Goal: Transaction & Acquisition: Purchase product/service

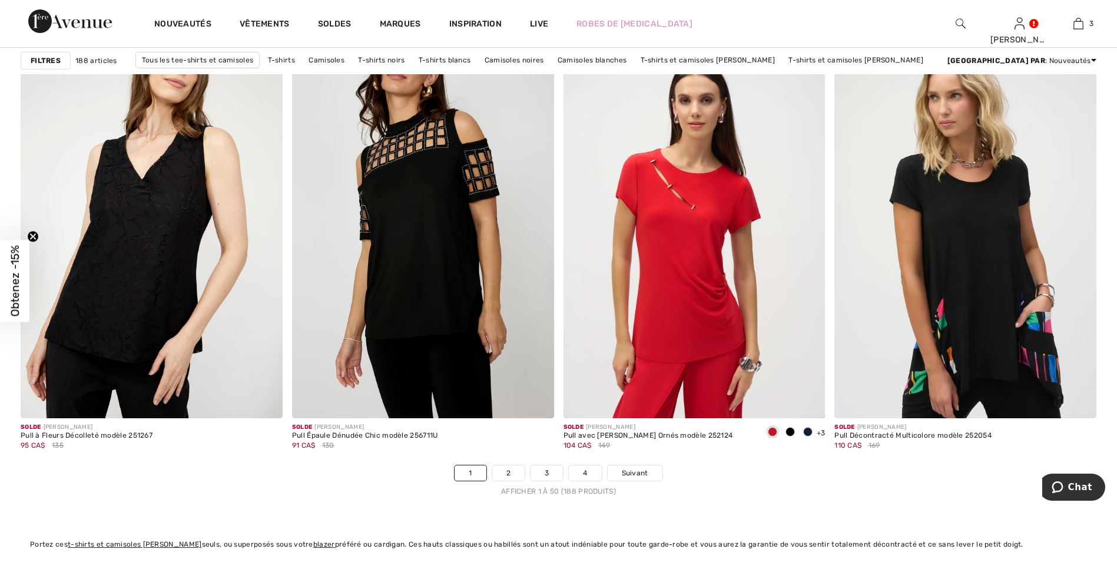
scroll to position [6533, 0]
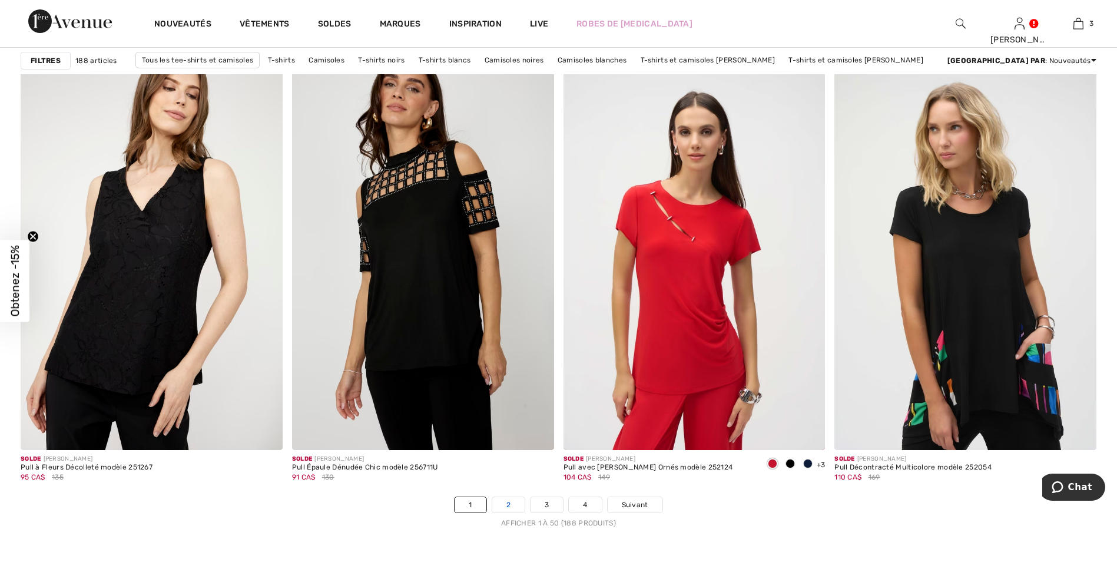
click at [504, 501] on link "2" at bounding box center [508, 504] width 32 height 15
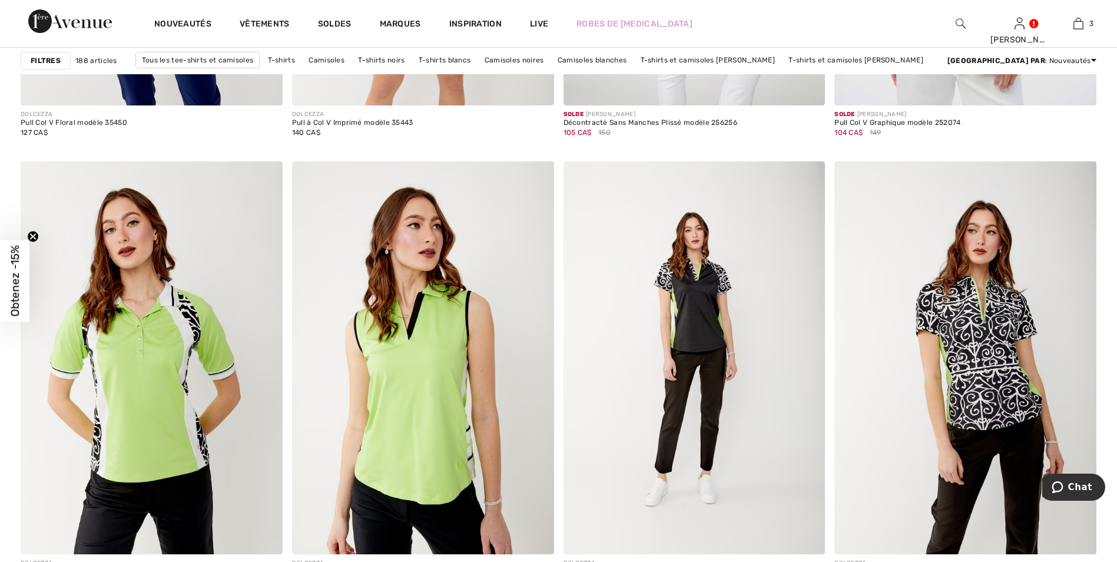
scroll to position [3002, 0]
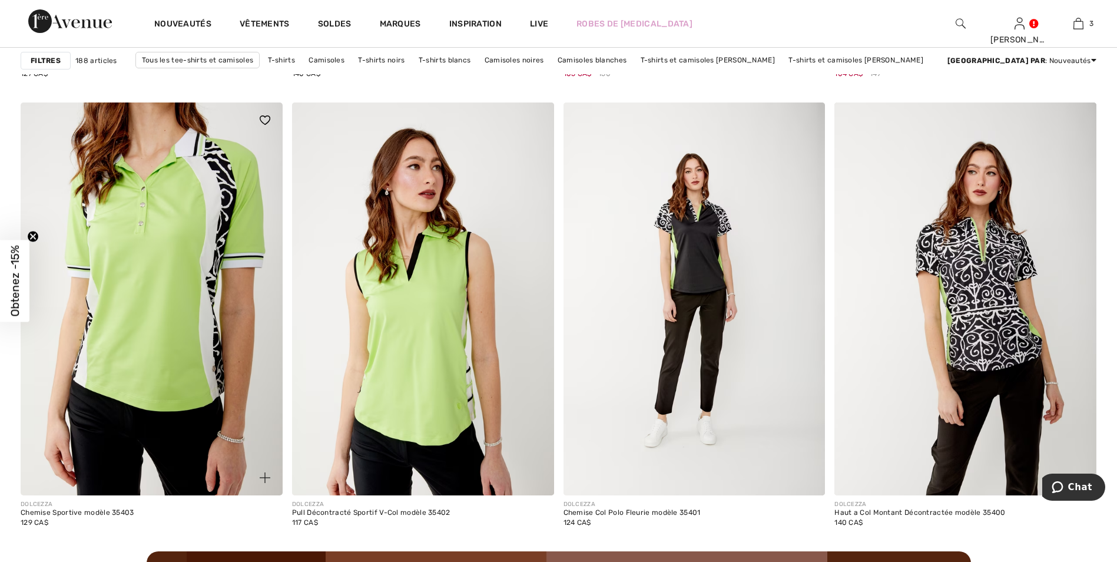
click at [142, 277] on img at bounding box center [152, 298] width 262 height 393
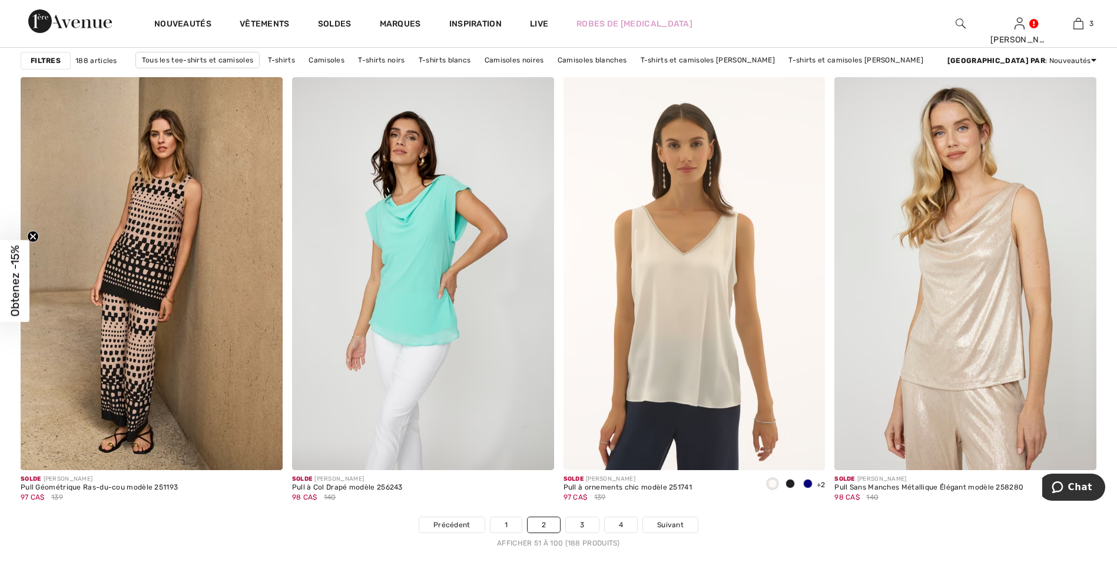
scroll to position [6533, 0]
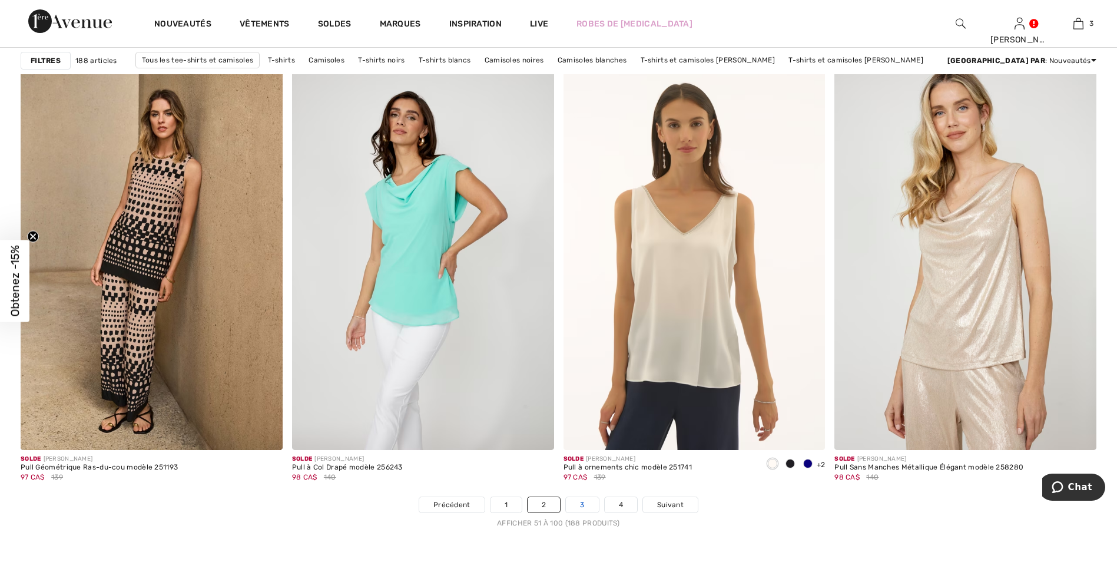
click at [582, 504] on link "3" at bounding box center [582, 504] width 32 height 15
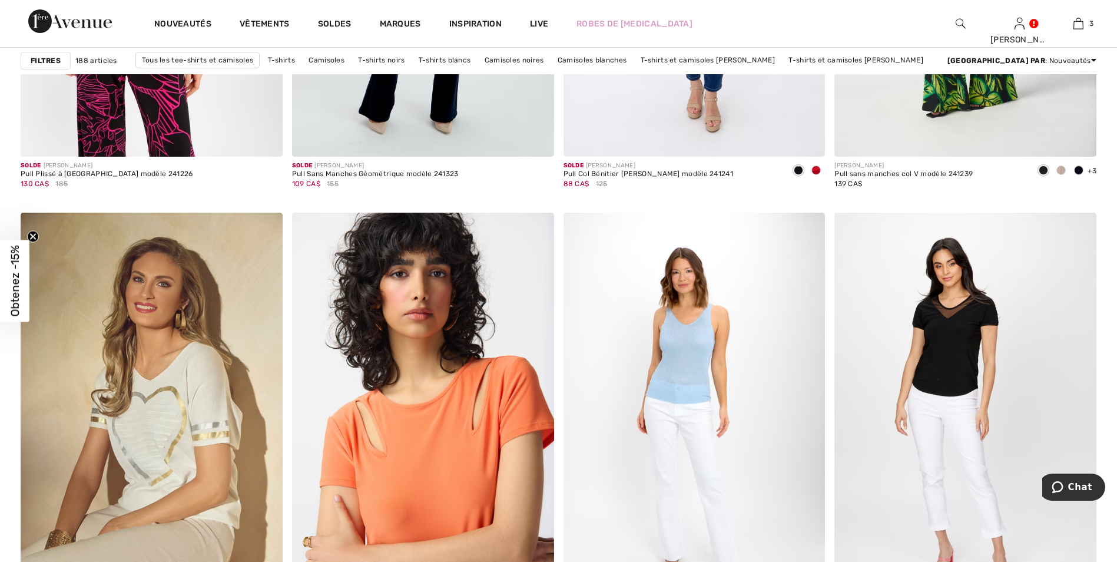
scroll to position [6004, 0]
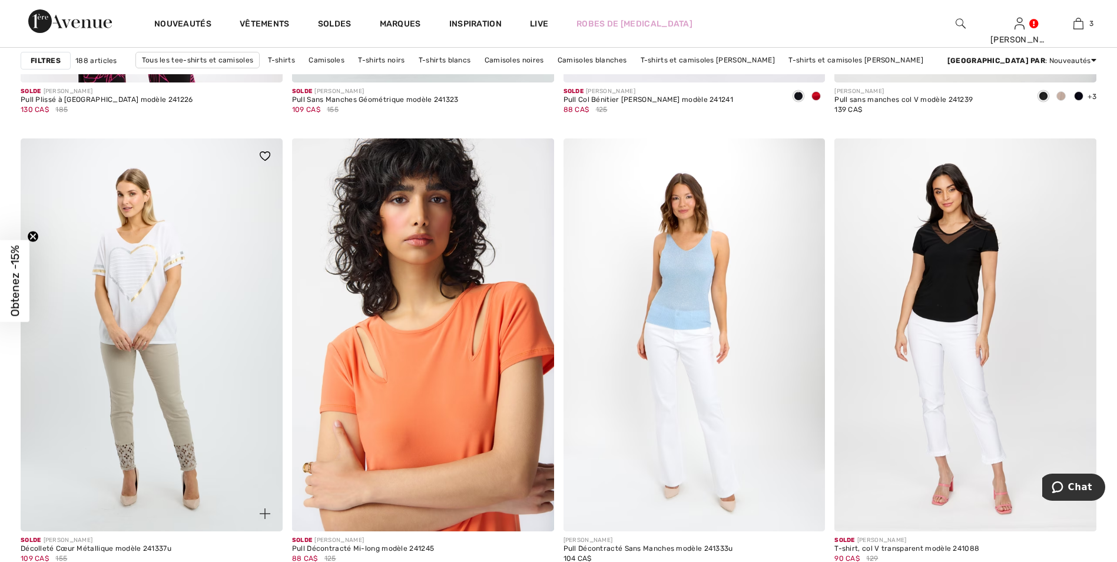
click at [188, 367] on img at bounding box center [152, 334] width 262 height 393
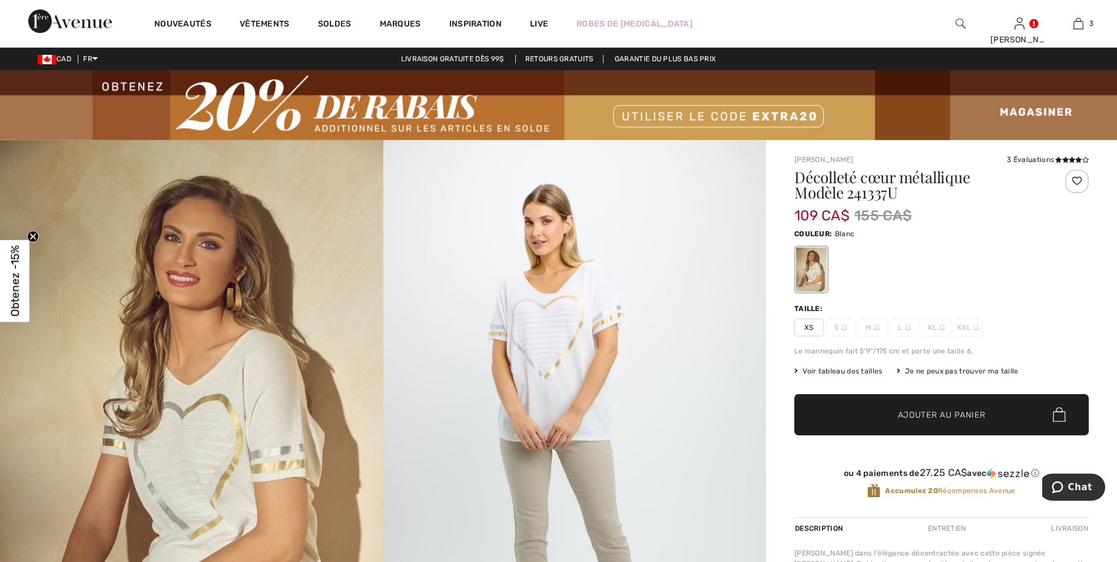
click at [553, 315] on img at bounding box center [574, 427] width 383 height 574
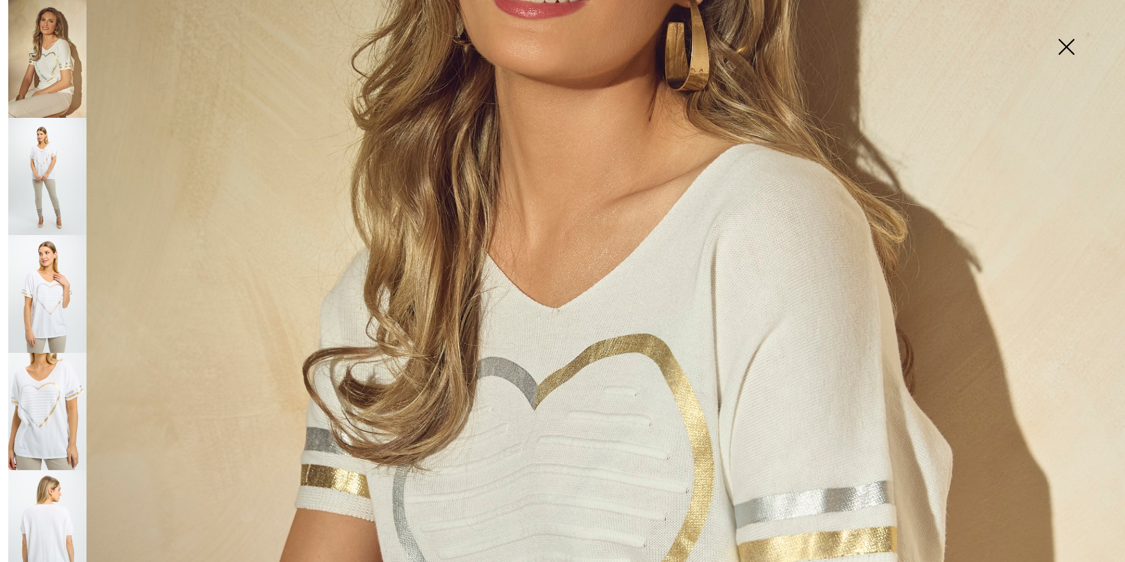
scroll to position [706, 0]
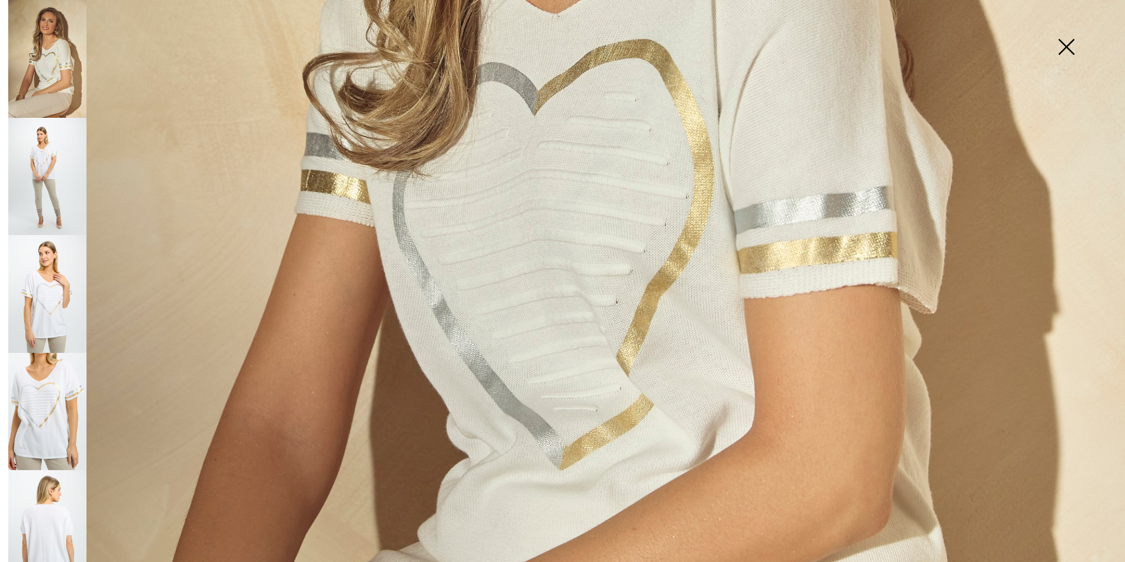
click at [38, 161] on img at bounding box center [47, 177] width 78 height 118
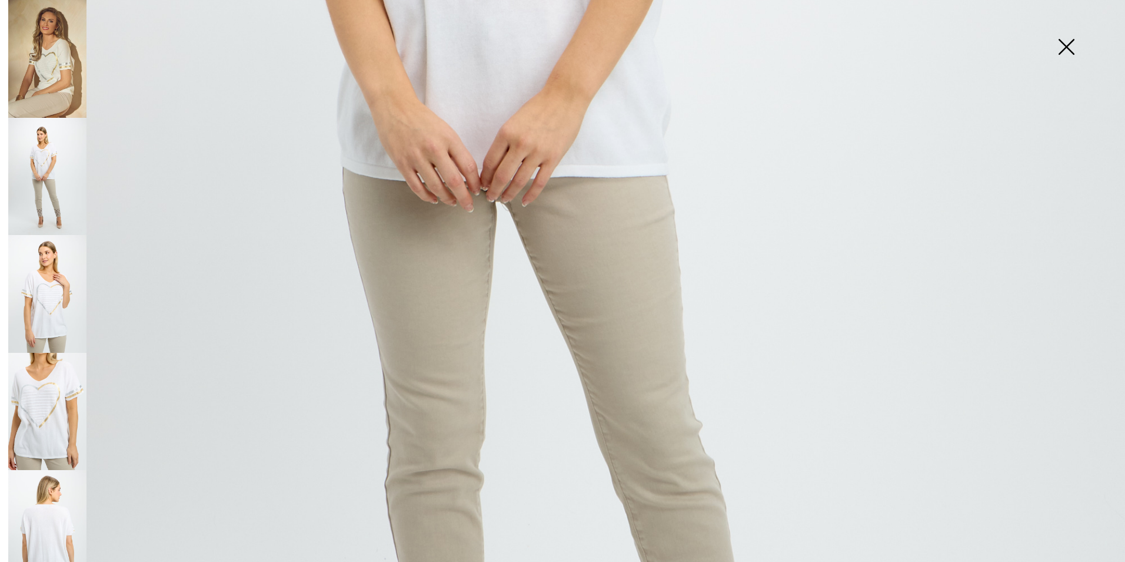
scroll to position [294, 0]
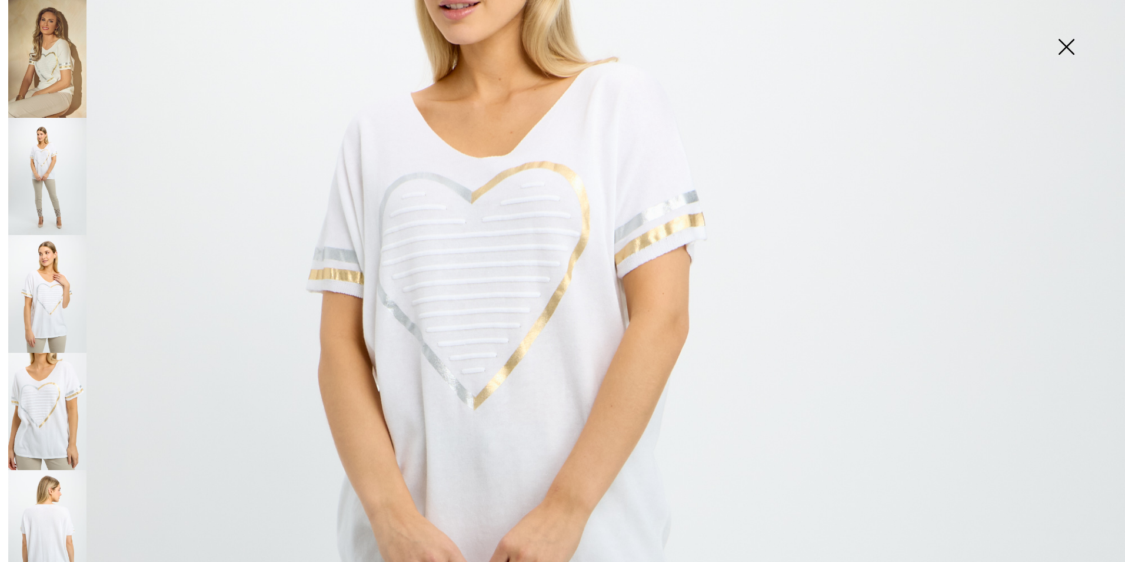
click at [50, 288] on img at bounding box center [47, 294] width 78 height 118
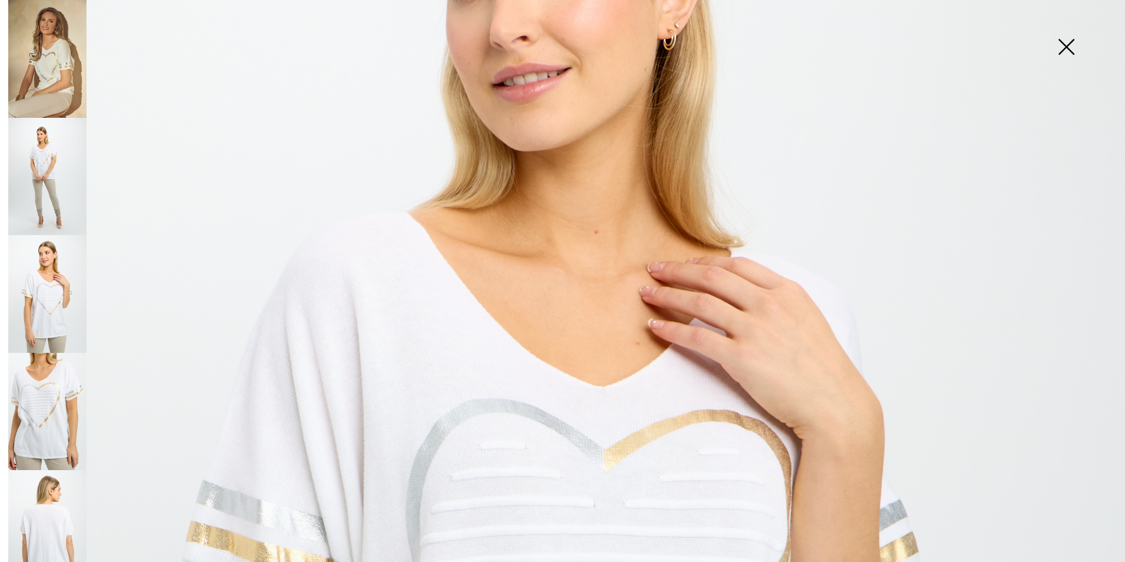
click at [52, 388] on img at bounding box center [47, 412] width 78 height 118
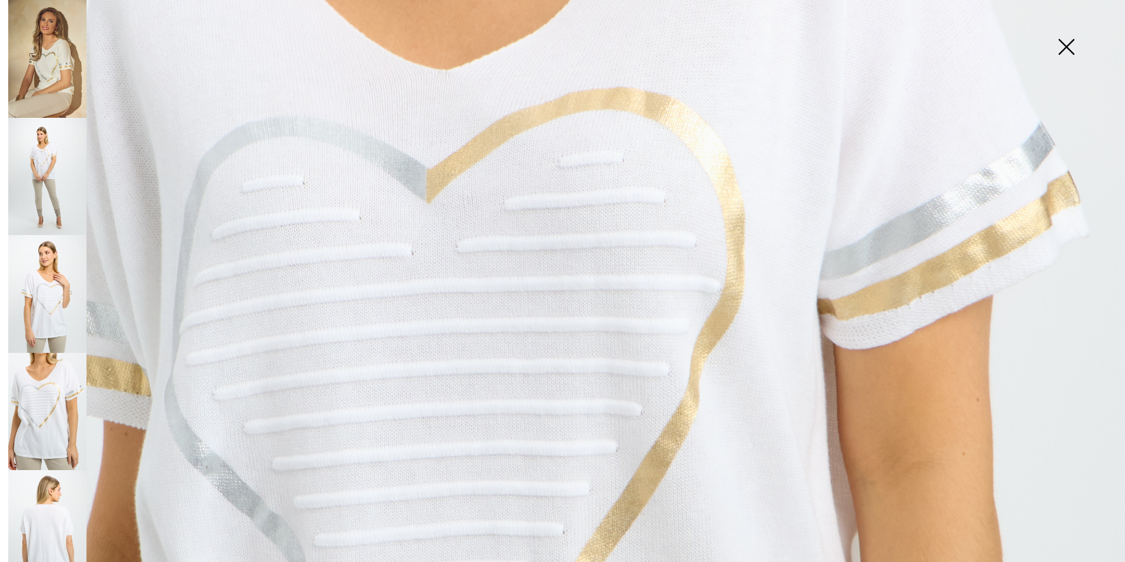
scroll to position [353, 0]
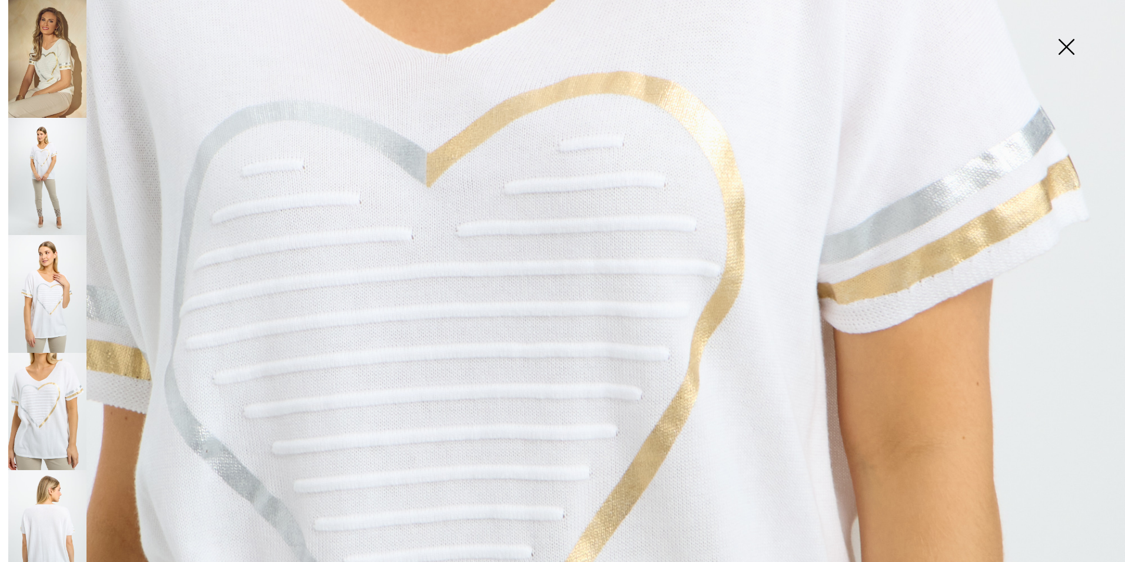
click at [39, 480] on img at bounding box center [47, 529] width 78 height 118
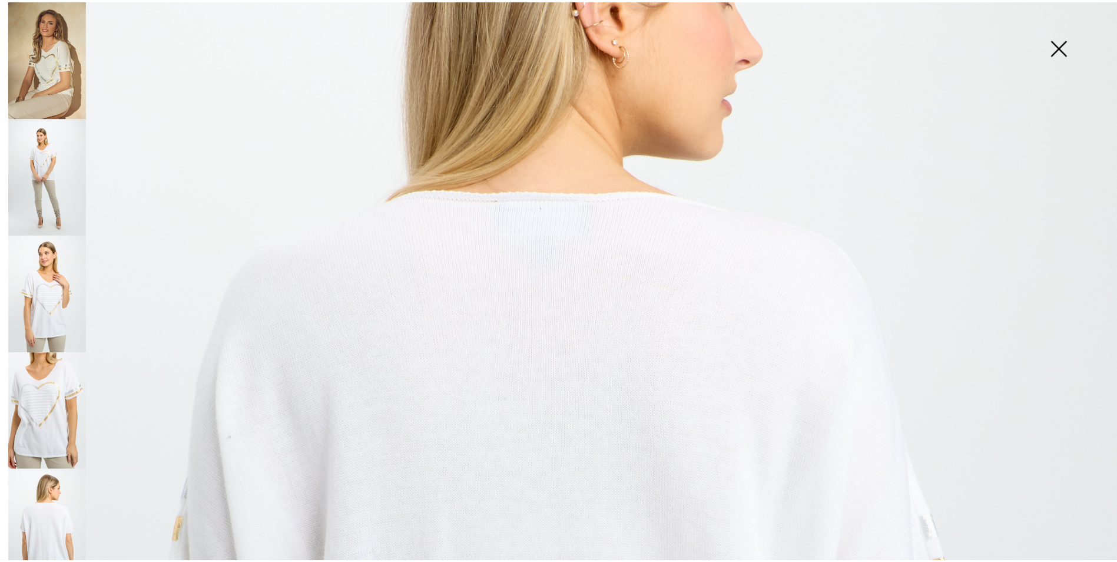
scroll to position [294, 0]
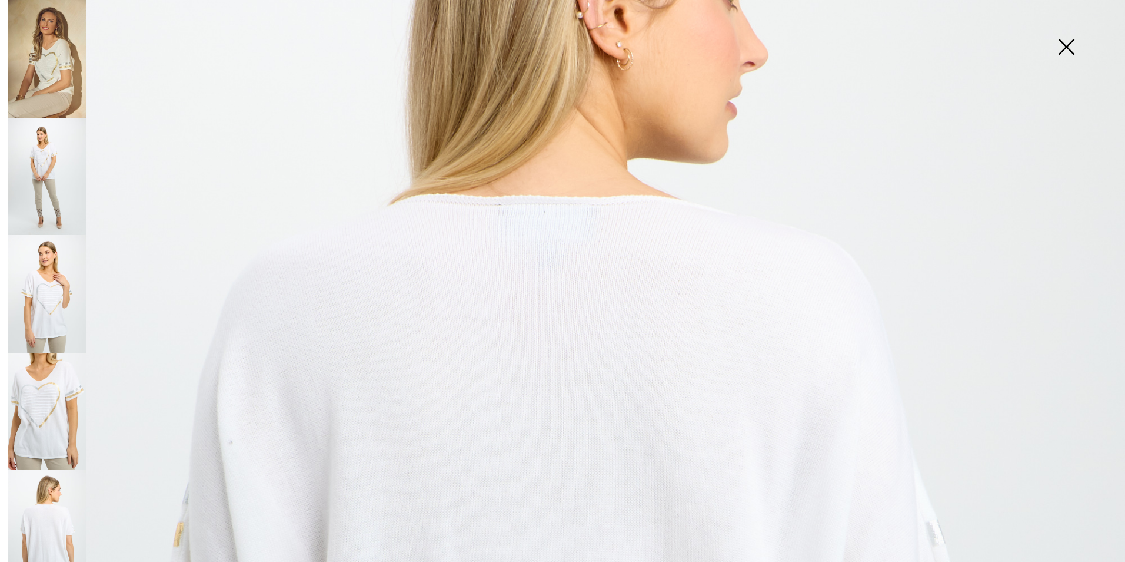
click at [34, 167] on img at bounding box center [47, 177] width 78 height 118
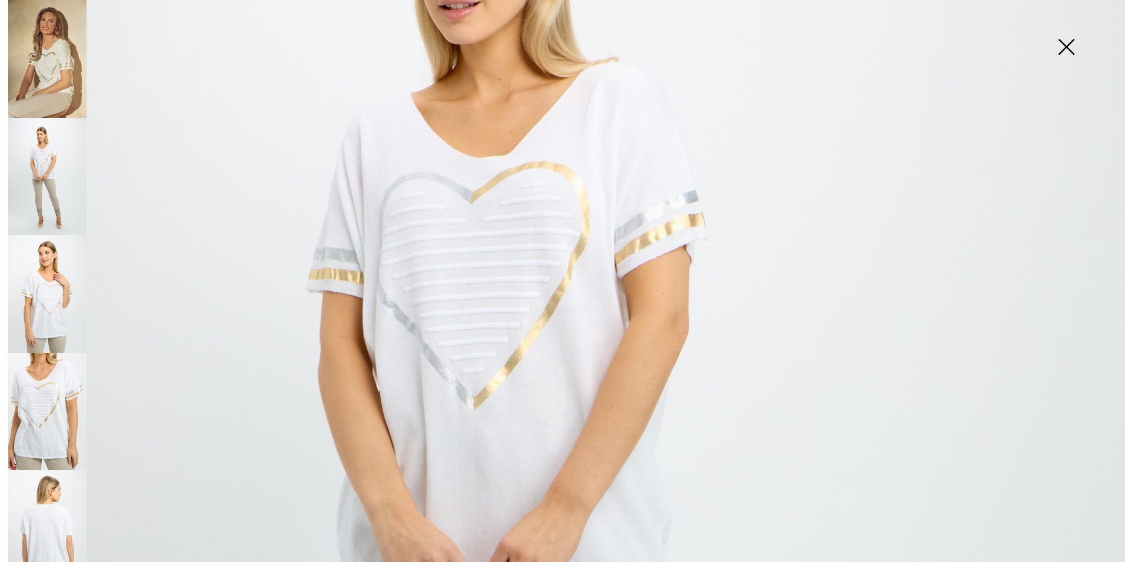
click at [1072, 41] on img at bounding box center [1066, 48] width 59 height 61
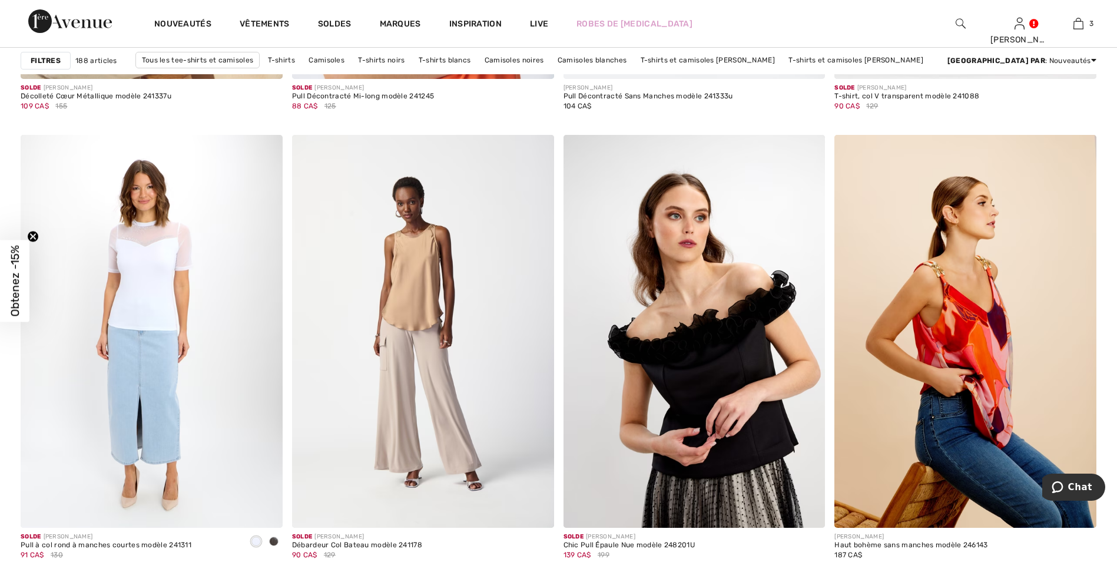
scroll to position [6886, 0]
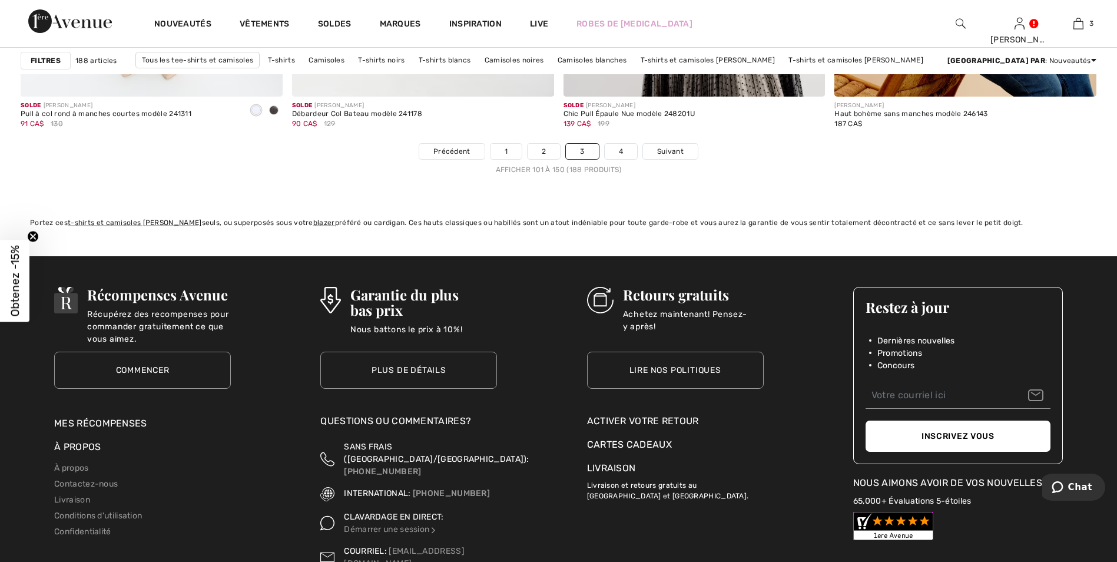
drag, startPoint x: 624, startPoint y: 150, endPoint x: 621, endPoint y: 161, distance: 11.7
click at [624, 150] on link "4" at bounding box center [620, 151] width 32 height 15
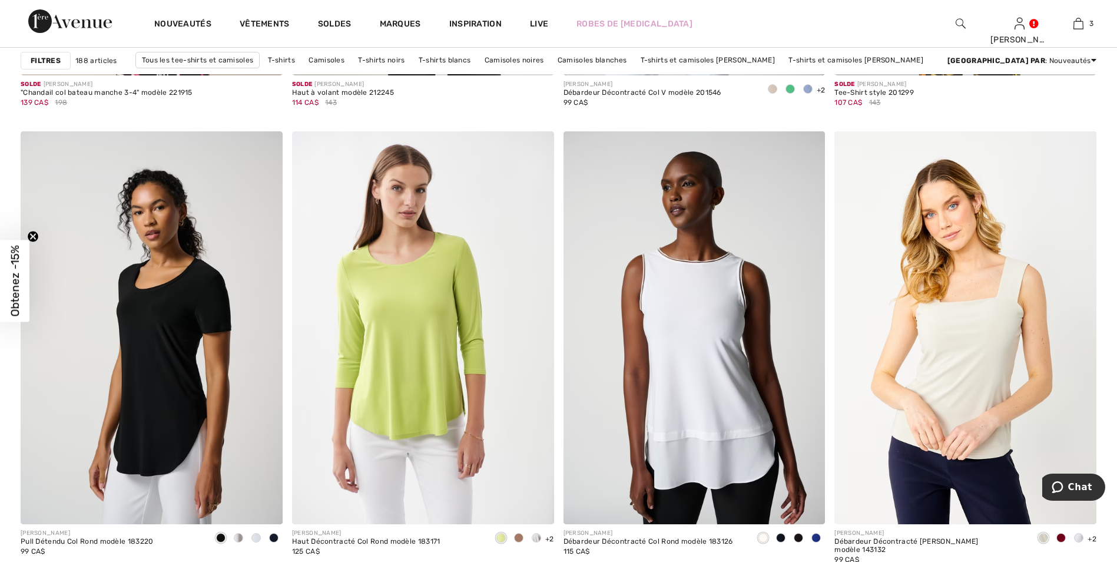
scroll to position [5003, 0]
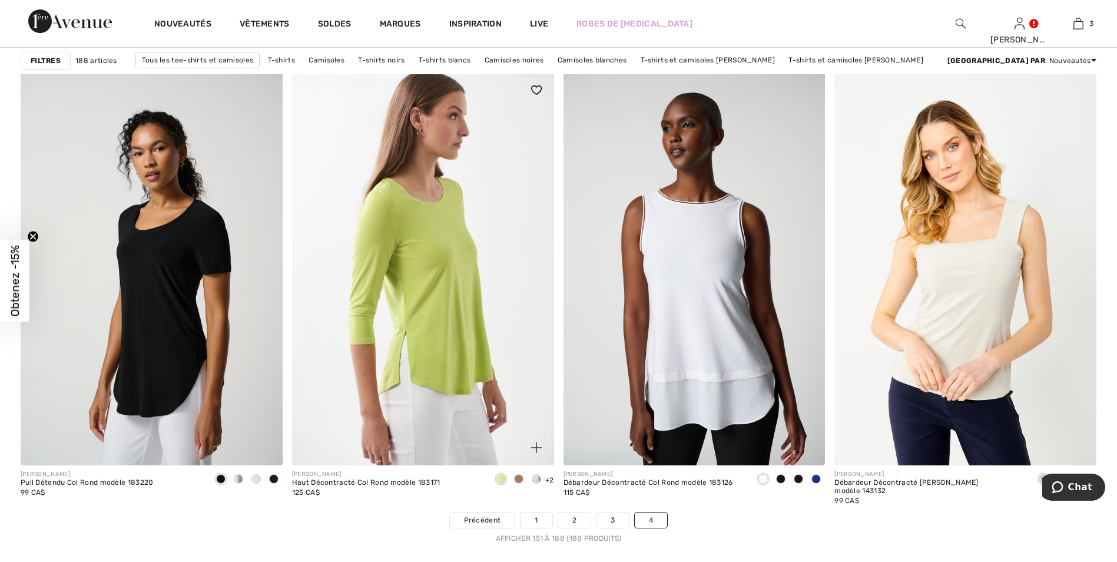
click at [456, 281] on img at bounding box center [423, 268] width 262 height 393
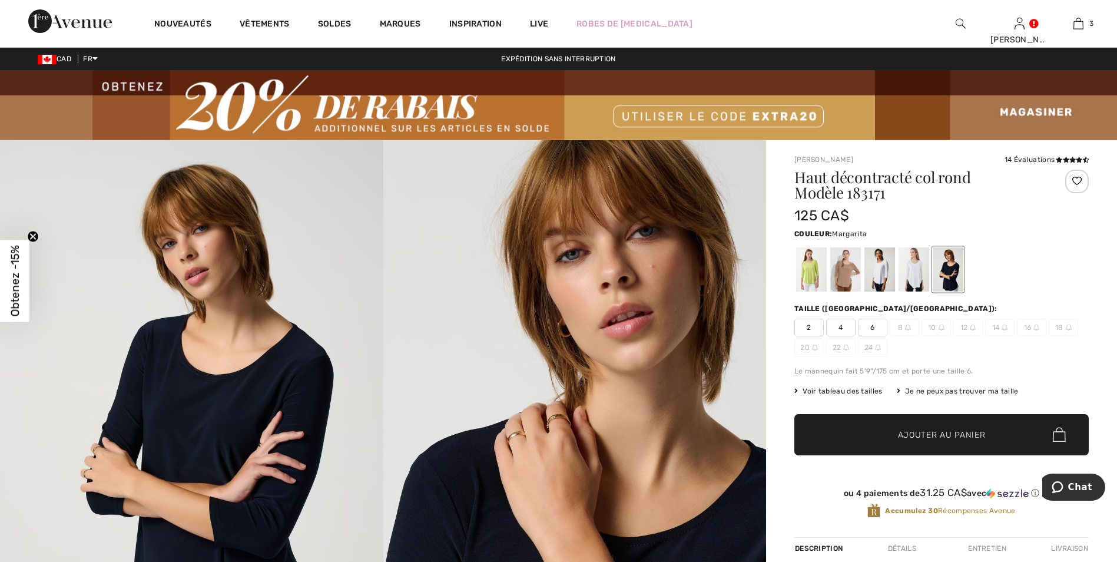
click at [803, 267] on div at bounding box center [811, 269] width 31 height 44
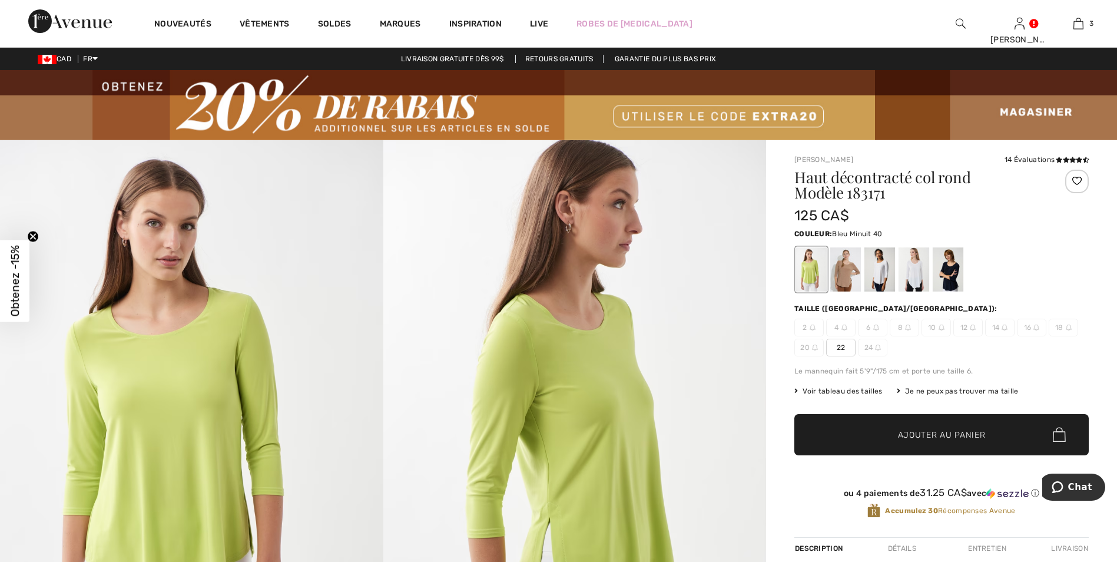
click at [946, 262] on div at bounding box center [947, 269] width 31 height 44
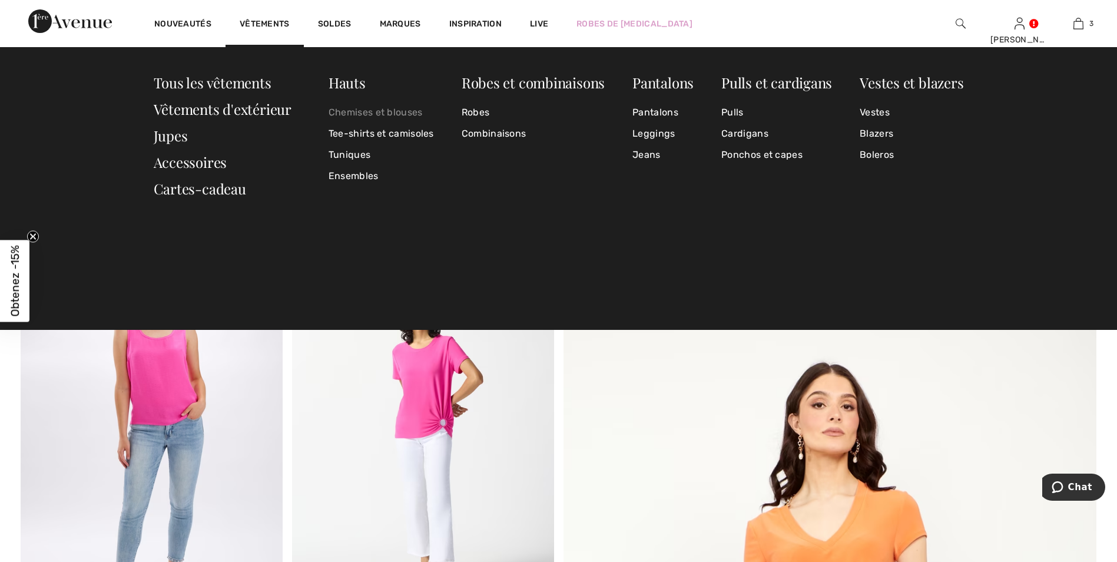
click at [374, 109] on link "Chemises et blouses" at bounding box center [380, 112] width 105 height 21
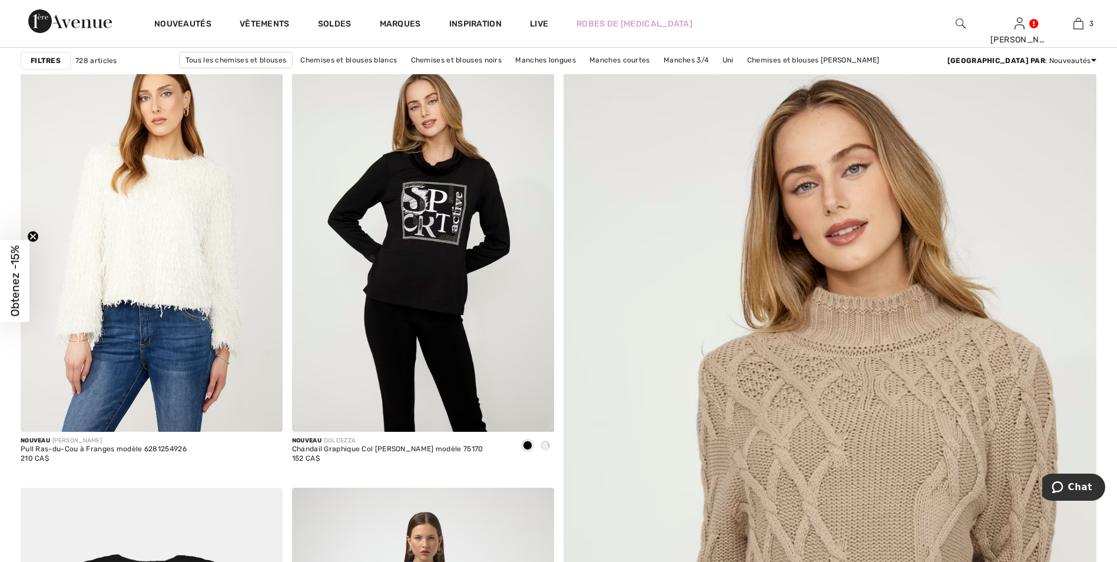
scroll to position [235, 0]
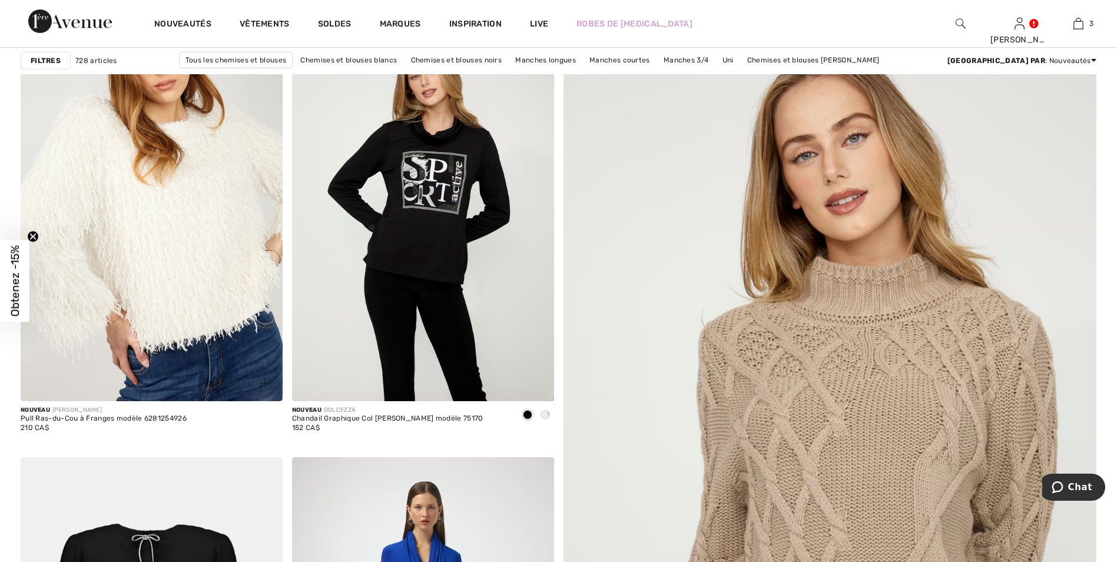
click at [175, 215] on img at bounding box center [152, 204] width 262 height 393
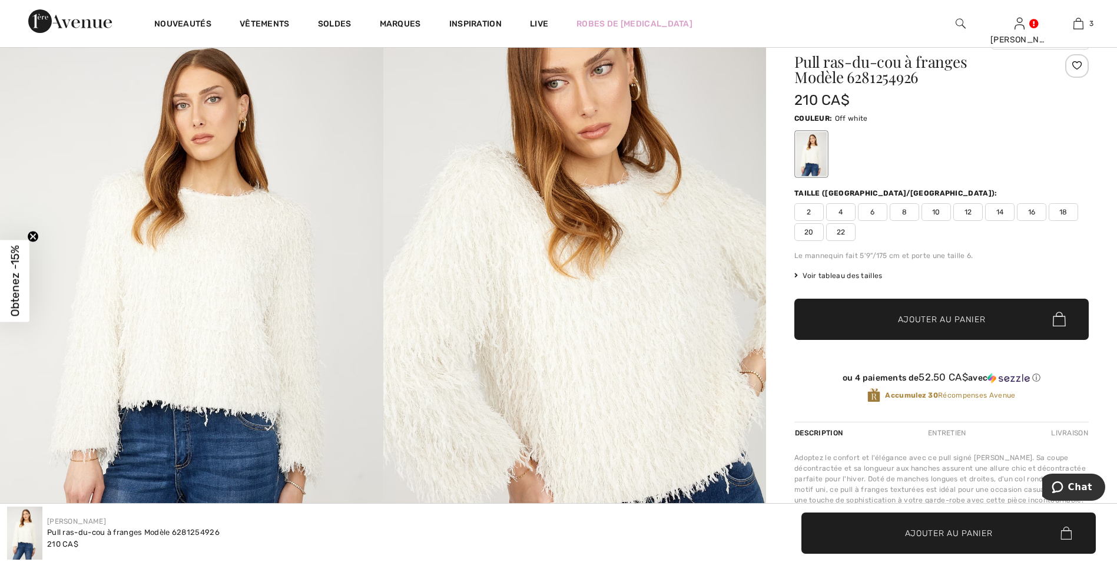
scroll to position [118, 0]
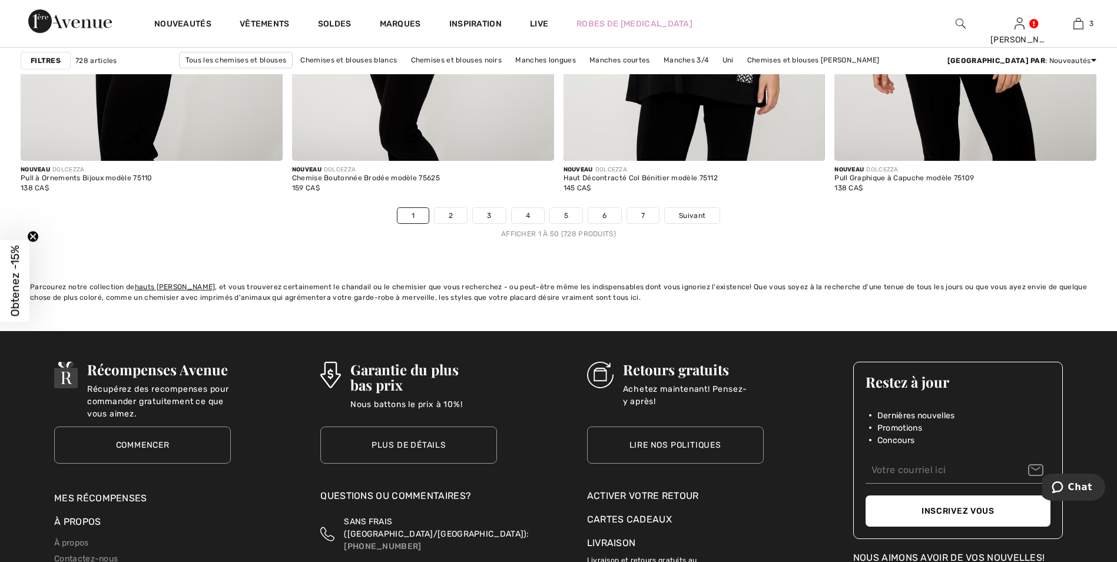
scroll to position [6886, 0]
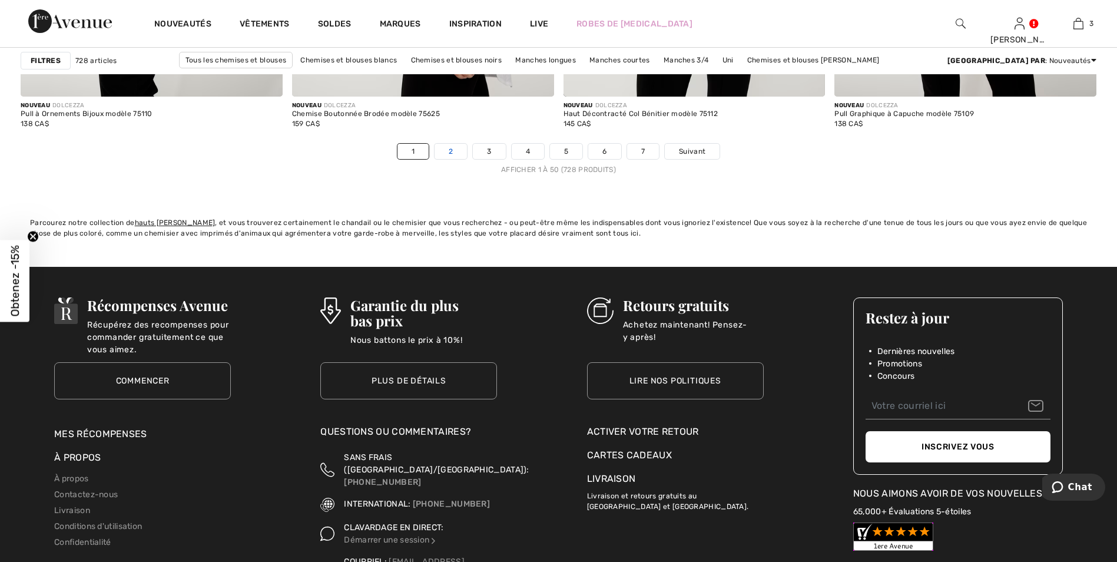
click at [451, 150] on link "2" at bounding box center [450, 151] width 32 height 15
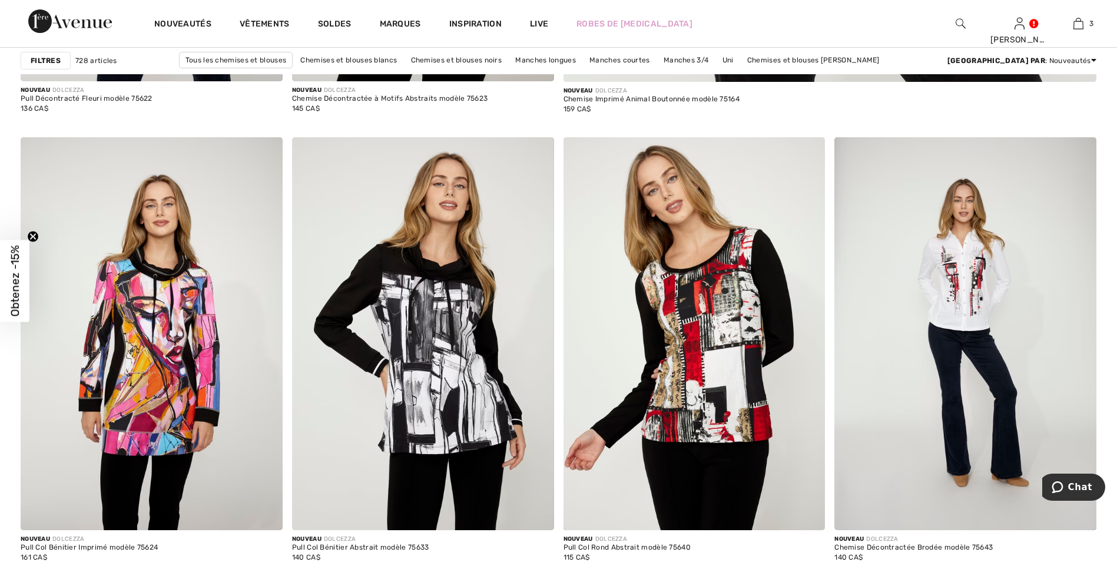
scroll to position [1059, 0]
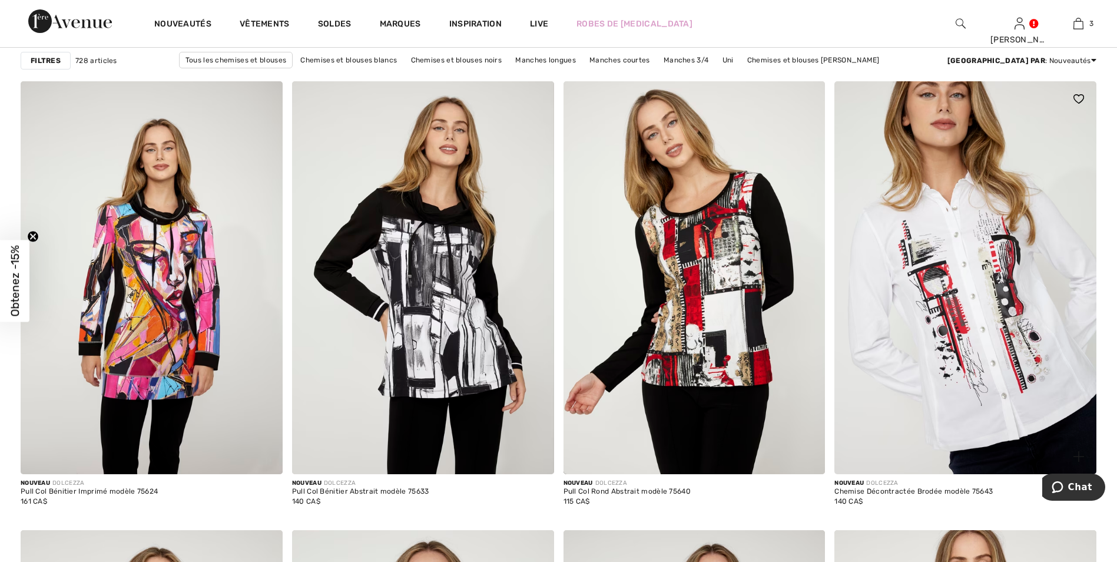
click at [998, 293] on img at bounding box center [965, 277] width 262 height 393
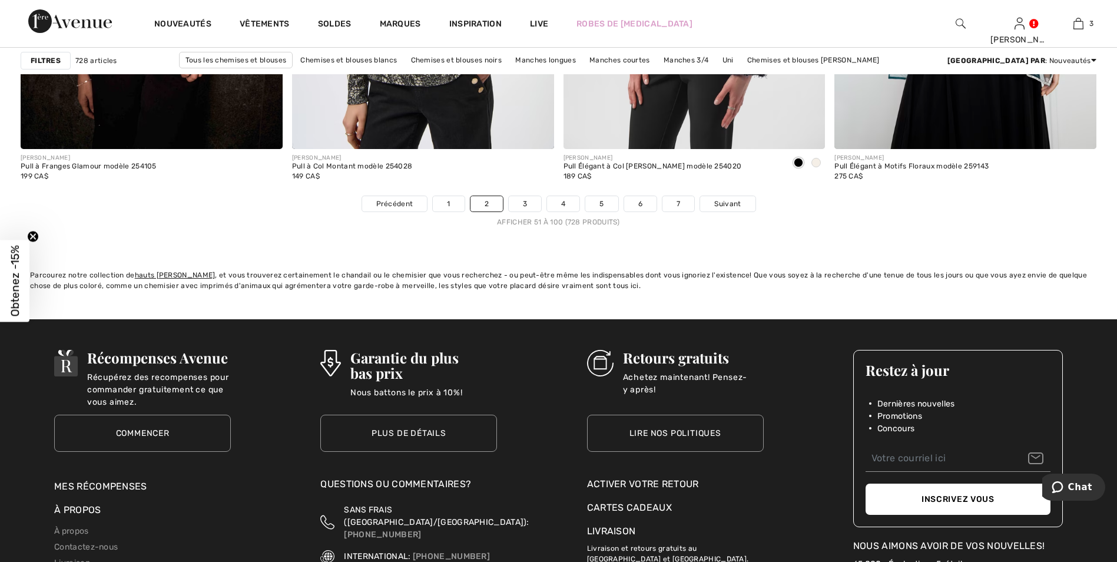
scroll to position [6945, 0]
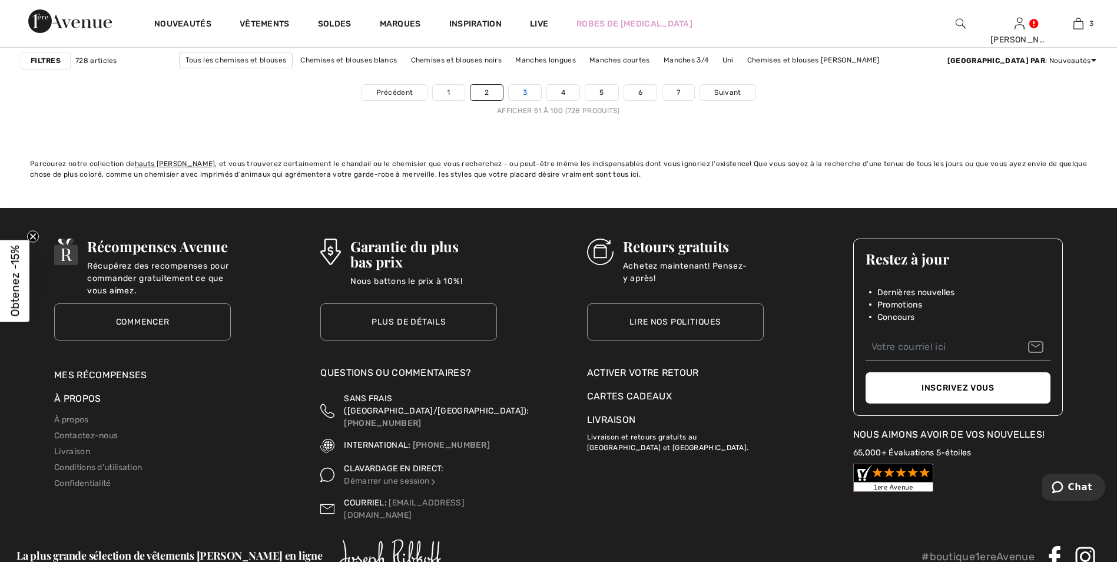
click at [530, 95] on link "3" at bounding box center [525, 92] width 32 height 15
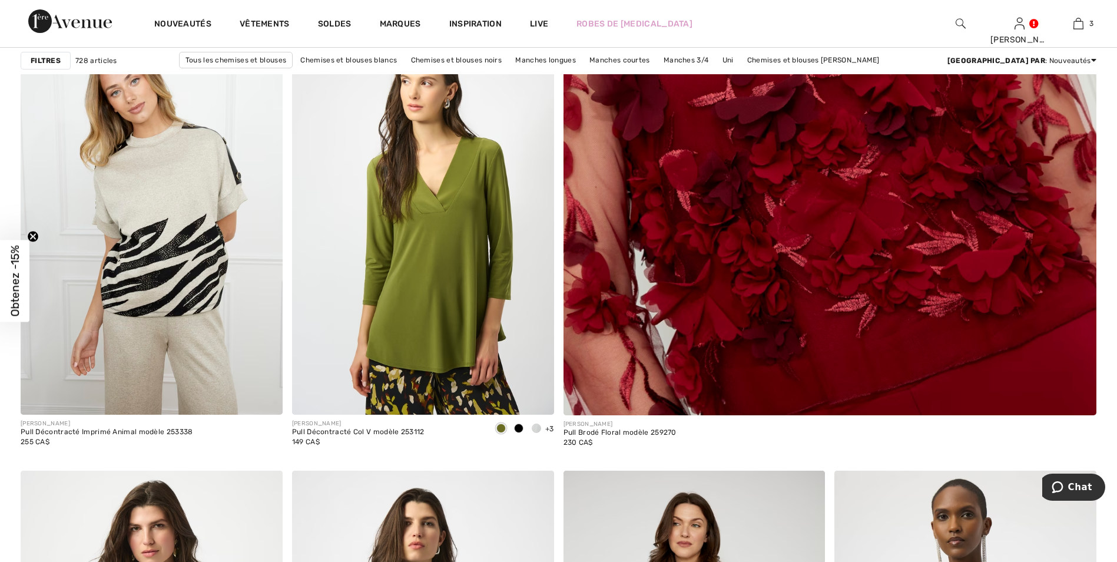
scroll to position [706, 0]
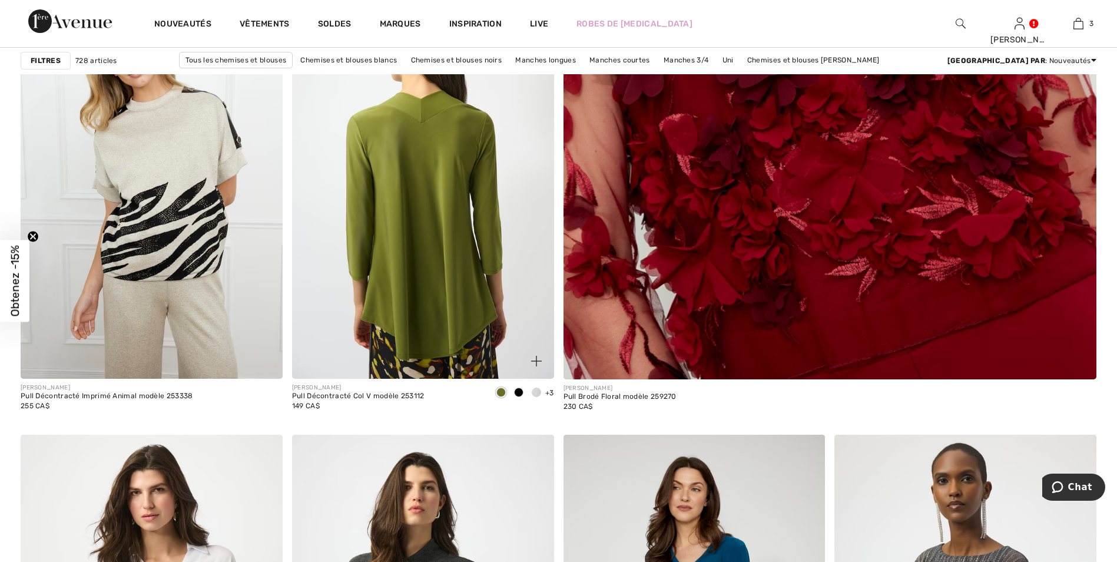
click at [417, 192] on img at bounding box center [423, 182] width 262 height 393
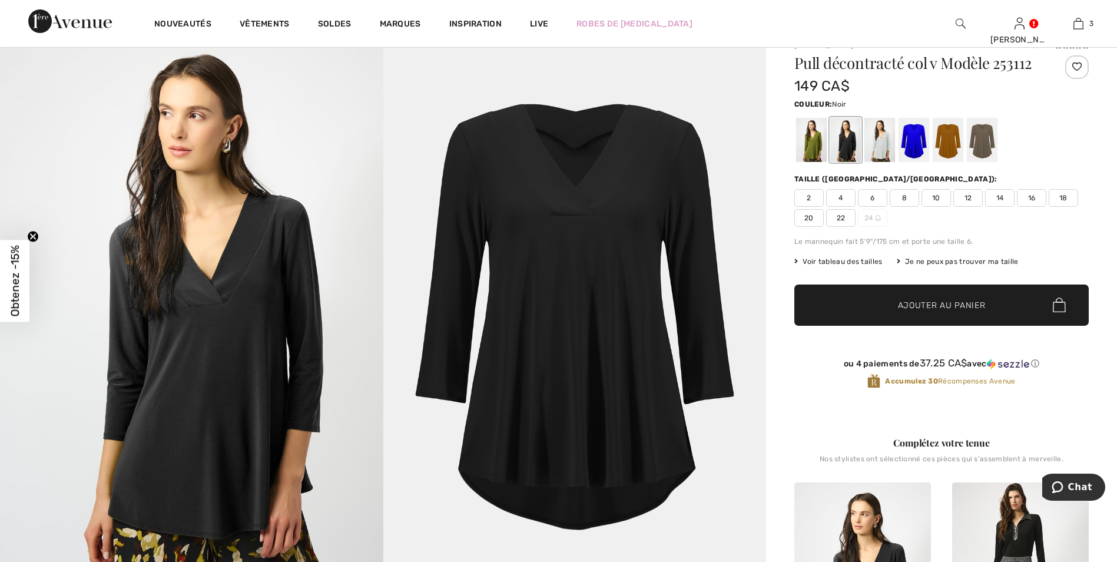
scroll to position [118, 0]
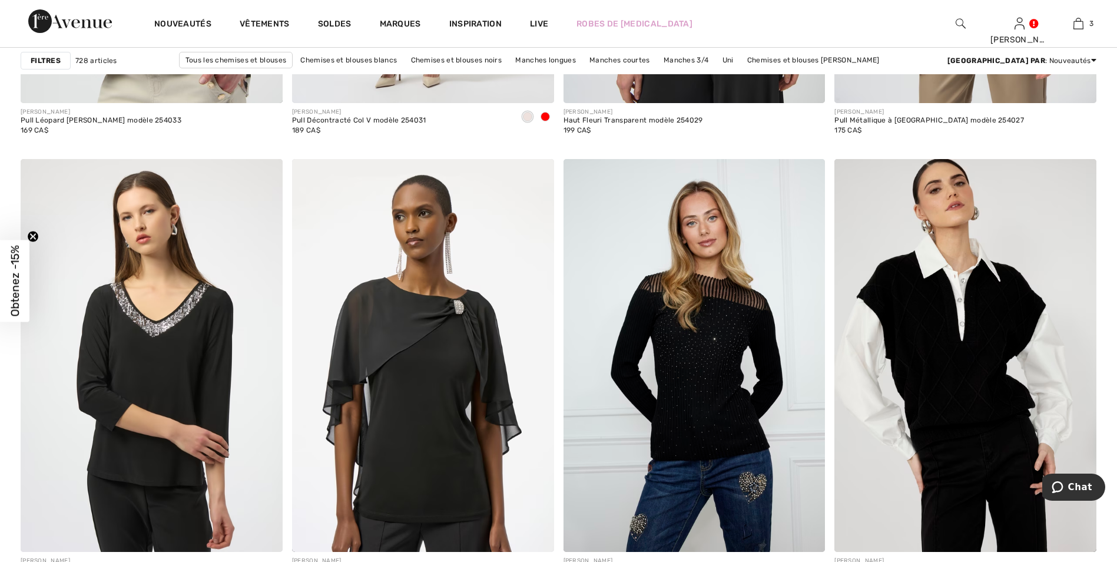
scroll to position [6062, 0]
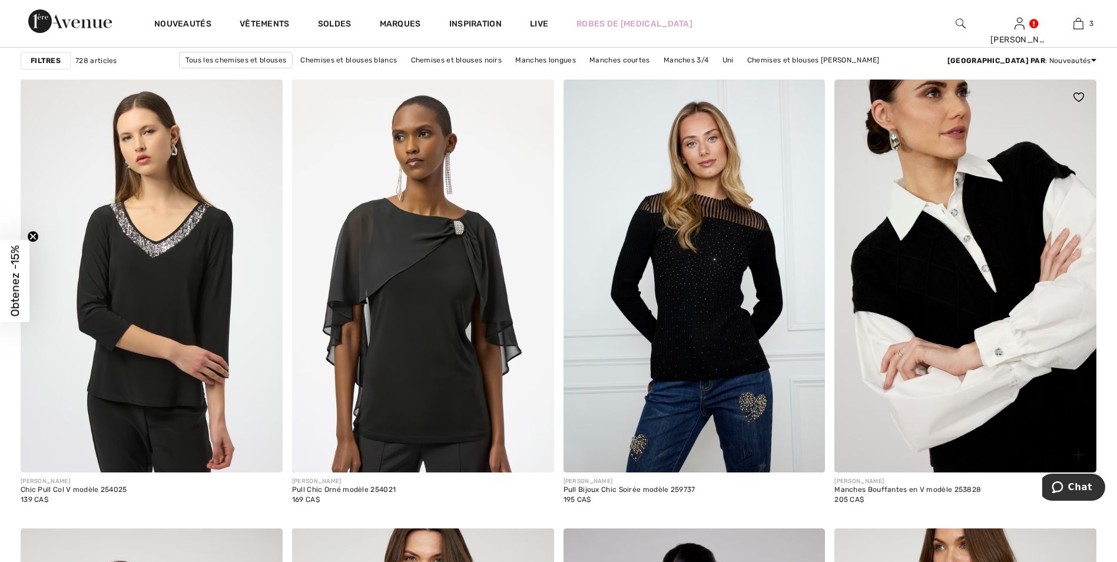
click at [966, 294] on img at bounding box center [965, 275] width 262 height 393
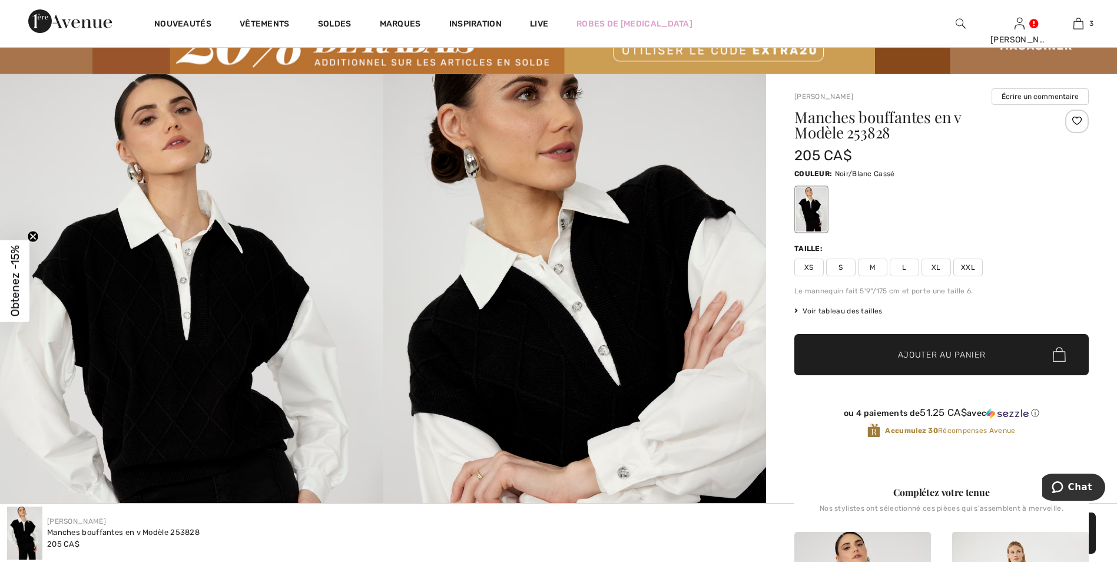
scroll to position [59, 0]
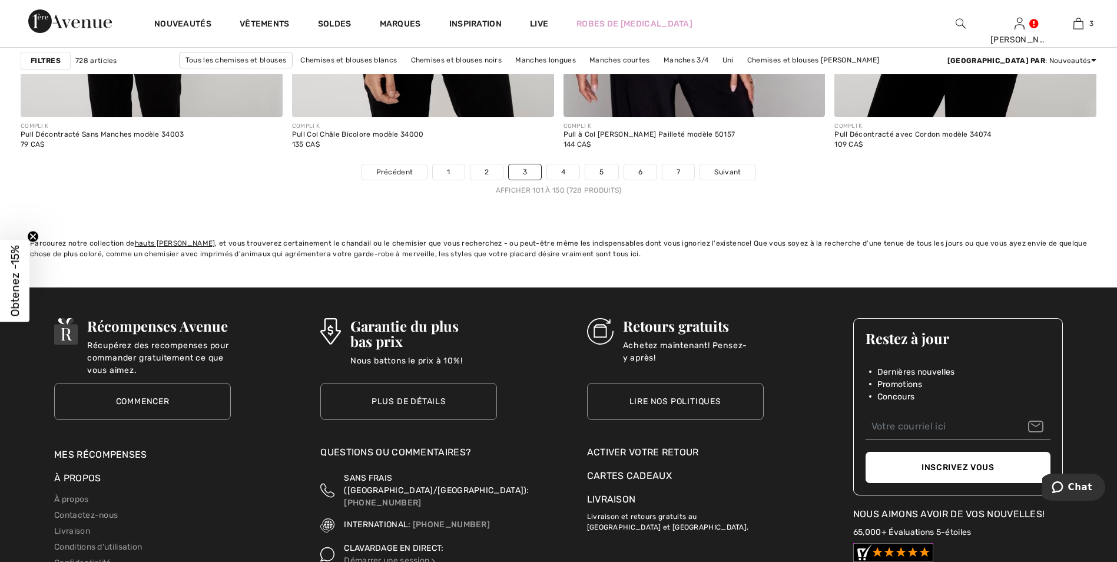
scroll to position [6886, 0]
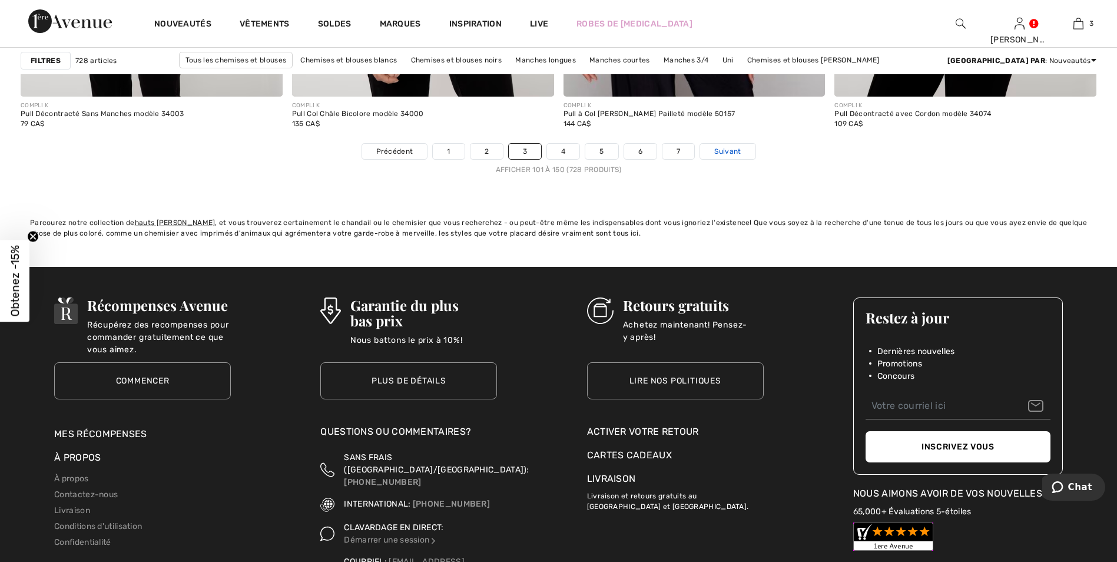
click at [729, 150] on span "Suivant" at bounding box center [727, 151] width 26 height 11
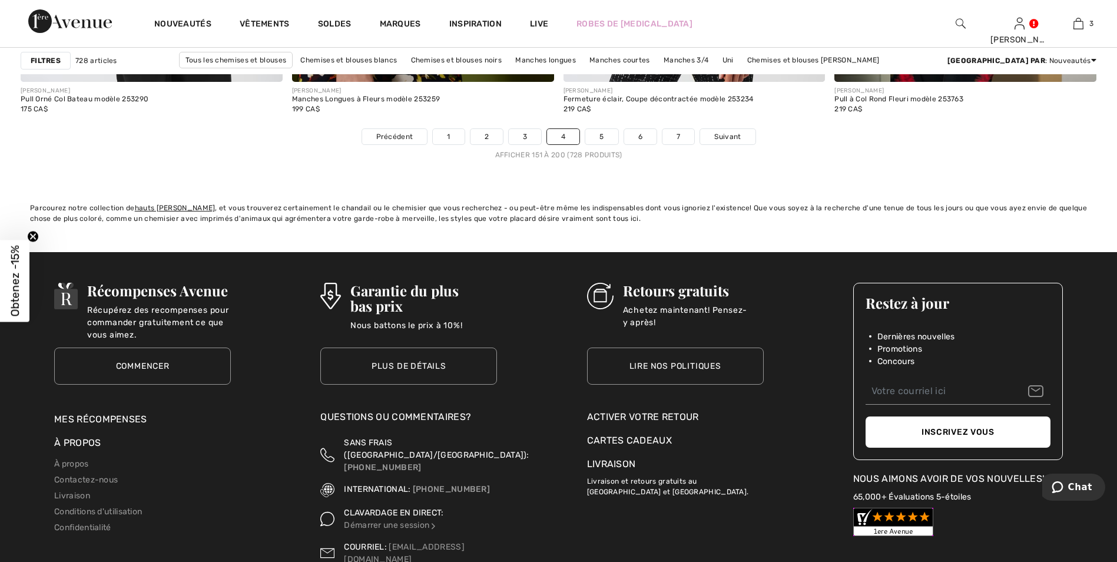
scroll to position [6945, 0]
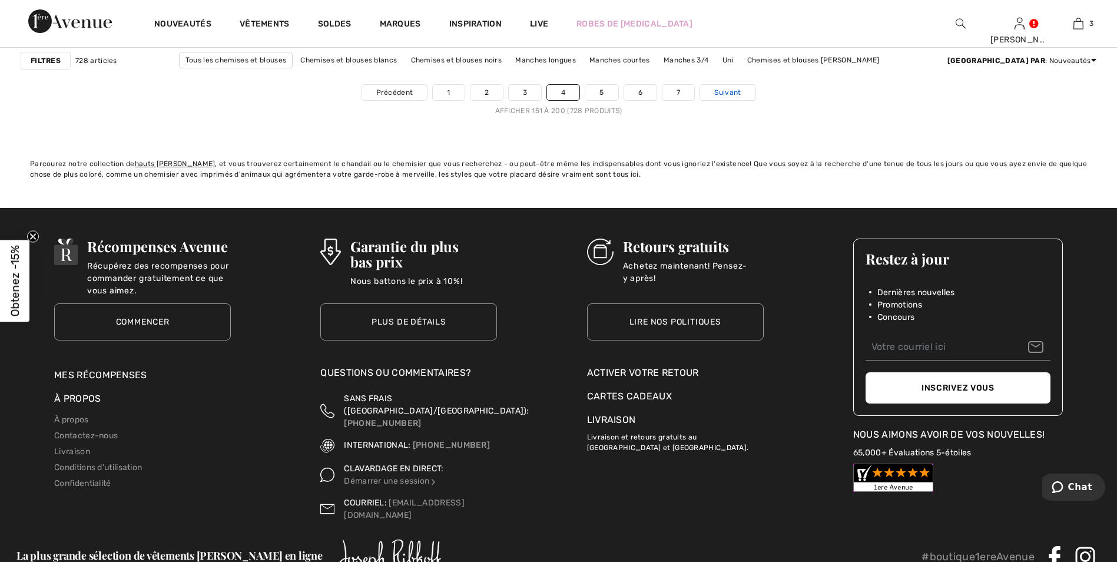
click at [725, 89] on span "Suivant" at bounding box center [727, 92] width 26 height 11
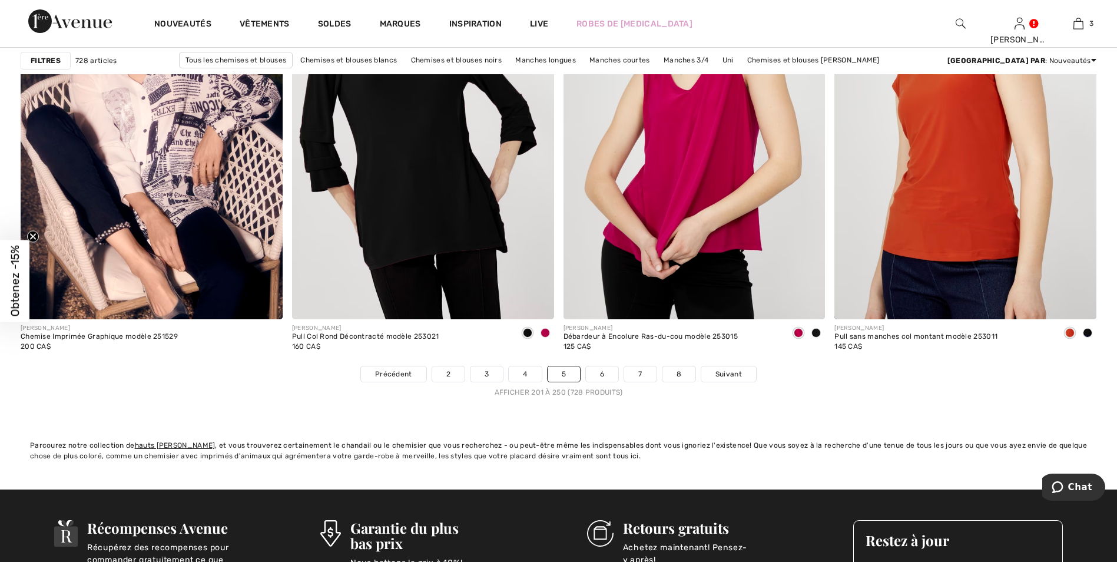
scroll to position [6945, 0]
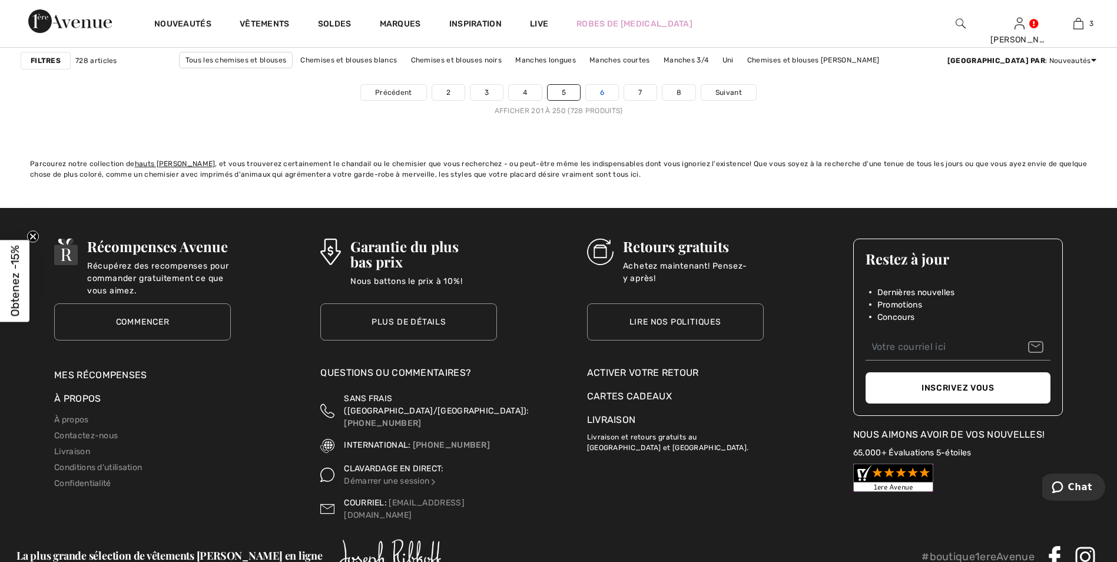
click at [598, 92] on link "6" at bounding box center [602, 92] width 32 height 15
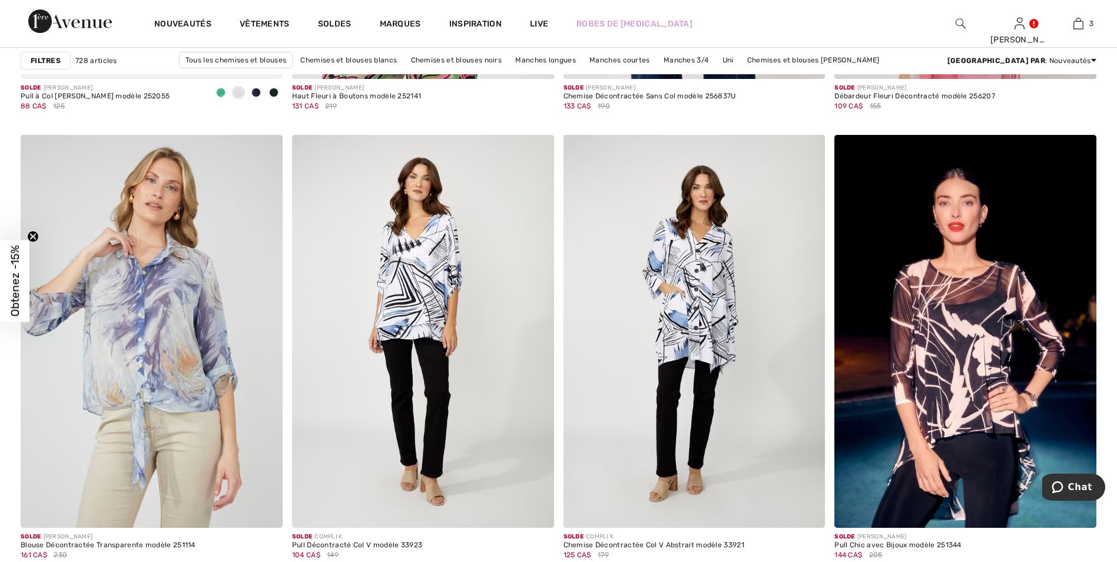
scroll to position [3002, 0]
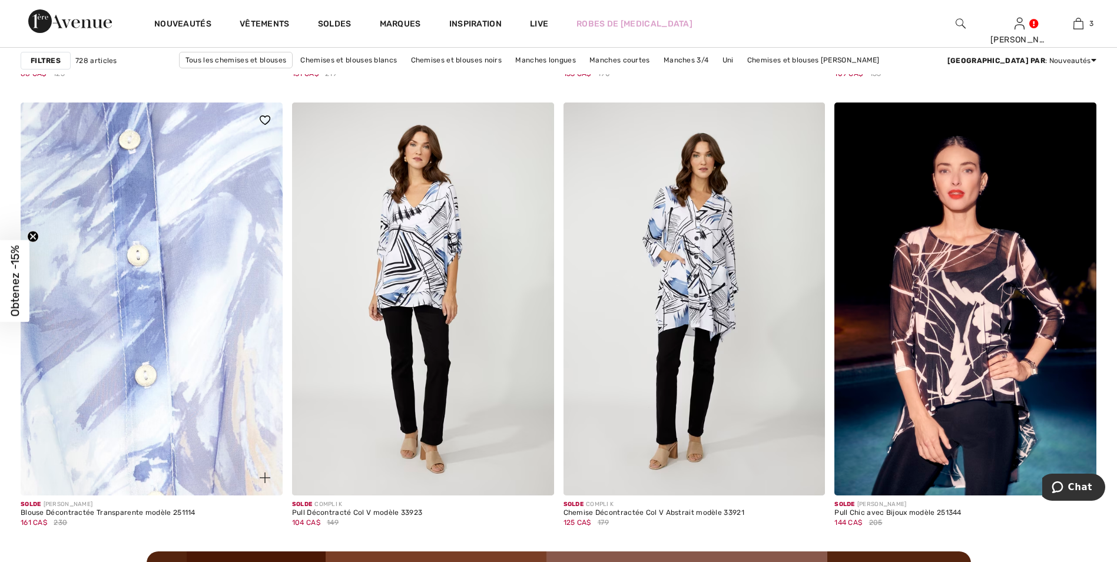
click at [165, 280] on img at bounding box center [152, 298] width 262 height 393
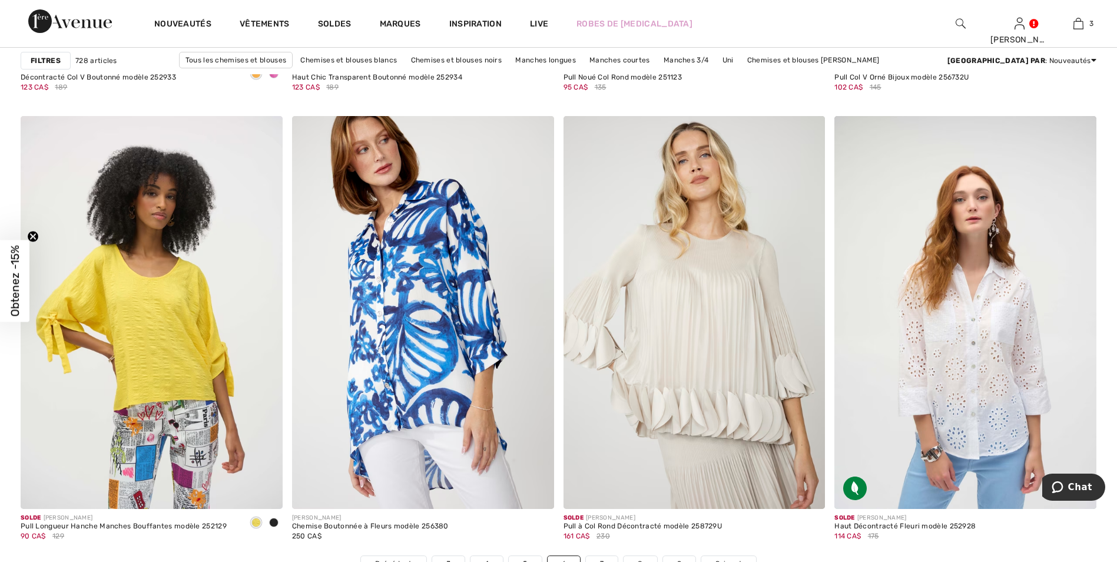
scroll to position [6886, 0]
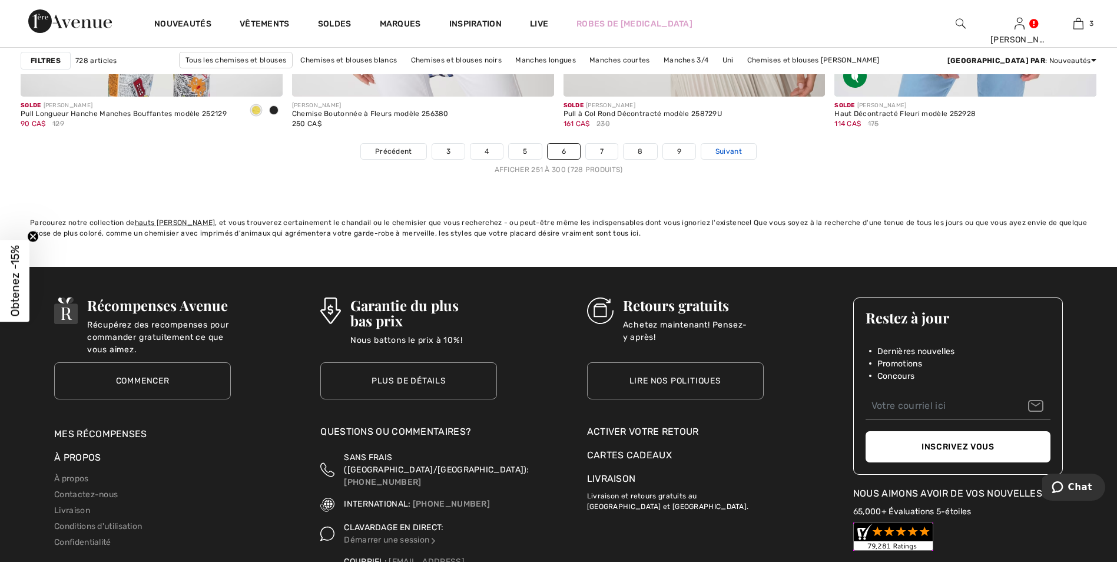
click at [732, 152] on span "Suivant" at bounding box center [728, 151] width 26 height 11
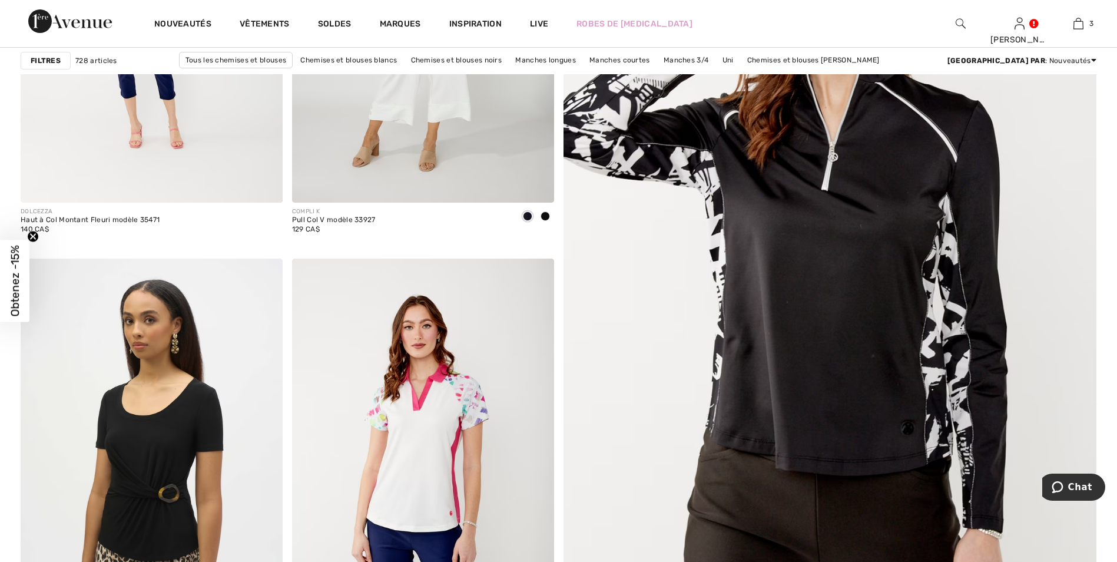
scroll to position [471, 0]
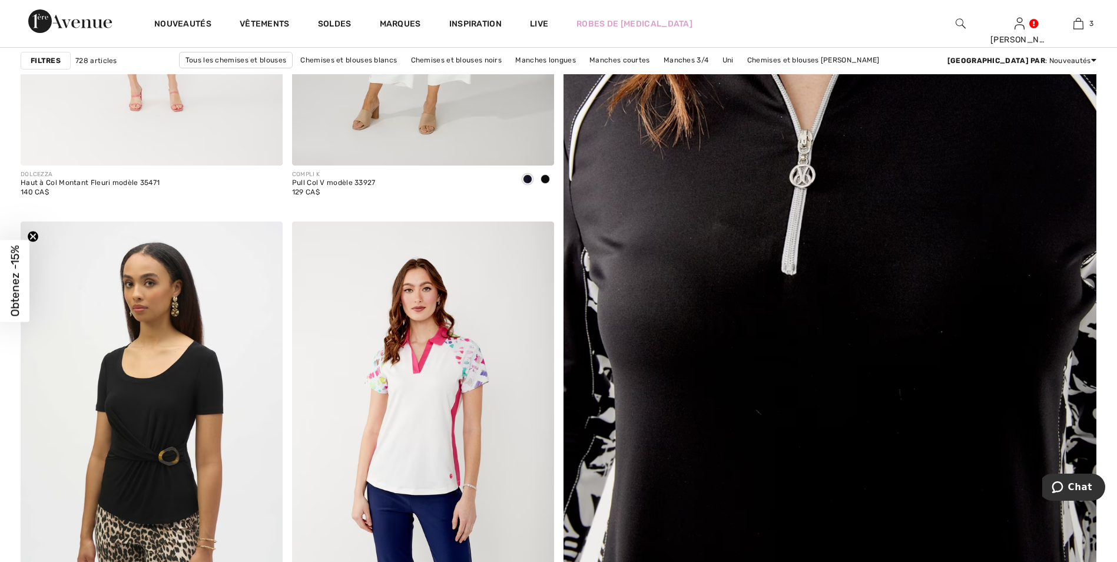
click at [838, 253] on img at bounding box center [830, 252] width 640 height 959
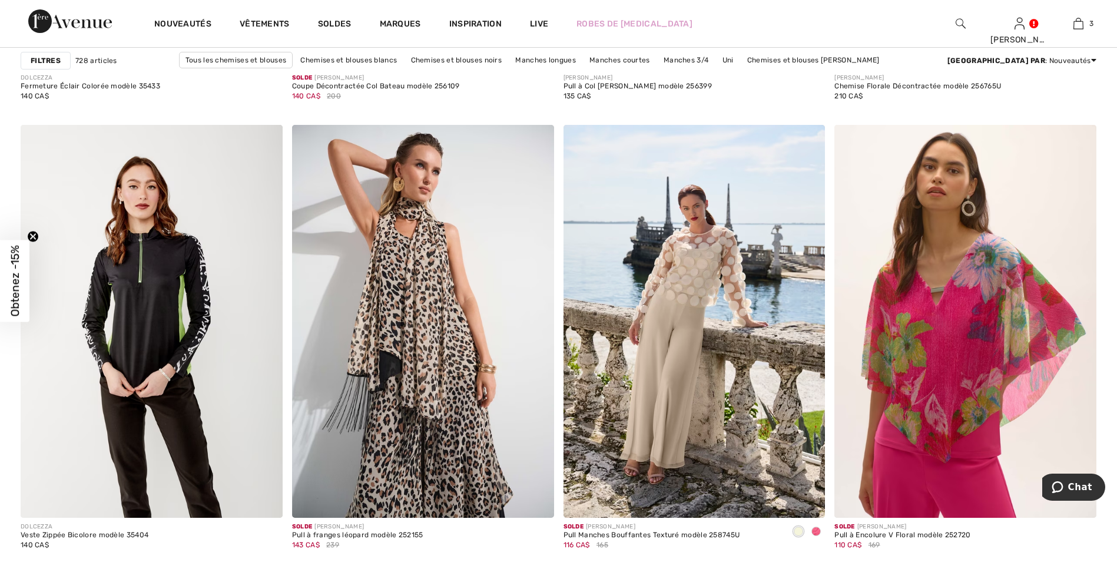
scroll to position [1471, 0]
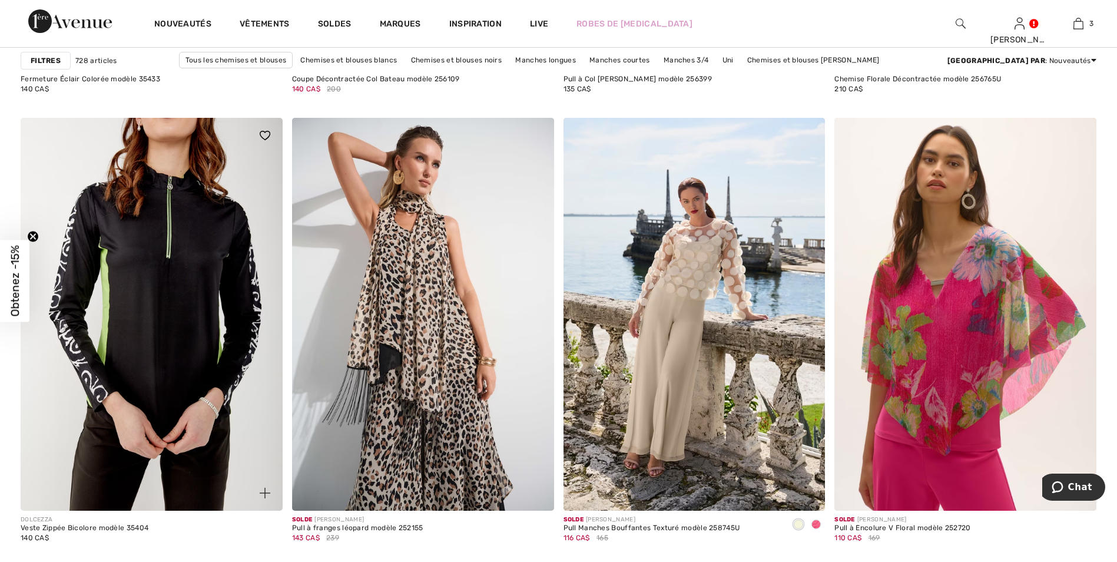
click at [181, 261] on img at bounding box center [152, 314] width 262 height 393
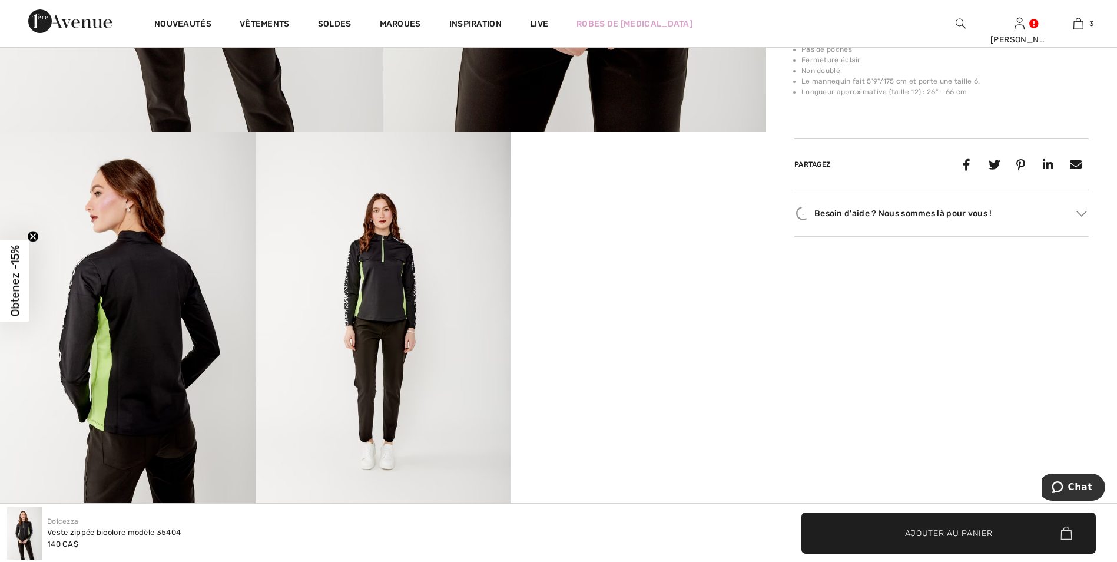
scroll to position [589, 0]
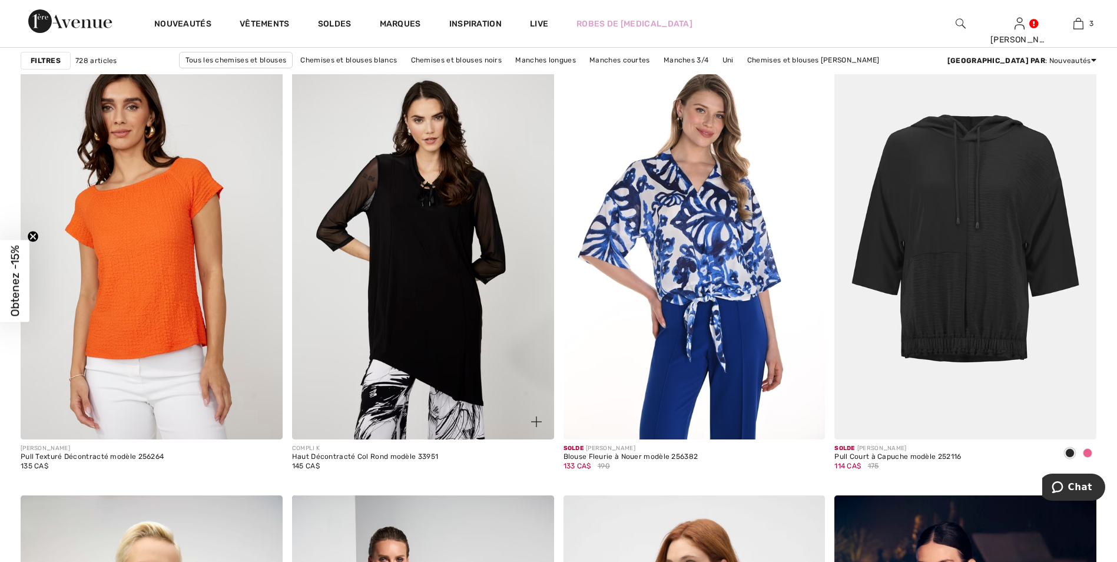
scroll to position [2119, 0]
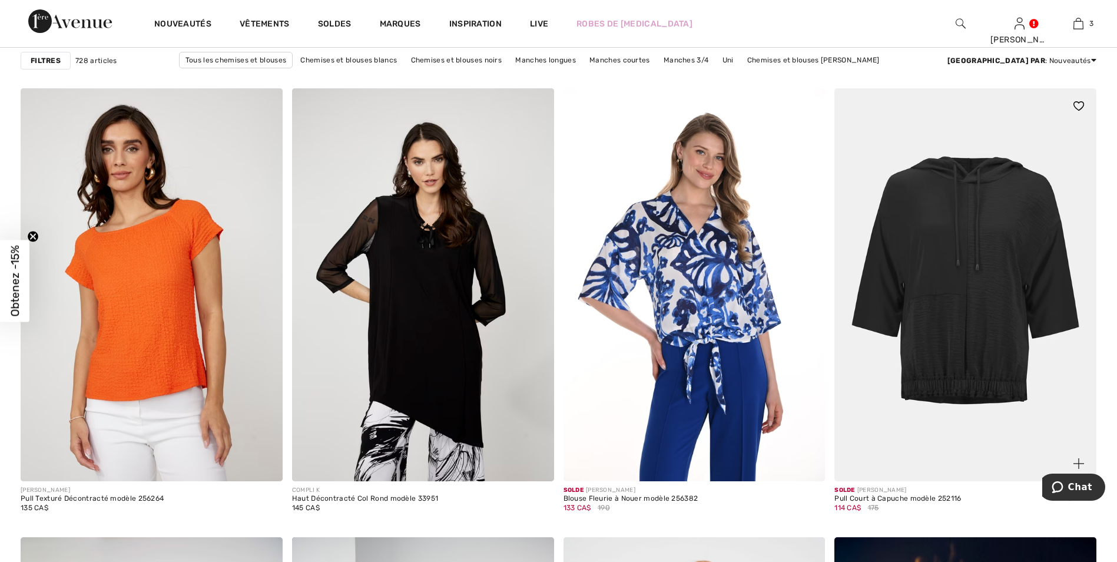
click at [981, 310] on img at bounding box center [965, 284] width 262 height 393
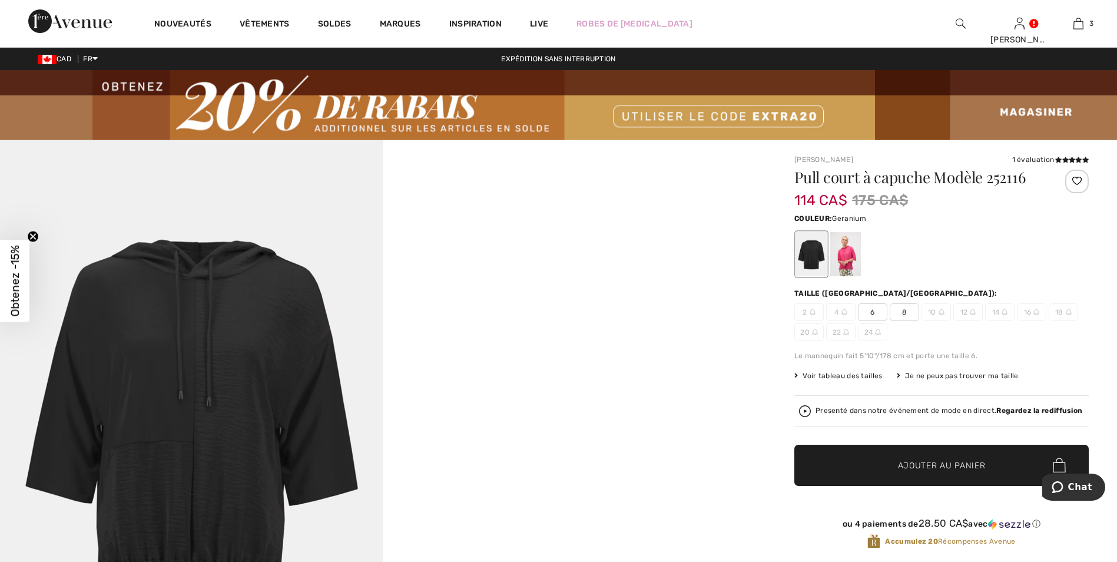
click at [851, 250] on div at bounding box center [845, 254] width 31 height 44
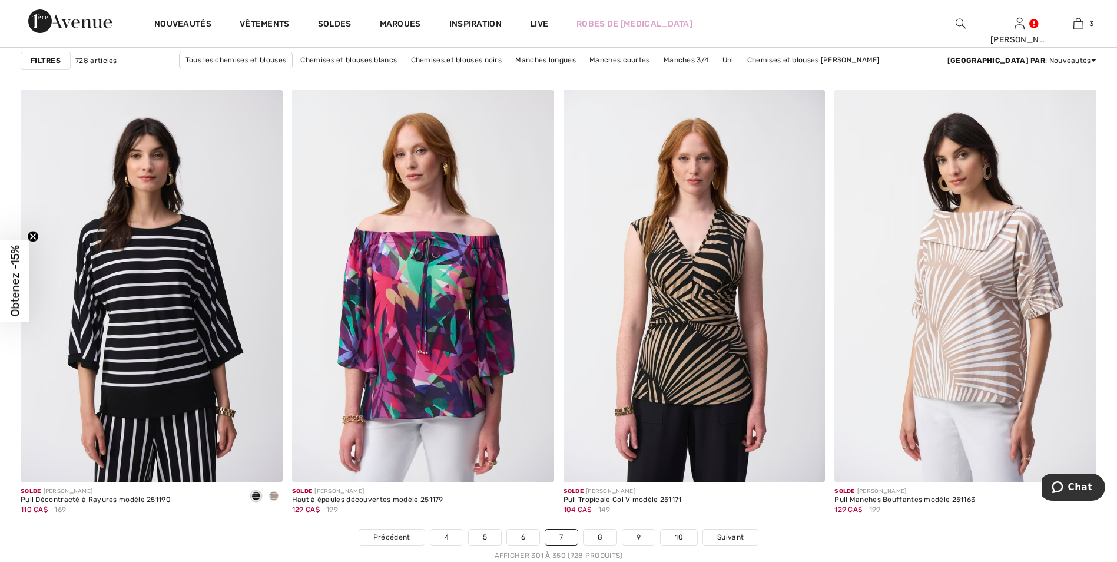
scroll to position [6533, 0]
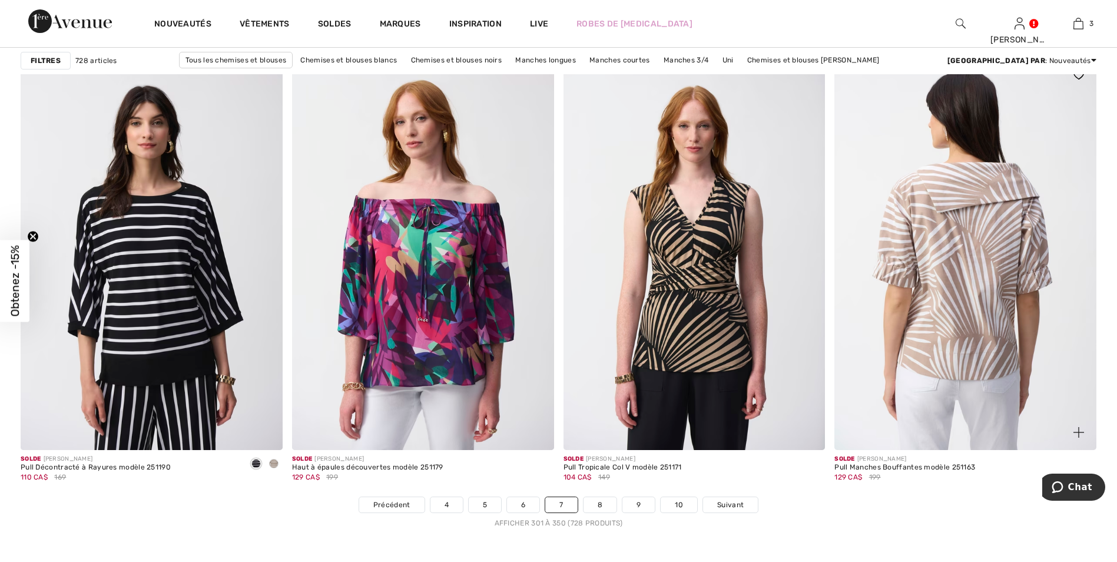
click at [969, 247] on img at bounding box center [965, 253] width 262 height 393
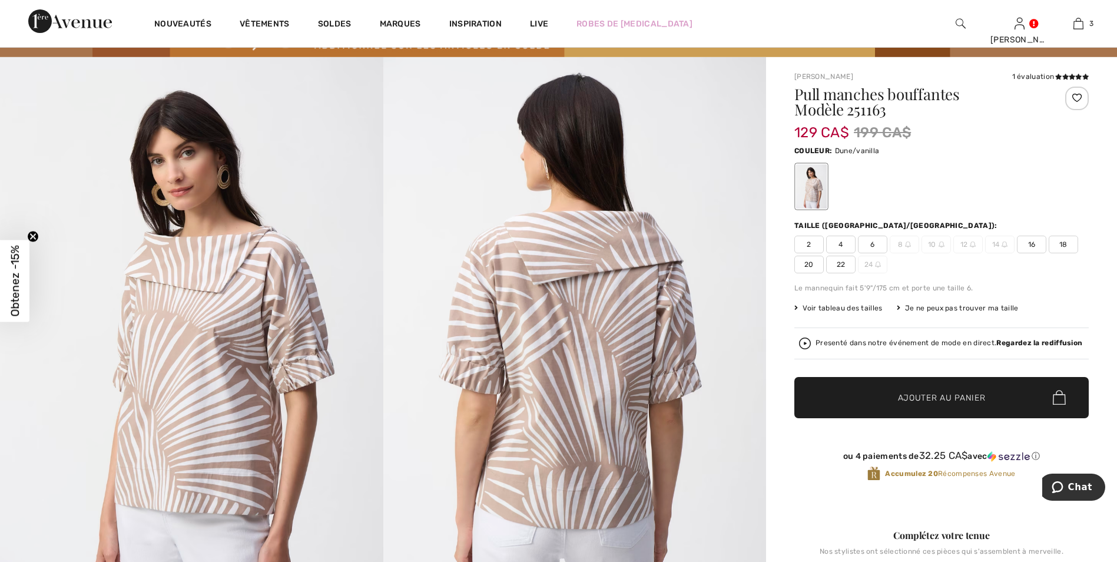
scroll to position [59, 0]
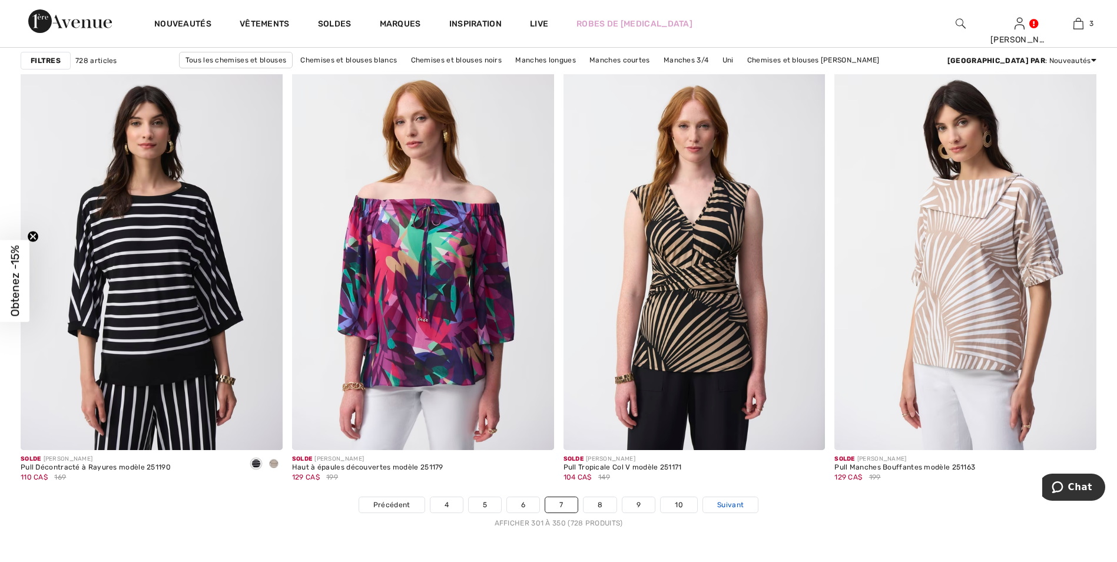
click at [736, 500] on span "Suivant" at bounding box center [730, 504] width 26 height 11
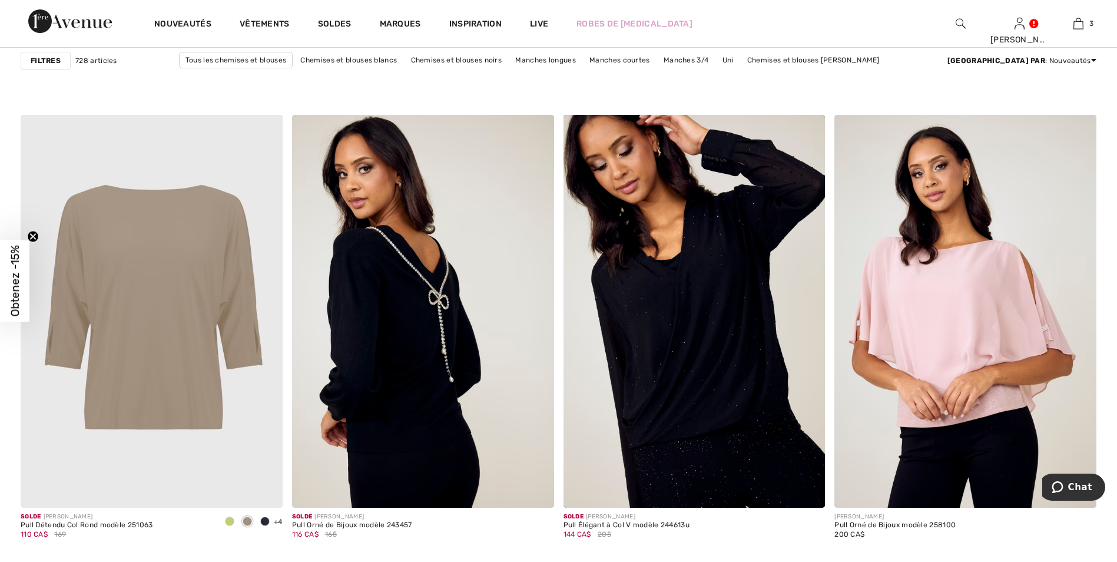
scroll to position [2119, 0]
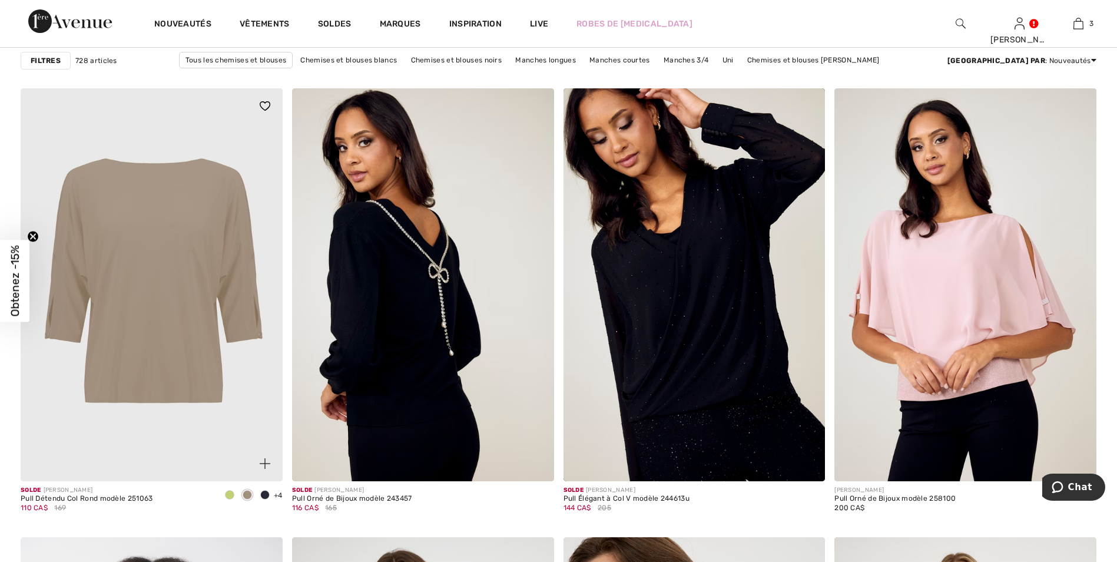
click at [228, 492] on span at bounding box center [229, 494] width 9 height 9
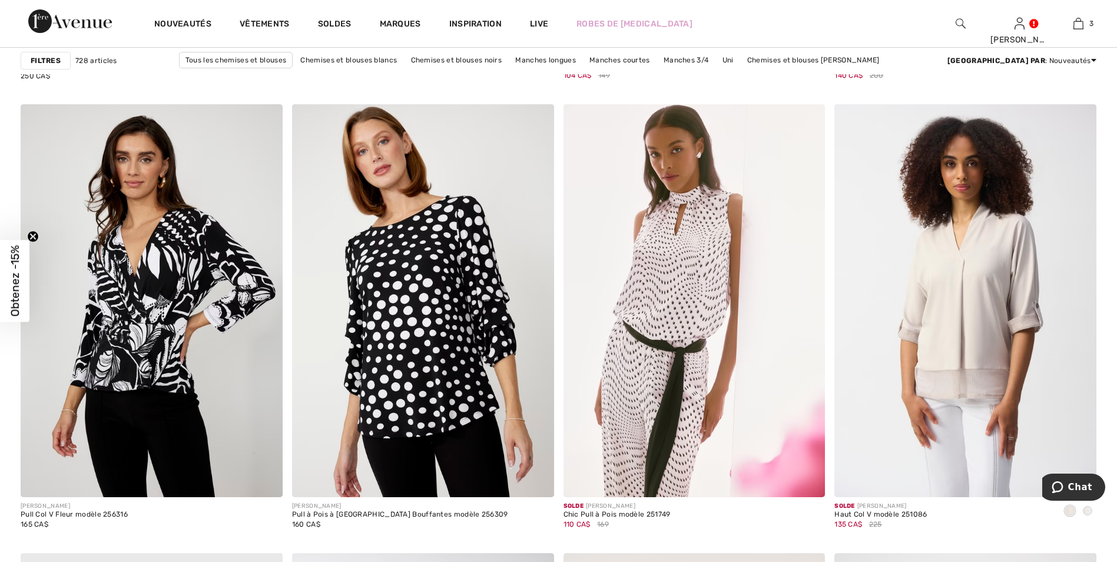
scroll to position [4709, 0]
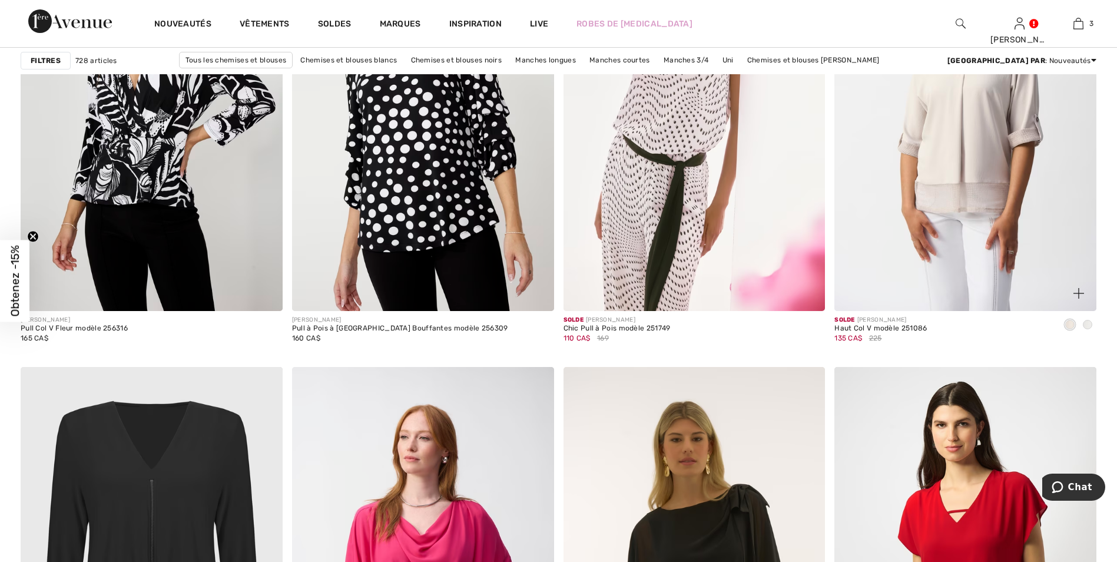
click at [1088, 323] on span at bounding box center [1086, 324] width 9 height 9
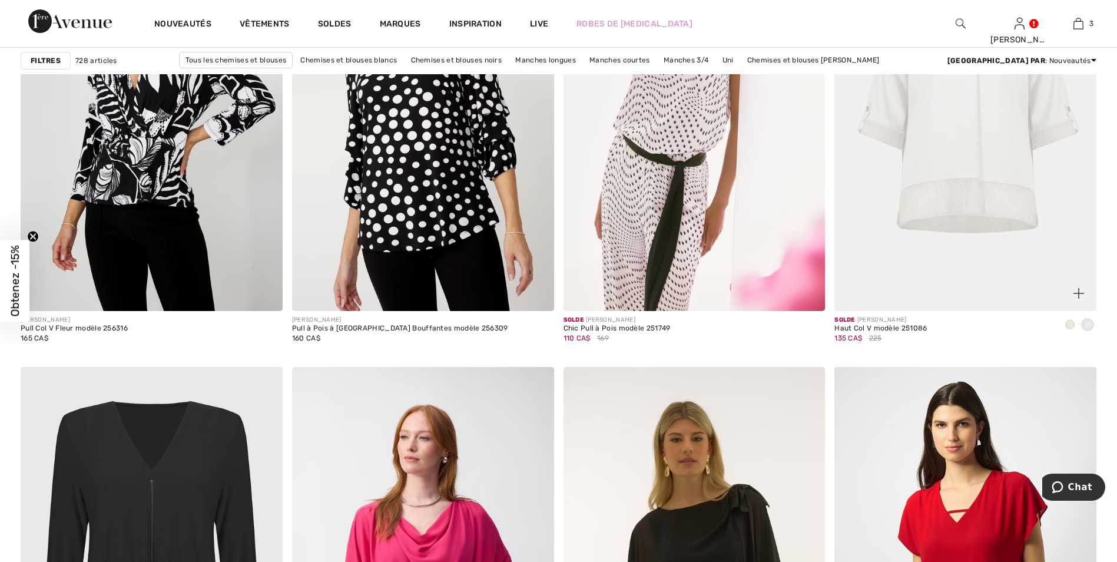
click at [1070, 323] on span at bounding box center [1069, 324] width 9 height 9
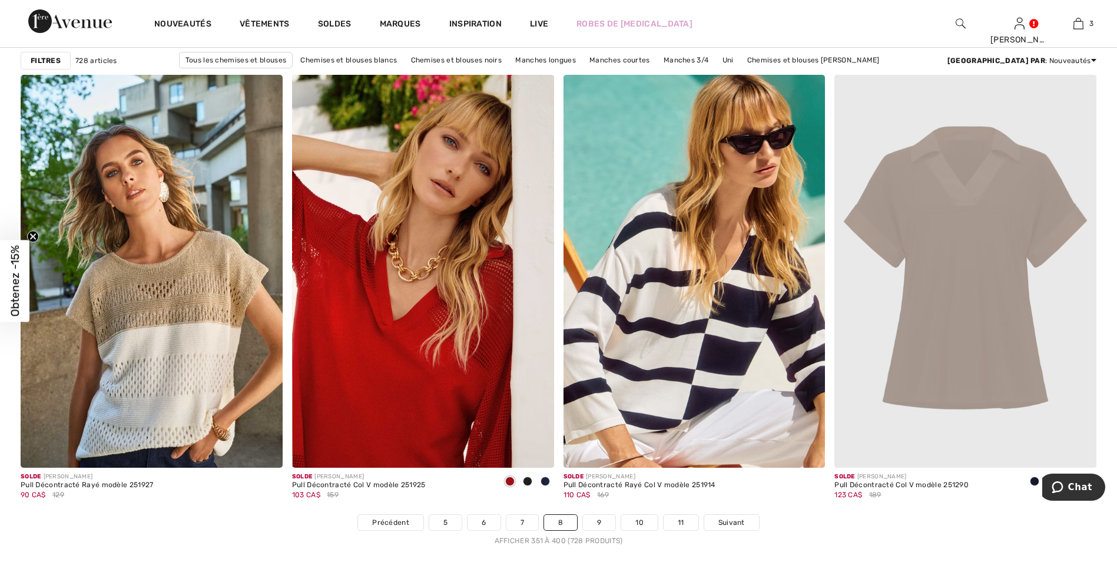
scroll to position [6533, 0]
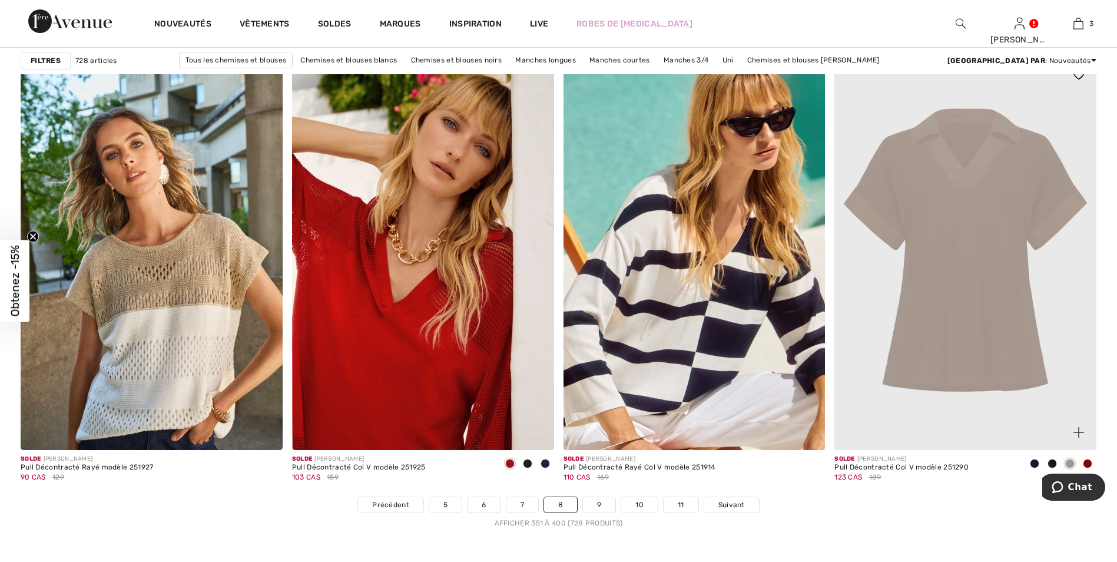
click at [1049, 461] on span at bounding box center [1051, 463] width 9 height 9
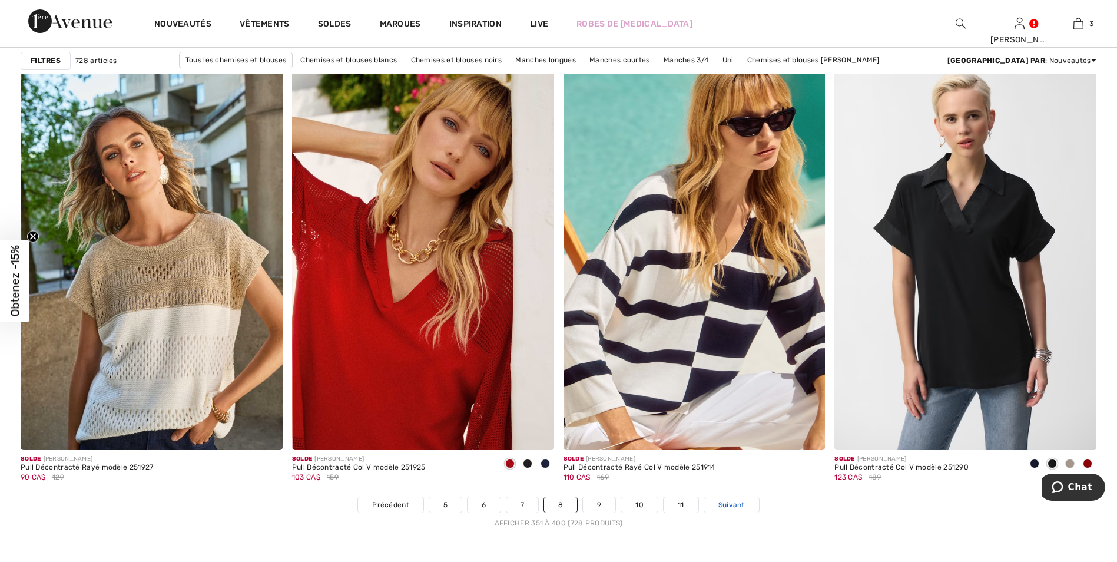
click at [738, 503] on span "Suivant" at bounding box center [731, 504] width 26 height 11
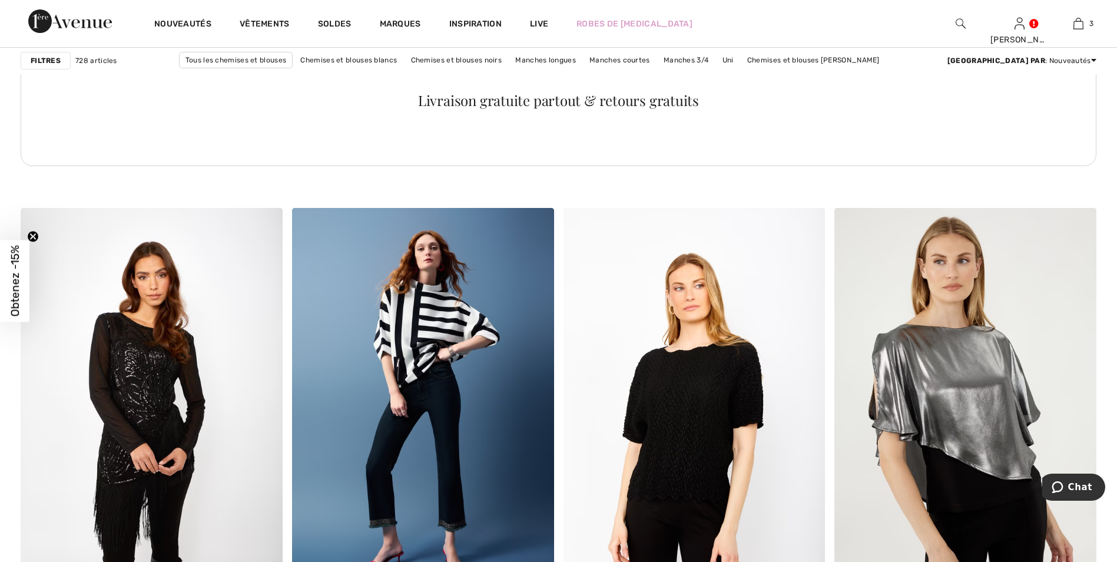
scroll to position [5533, 0]
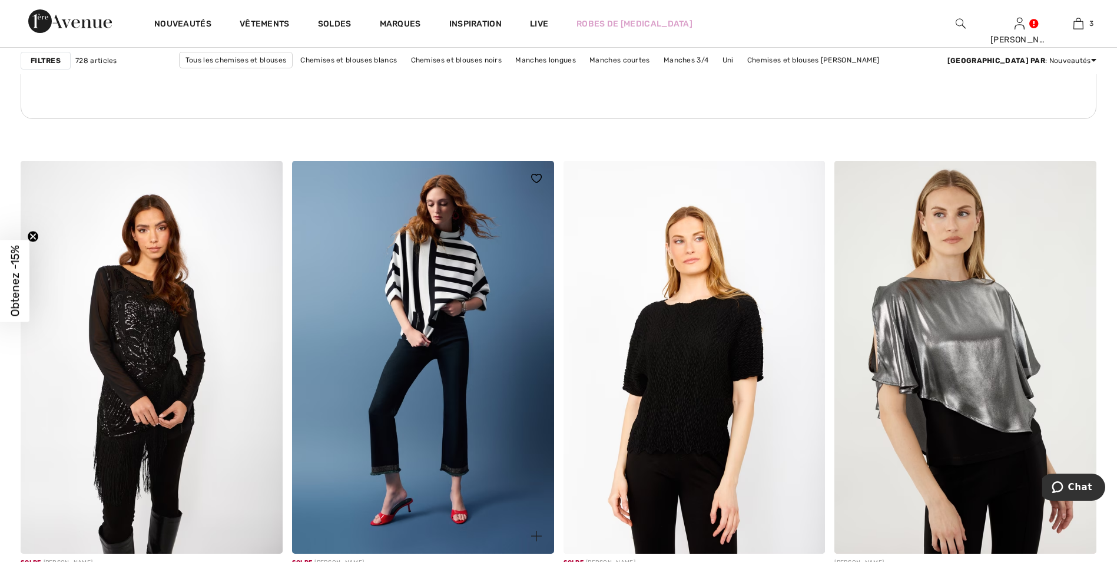
click at [417, 286] on img at bounding box center [423, 357] width 262 height 393
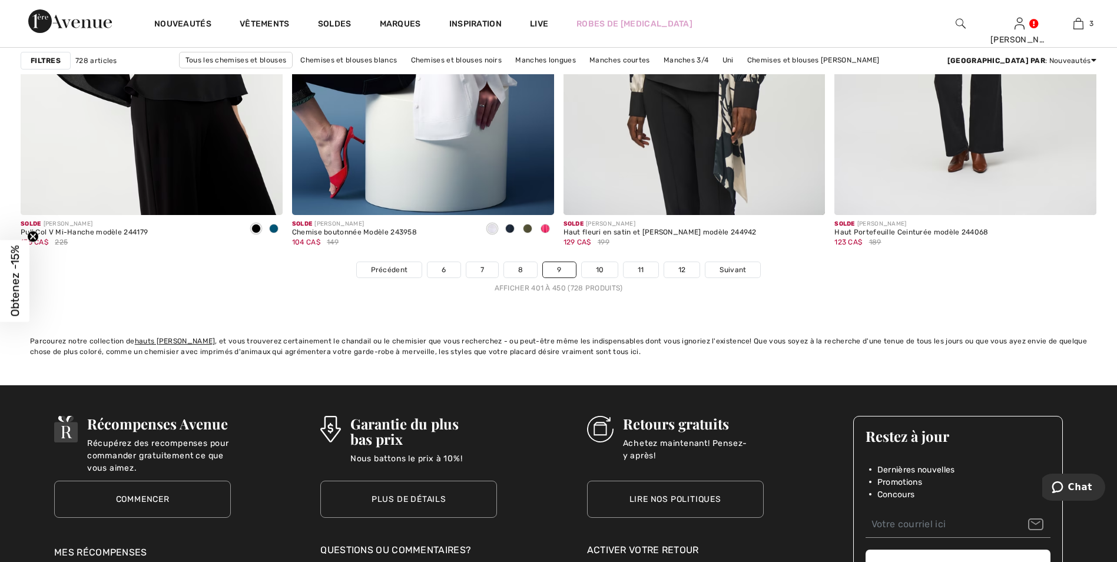
scroll to position [6830, 0]
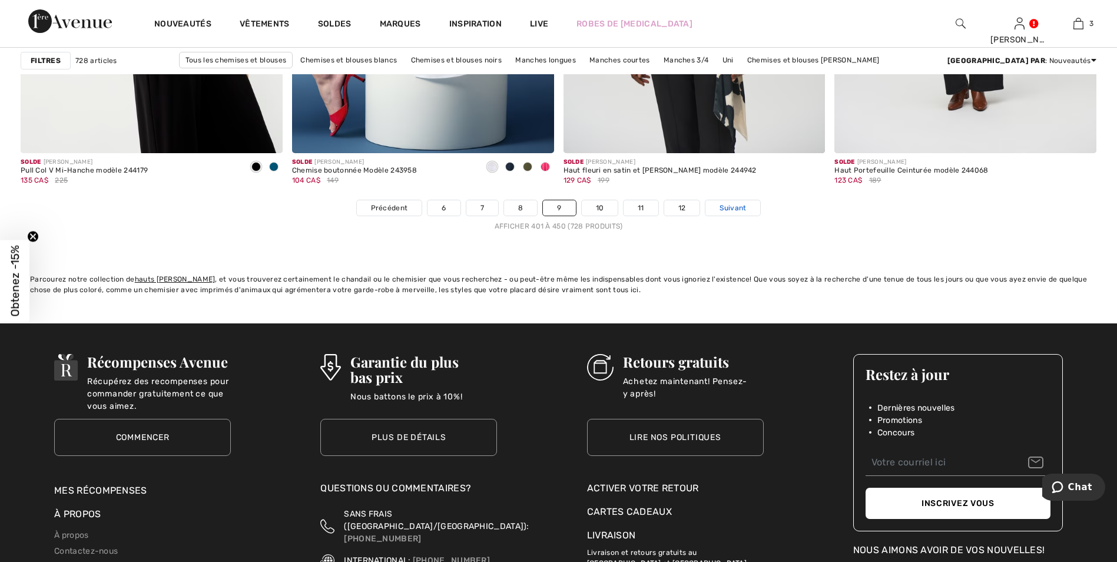
click at [726, 204] on span "Suivant" at bounding box center [732, 207] width 26 height 11
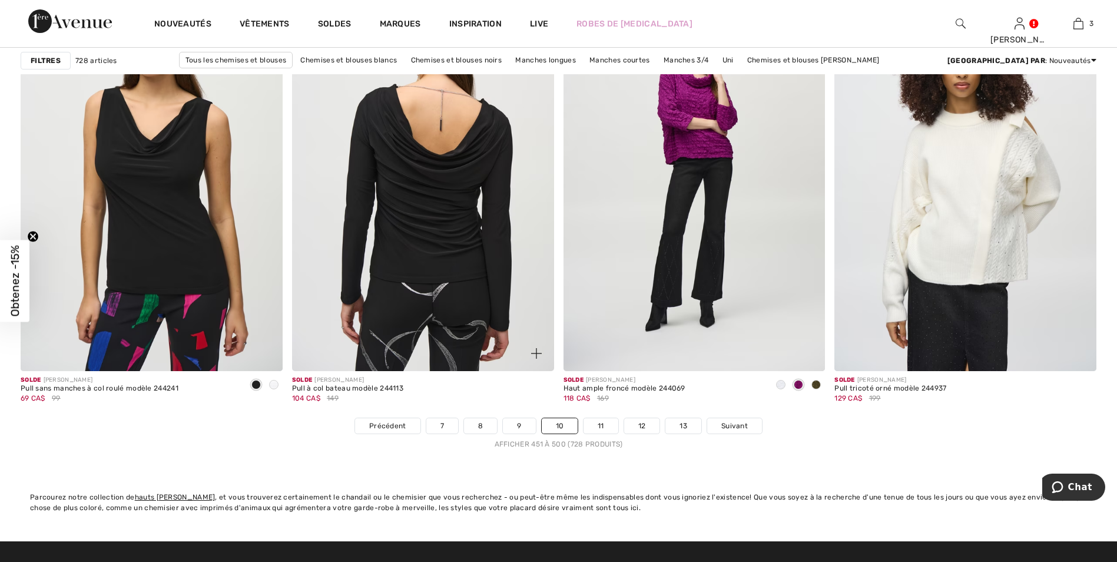
scroll to position [6769, 0]
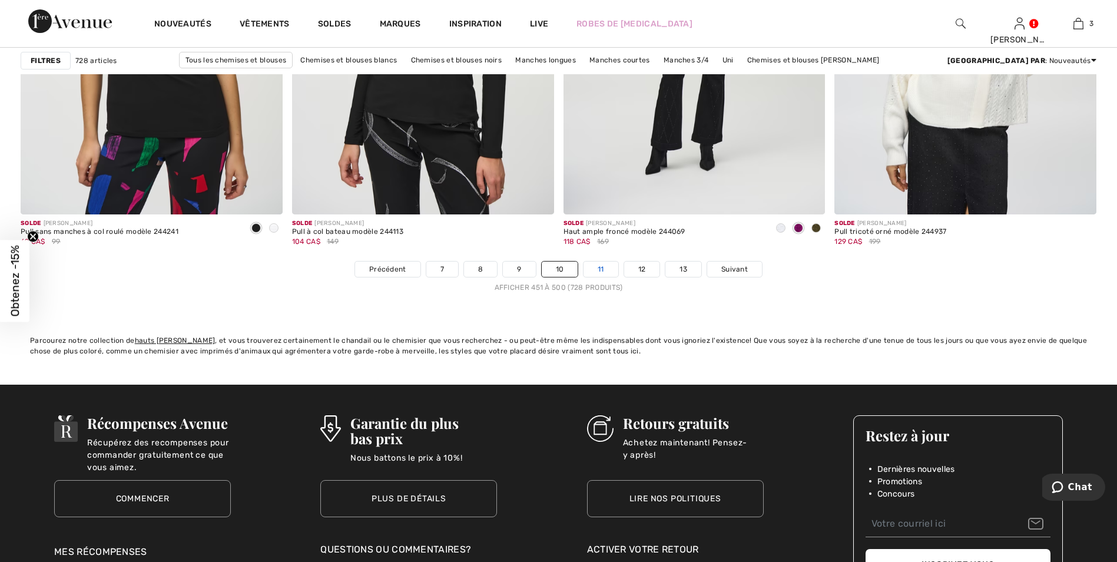
click at [602, 265] on link "11" at bounding box center [600, 268] width 35 height 15
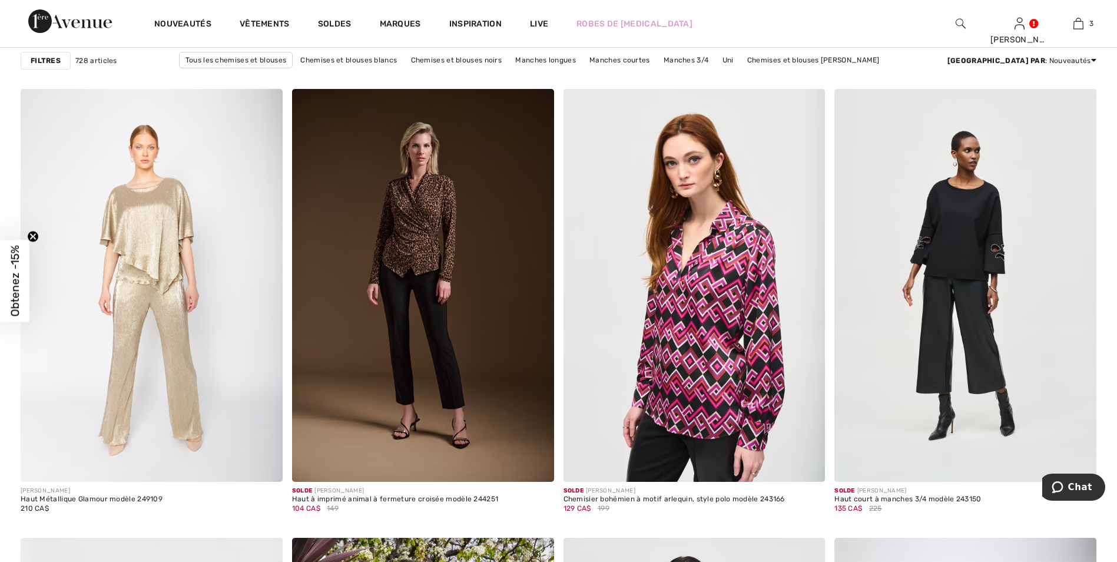
scroll to position [2119, 0]
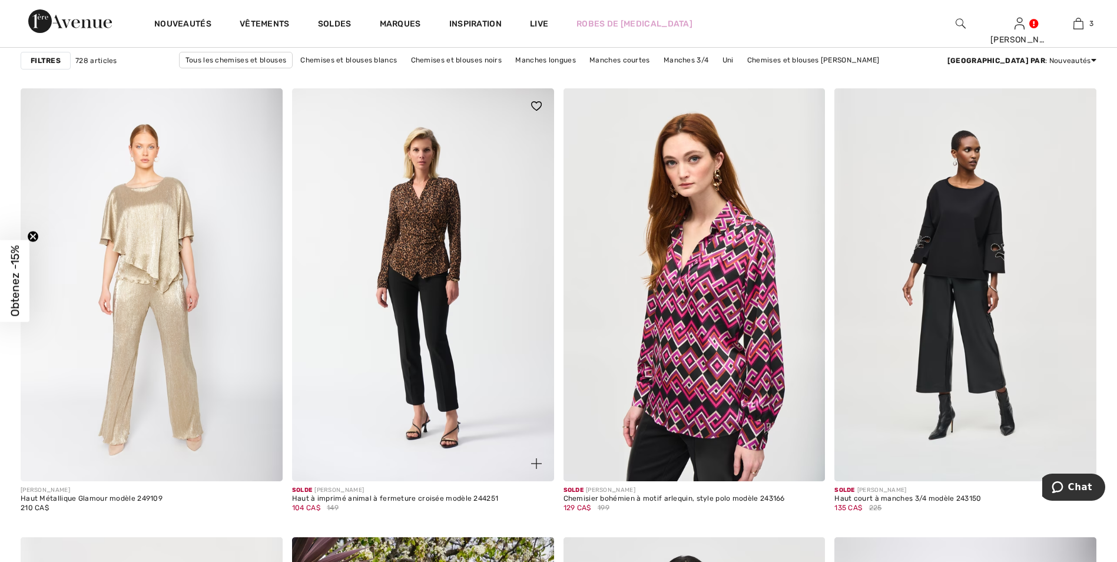
click at [419, 241] on img at bounding box center [423, 284] width 262 height 393
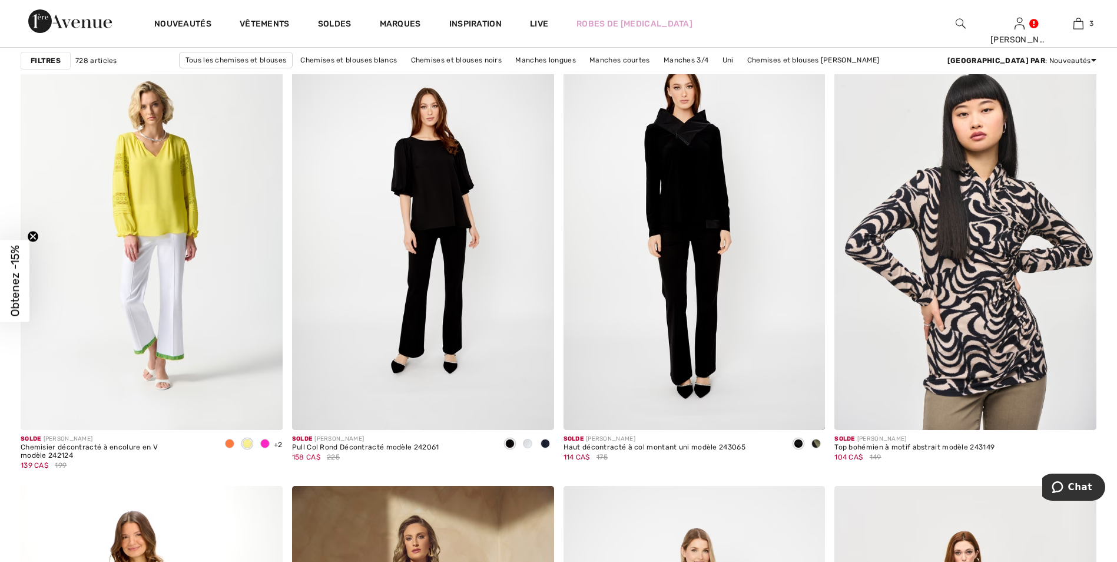
scroll to position [4591, 0]
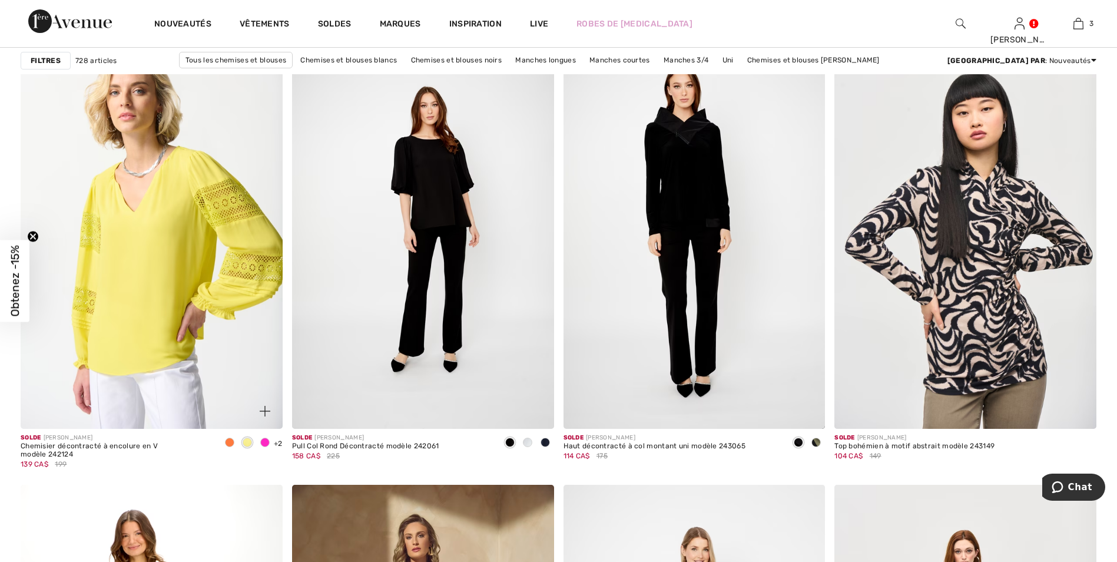
click at [161, 275] on img at bounding box center [152, 232] width 262 height 393
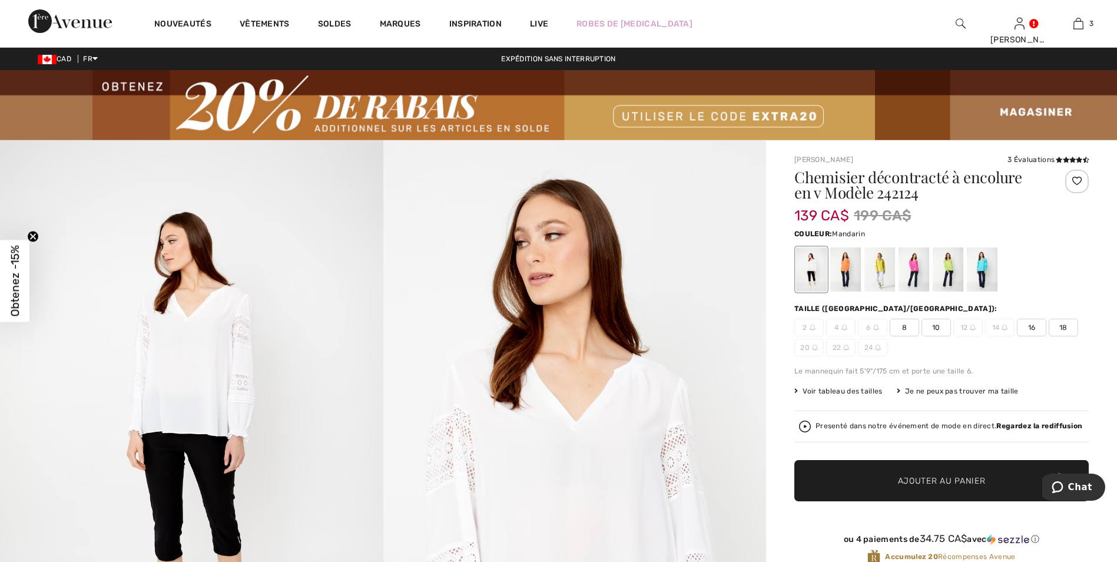
click at [849, 258] on div at bounding box center [845, 269] width 31 height 44
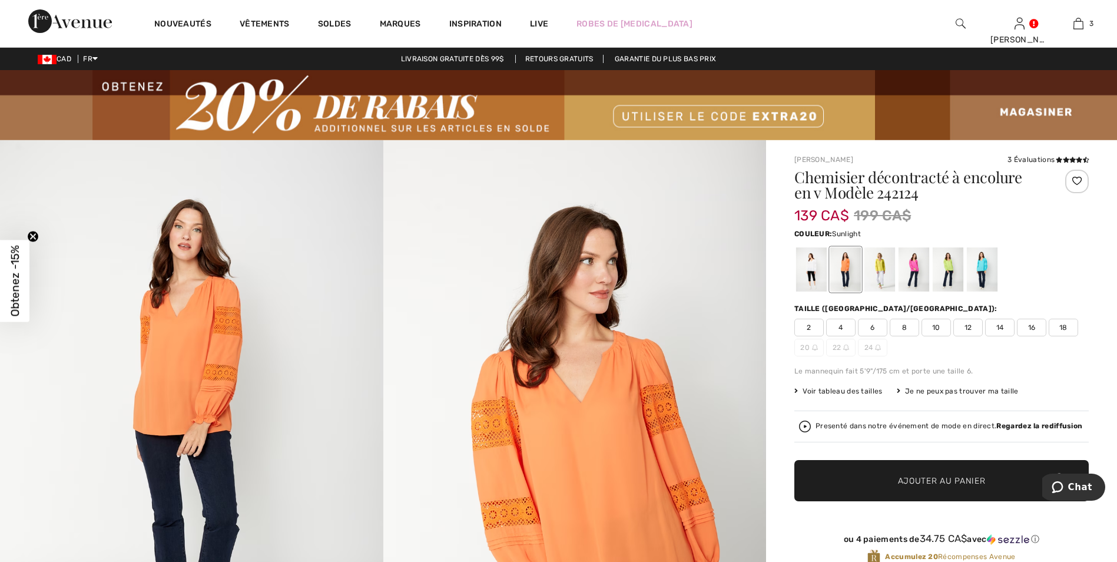
click at [882, 261] on div at bounding box center [879, 269] width 31 height 44
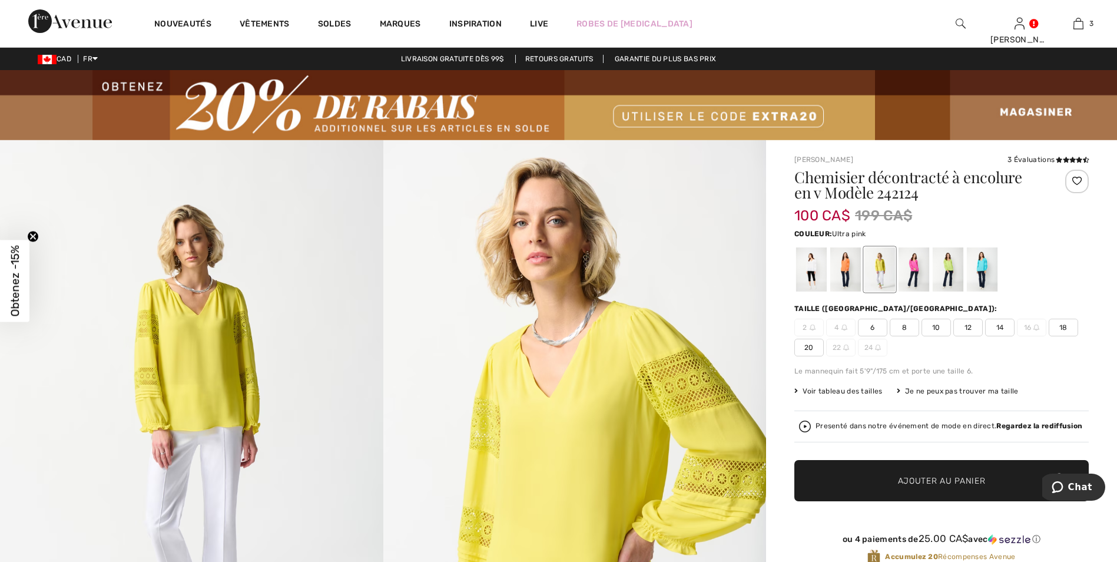
click at [918, 263] on div at bounding box center [913, 269] width 31 height 44
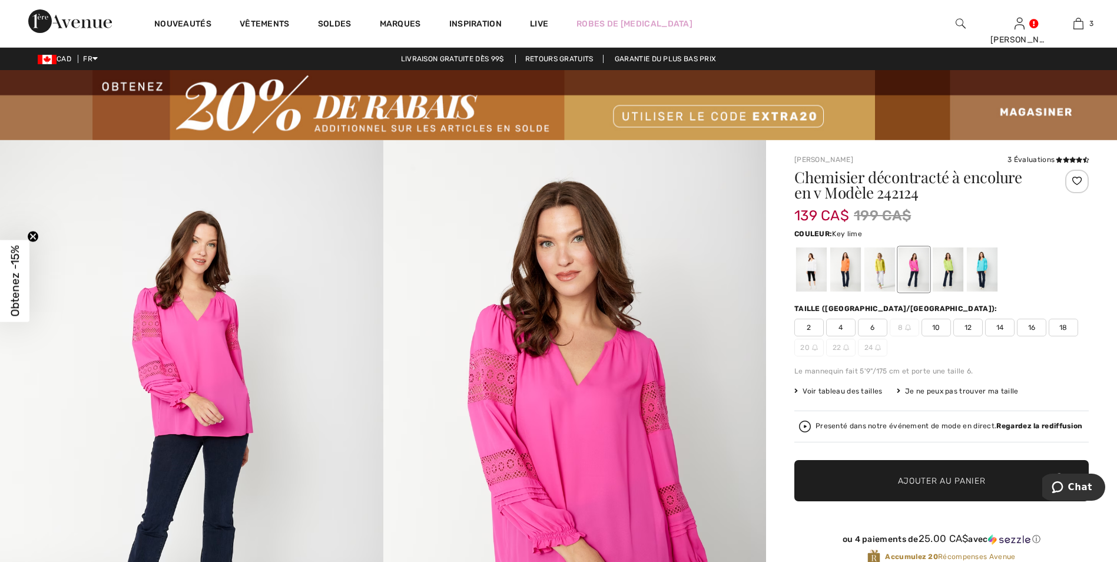
click at [948, 267] on div at bounding box center [947, 269] width 31 height 44
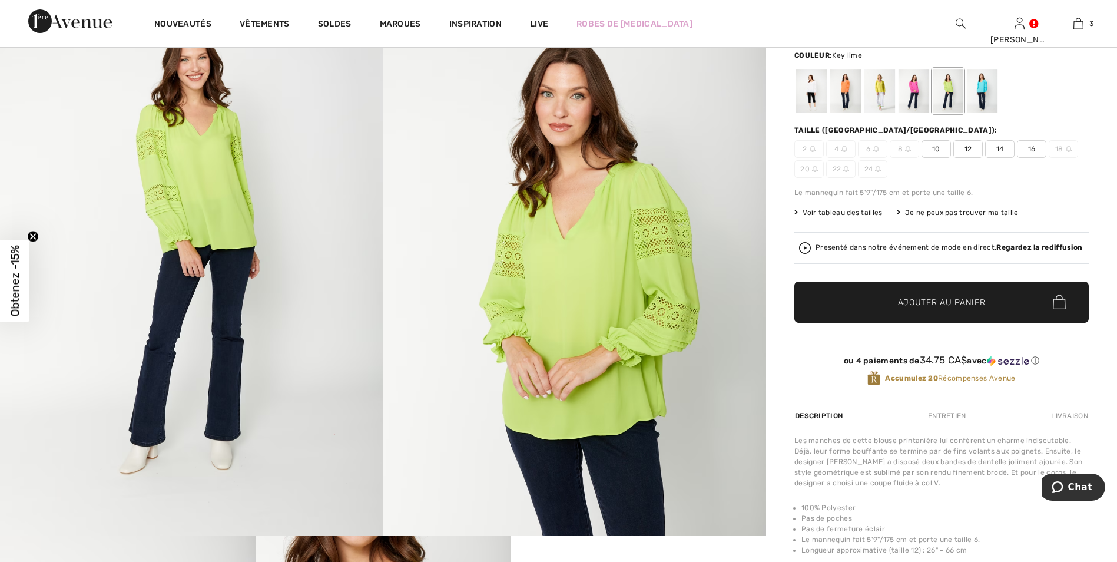
scroll to position [177, 0]
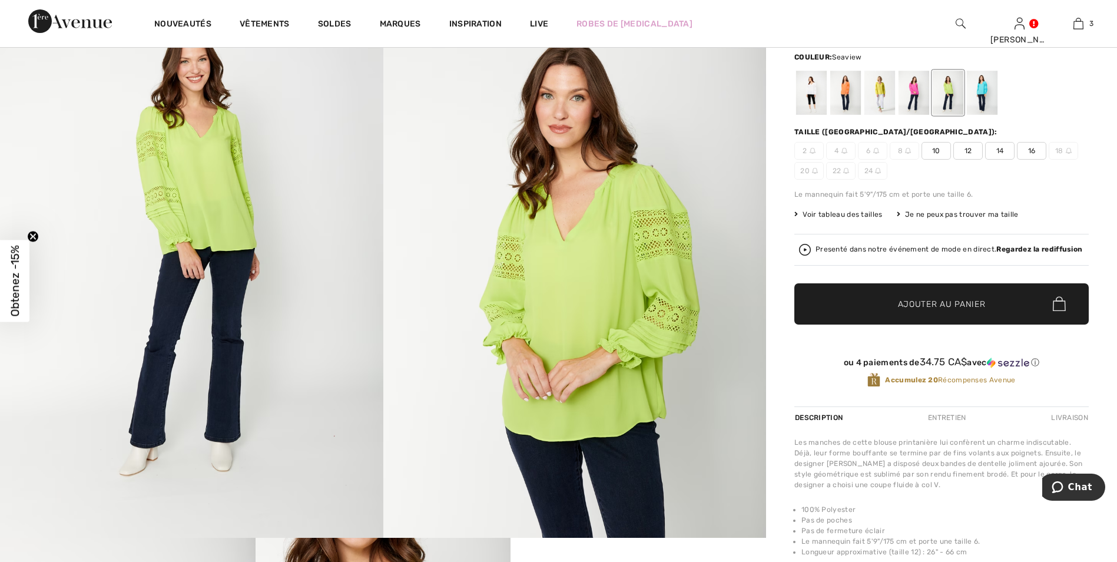
click at [989, 93] on div at bounding box center [981, 93] width 31 height 44
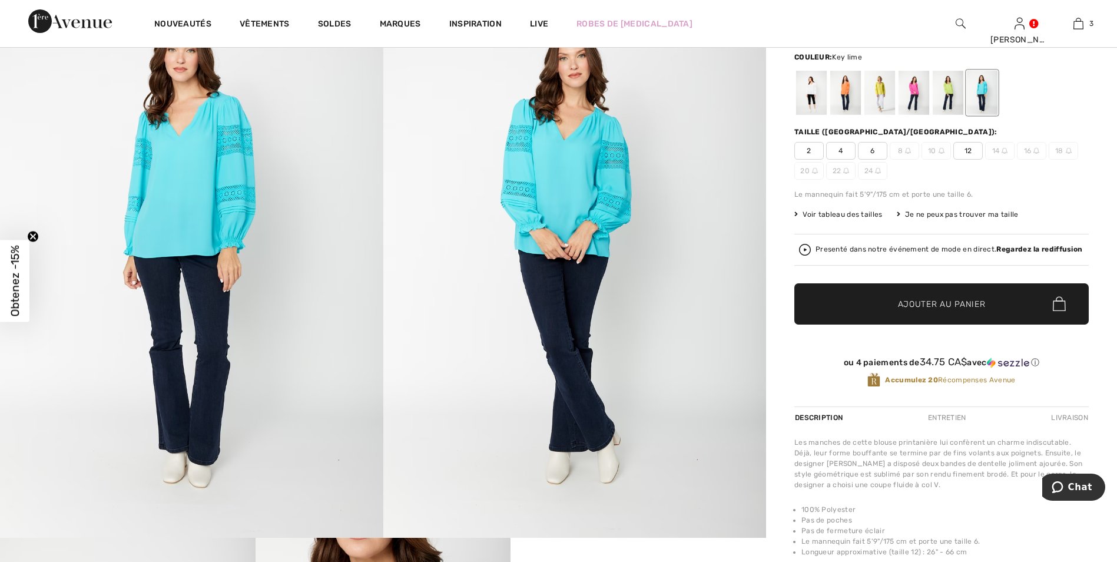
click at [949, 92] on div at bounding box center [947, 93] width 31 height 44
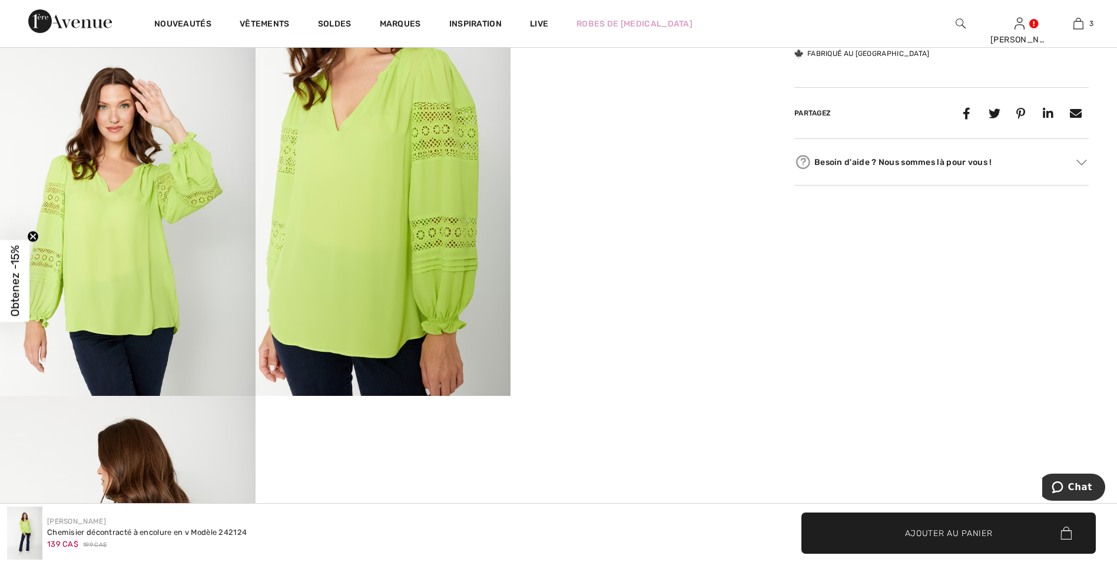
scroll to position [706, 0]
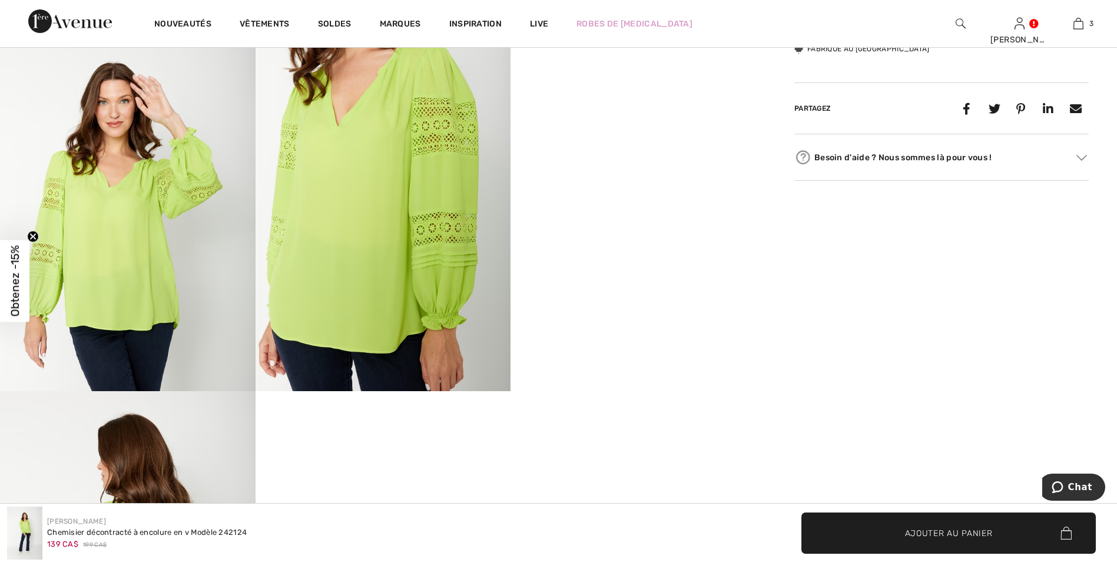
click at [630, 135] on video "Your browser does not support the video tag." at bounding box center [637, 72] width 255 height 128
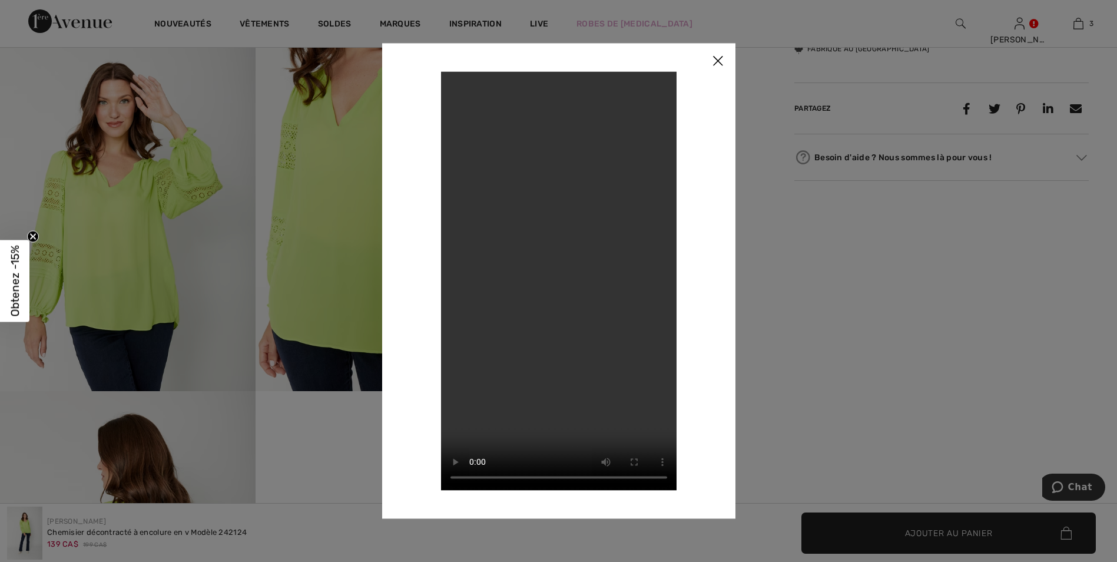
drag, startPoint x: 717, startPoint y: 55, endPoint x: 721, endPoint y: 62, distance: 7.9
click at [717, 56] on img at bounding box center [717, 61] width 35 height 36
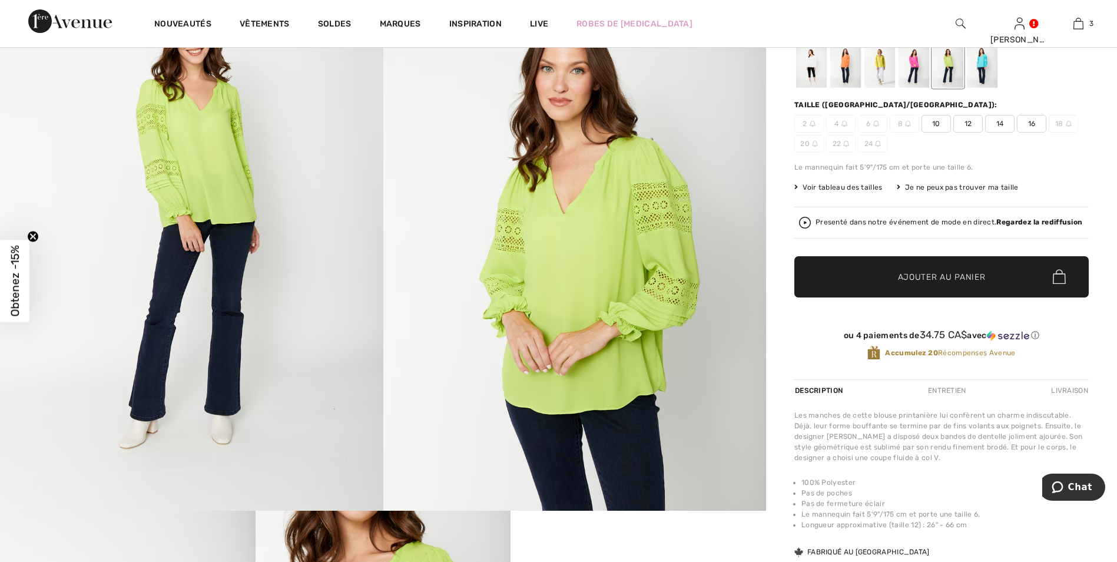
scroll to position [177, 0]
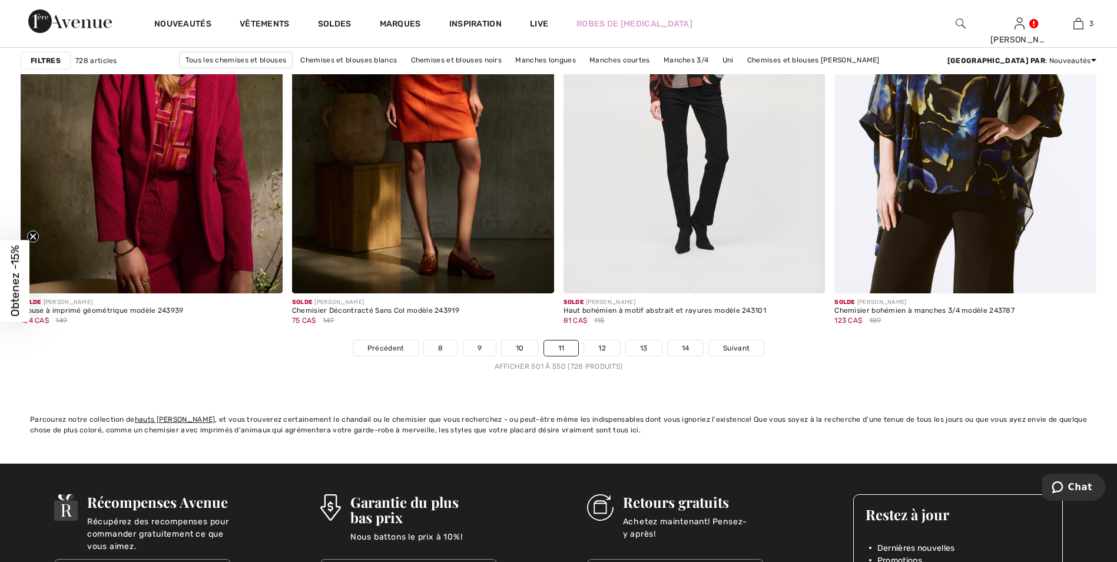
scroll to position [6886, 0]
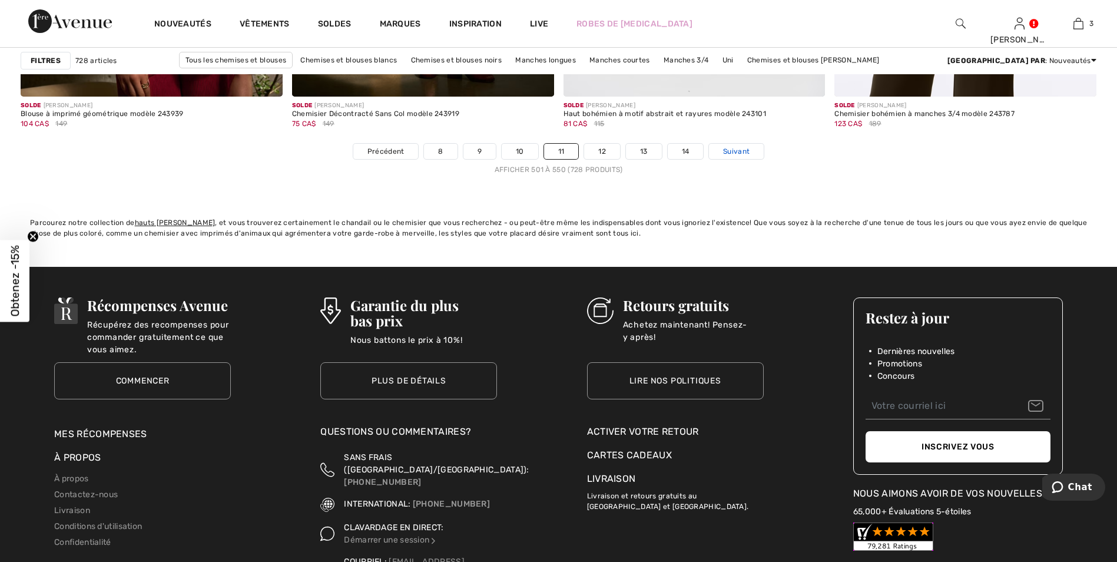
click at [738, 150] on span "Suivant" at bounding box center [736, 151] width 26 height 11
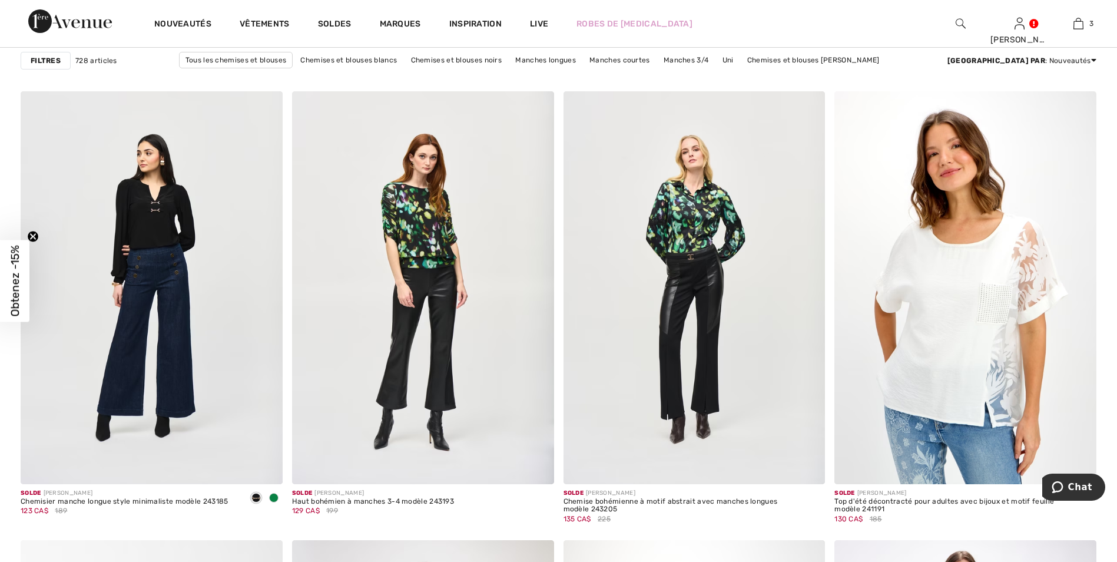
scroll to position [2119, 0]
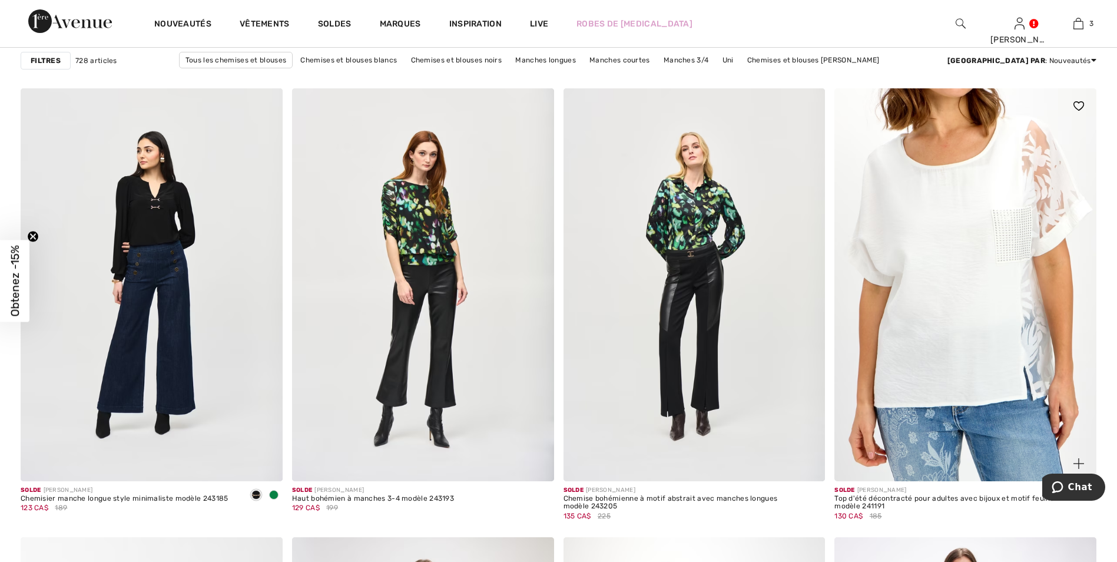
click at [950, 268] on img at bounding box center [965, 284] width 262 height 393
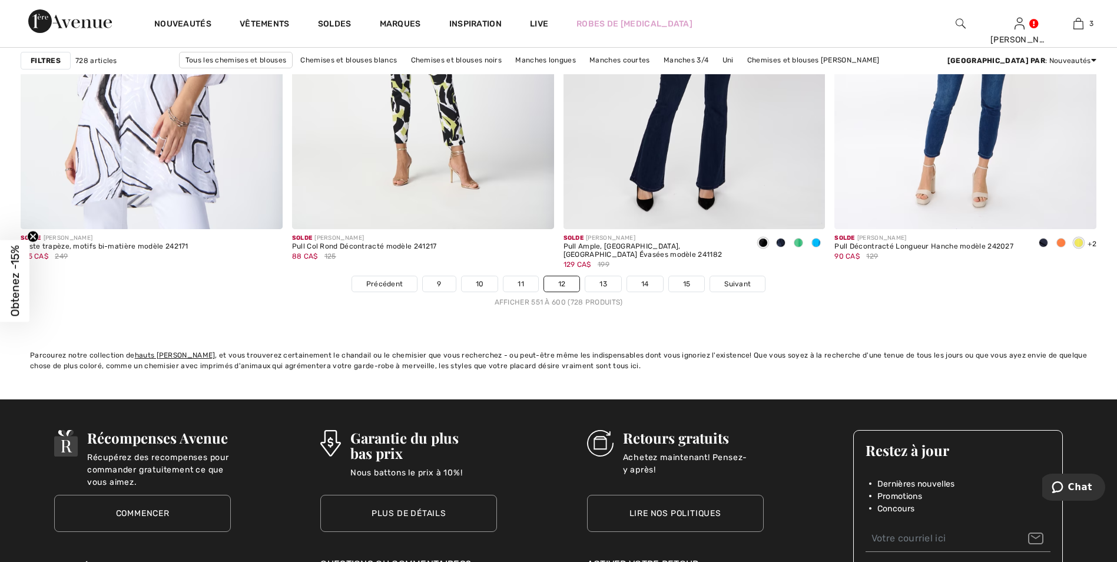
scroll to position [6769, 0]
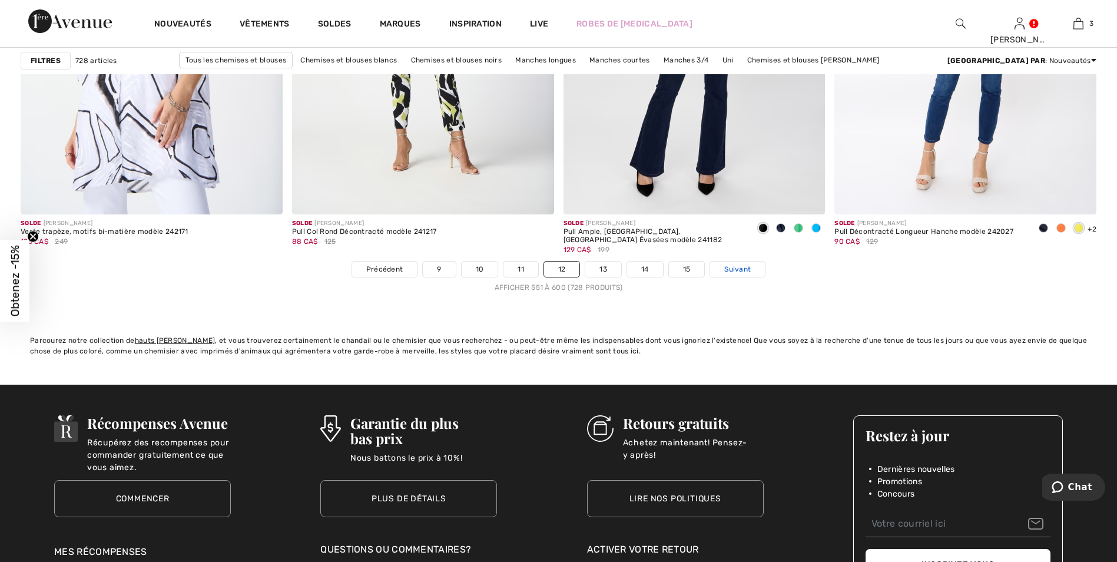
click at [747, 268] on span "Suivant" at bounding box center [737, 269] width 26 height 11
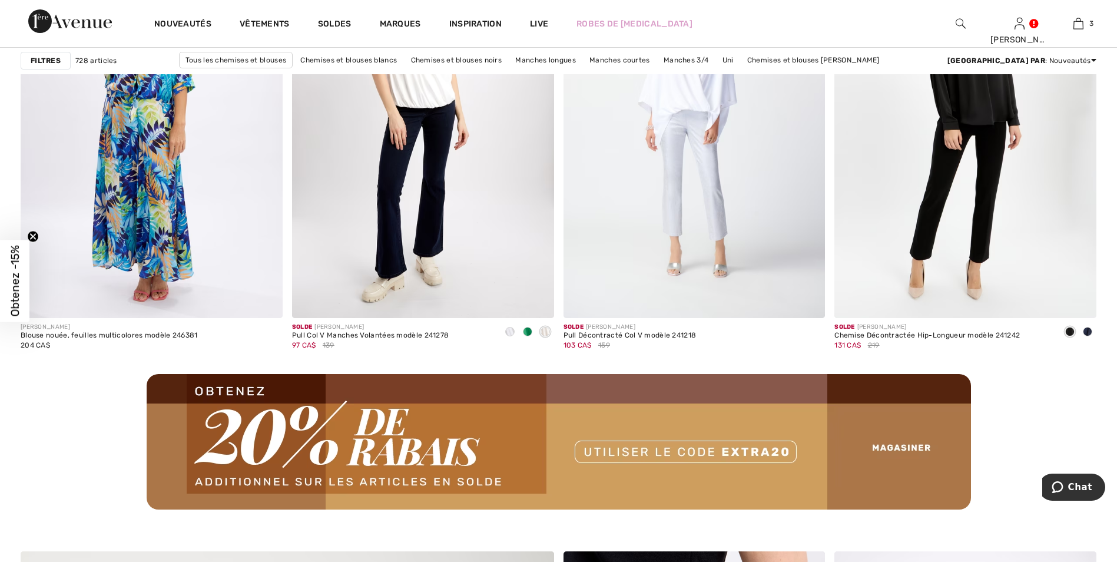
scroll to position [3002, 0]
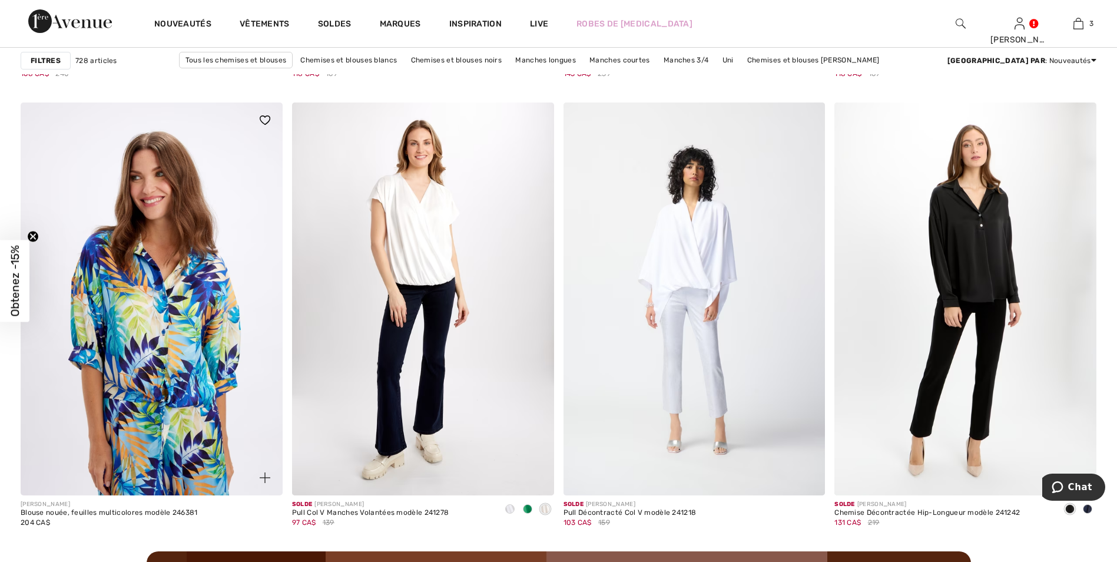
click at [168, 311] on img at bounding box center [152, 298] width 262 height 393
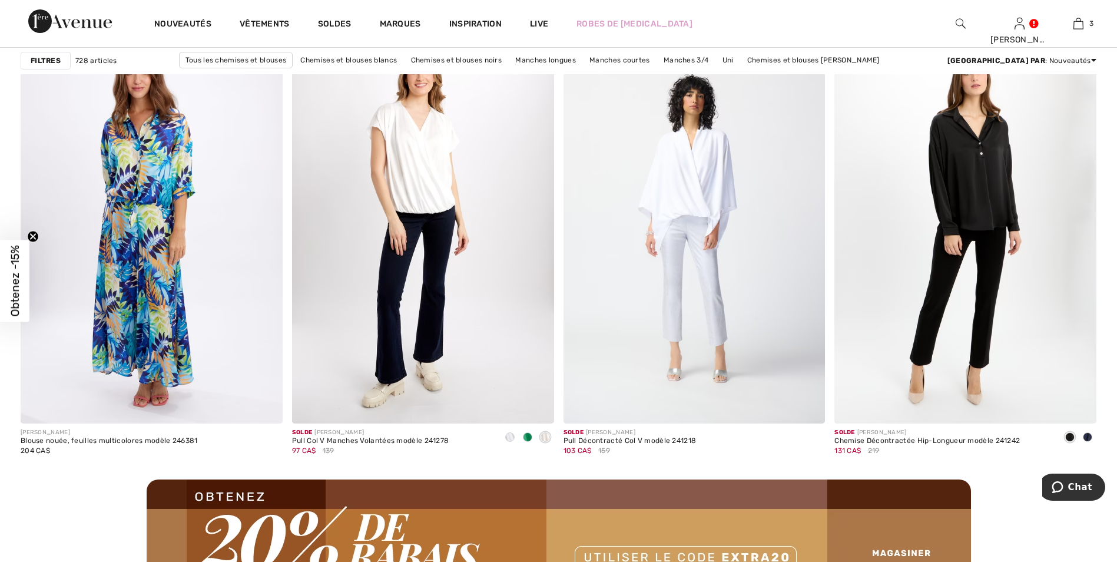
scroll to position [3002, 0]
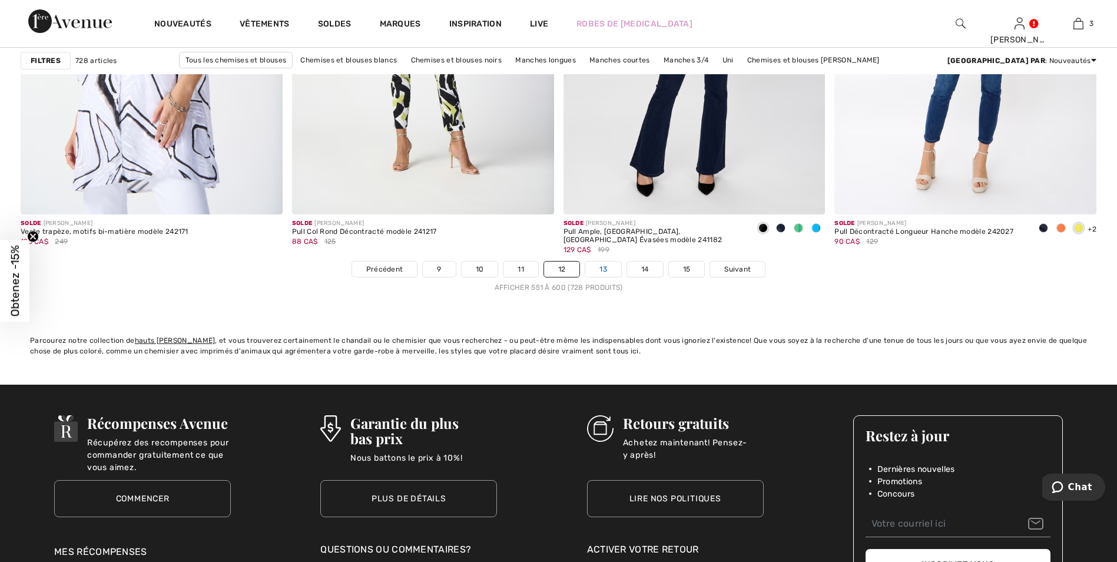
click at [602, 267] on link "13" at bounding box center [603, 268] width 36 height 15
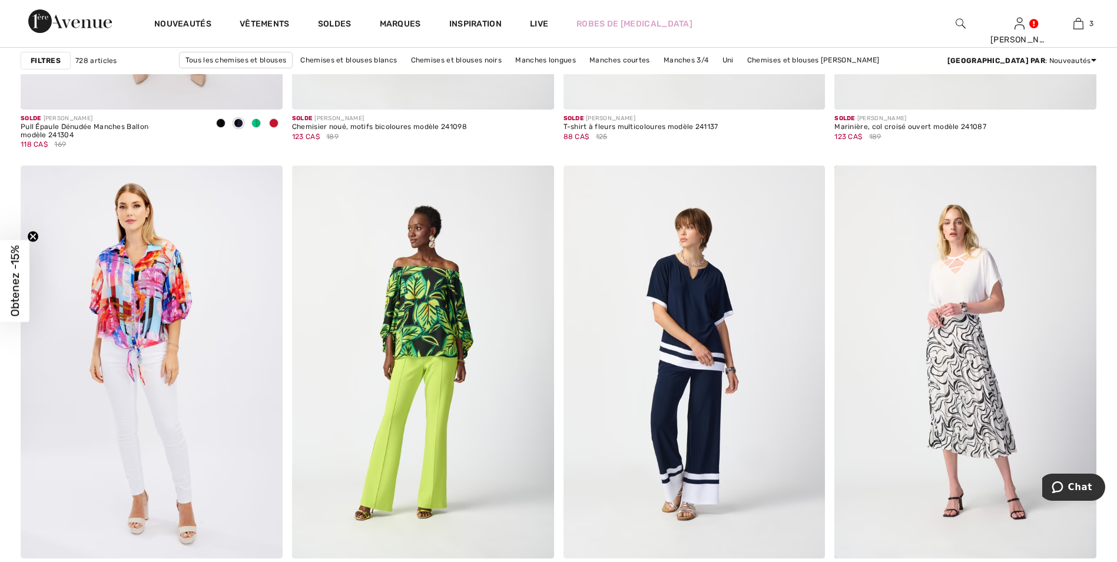
scroll to position [6004, 0]
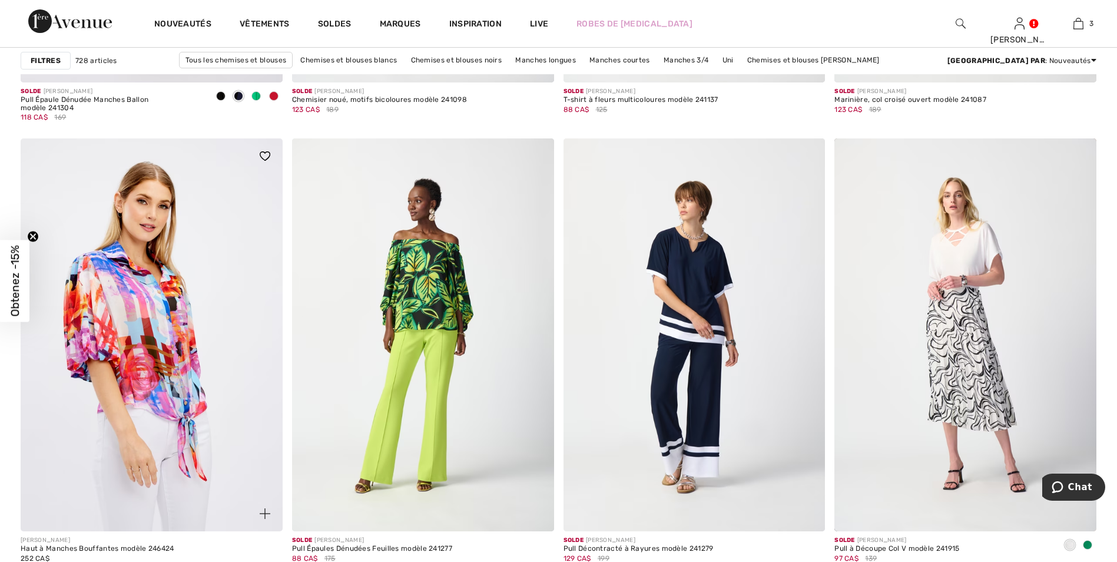
click at [155, 283] on img at bounding box center [152, 334] width 262 height 393
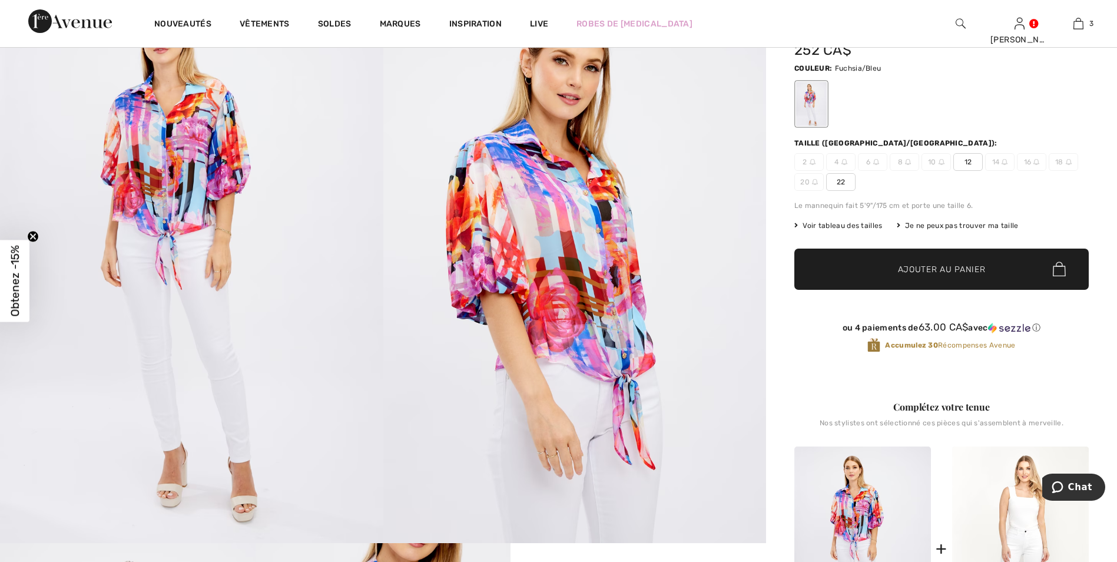
scroll to position [177, 0]
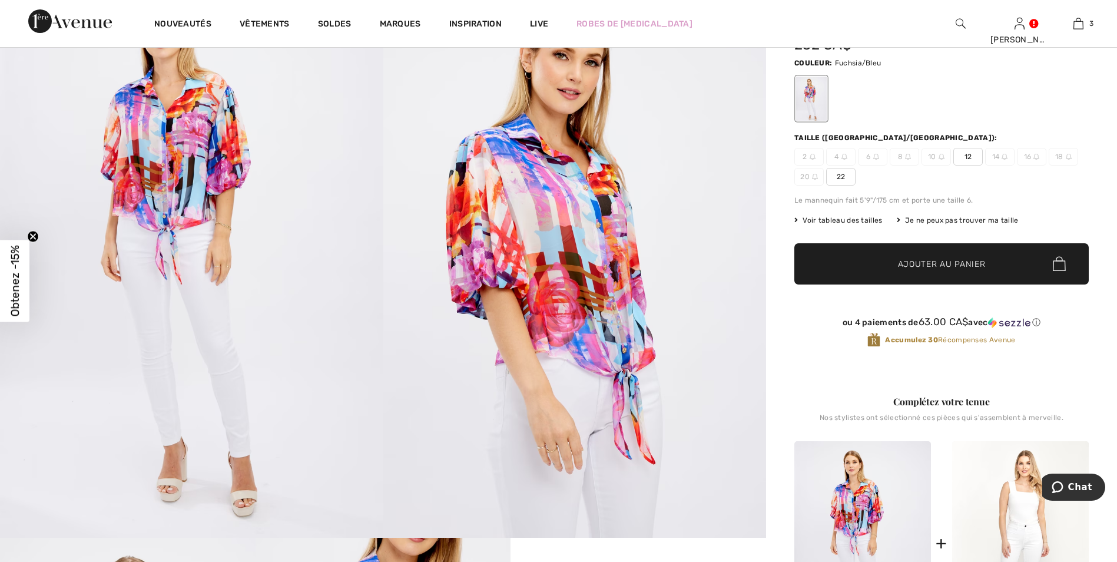
click at [843, 217] on span "Voir tableau des tailles" at bounding box center [838, 220] width 88 height 11
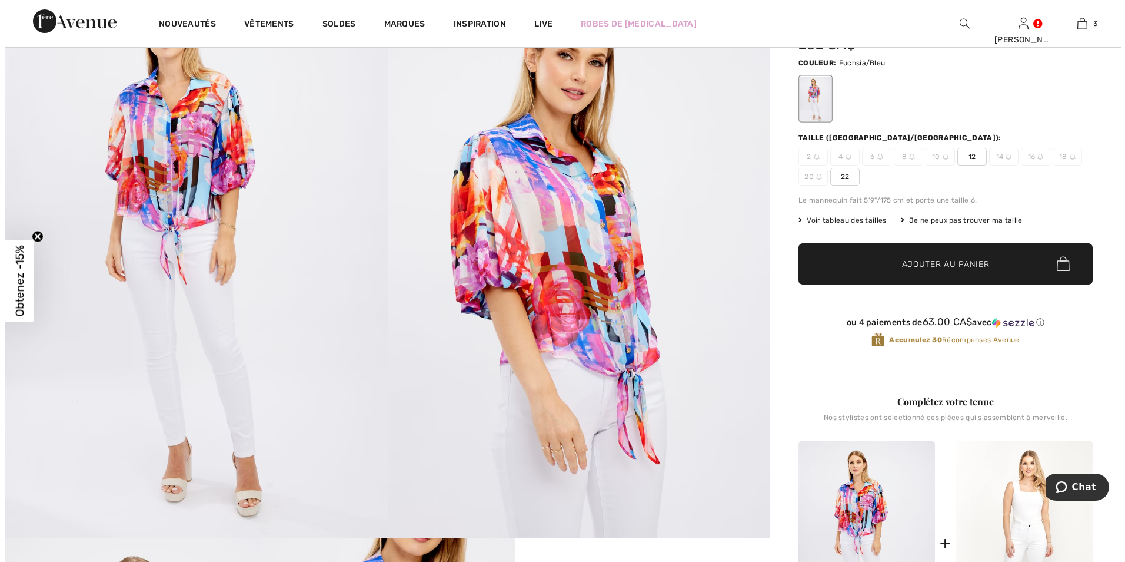
scroll to position [177, 0]
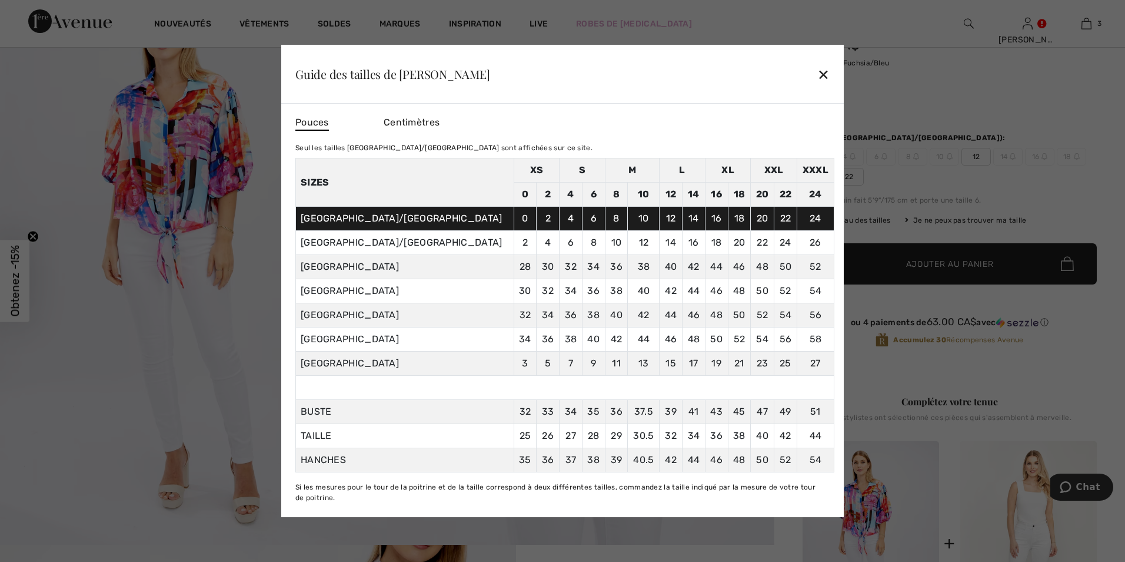
click at [823, 71] on div "✕" at bounding box center [824, 74] width 12 height 25
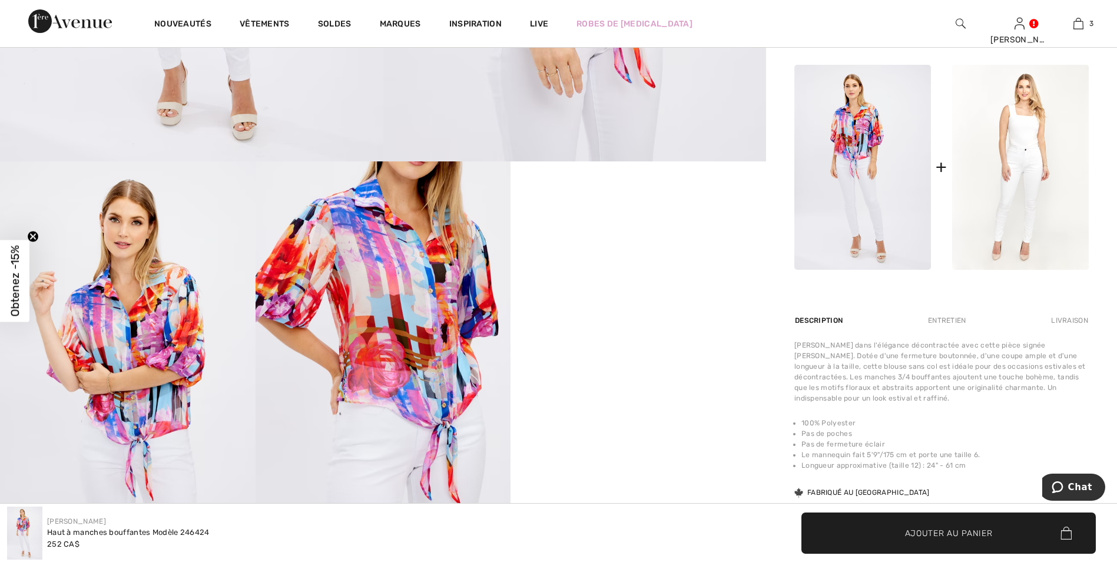
scroll to position [589, 0]
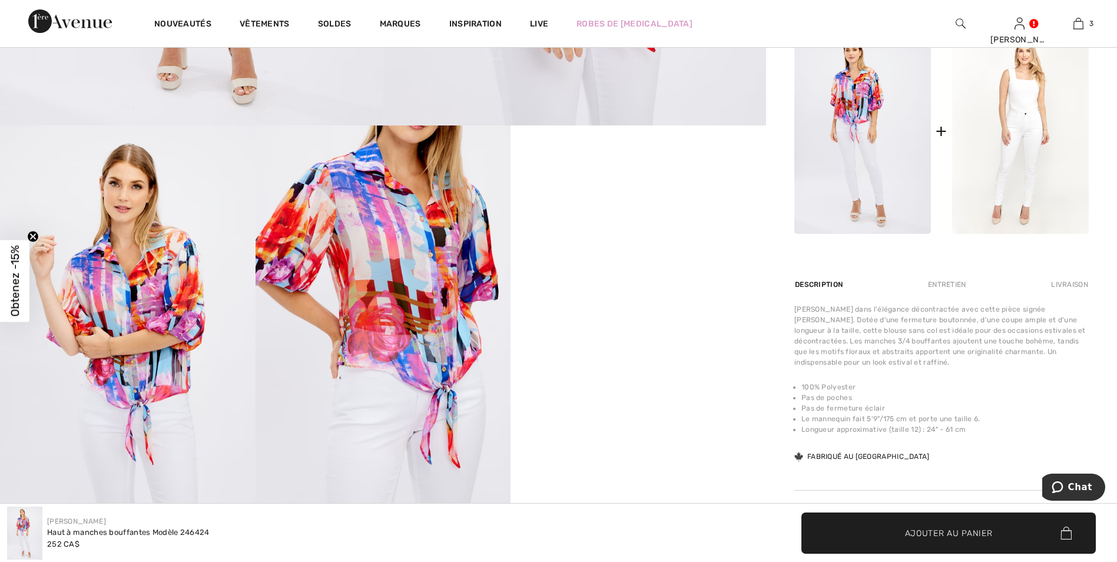
click at [662, 253] on video "Your browser does not support the video tag." at bounding box center [637, 189] width 255 height 128
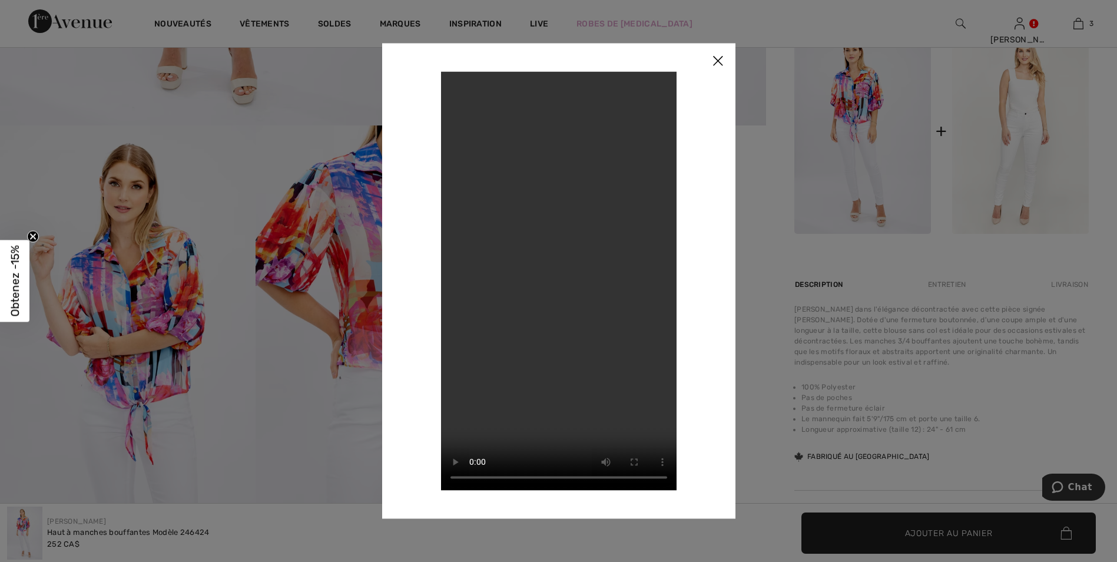
click at [717, 60] on img at bounding box center [717, 61] width 35 height 36
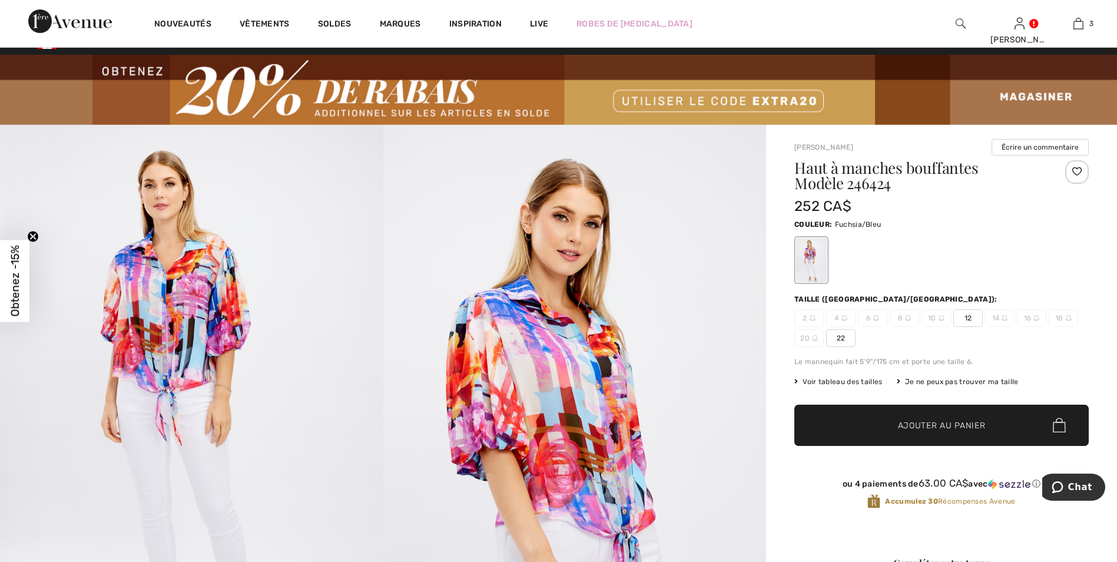
scroll to position [0, 0]
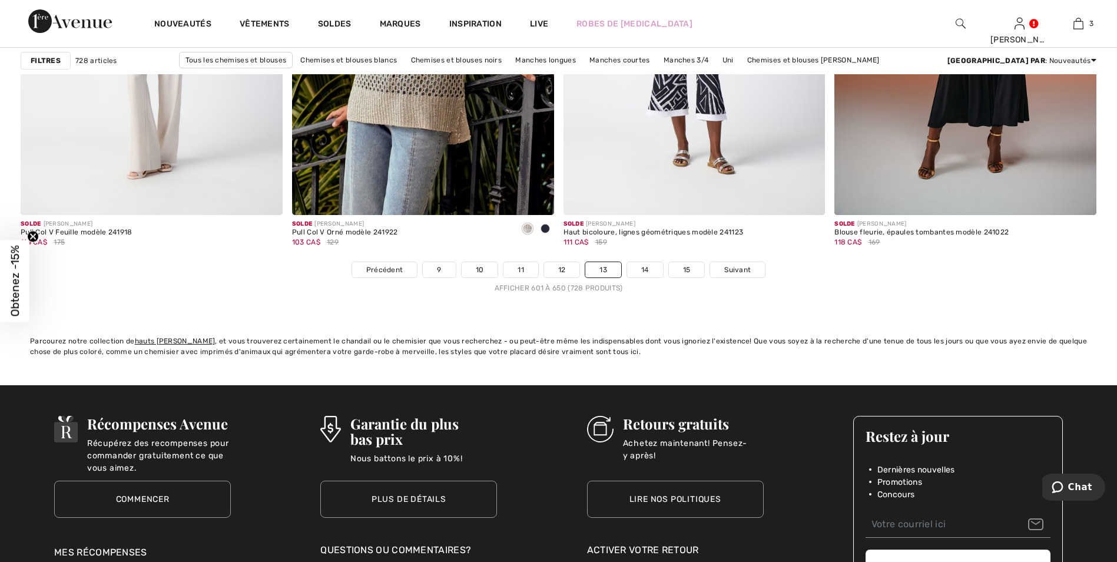
scroll to position [6769, 0]
click at [642, 270] on link "14" at bounding box center [645, 268] width 36 height 15
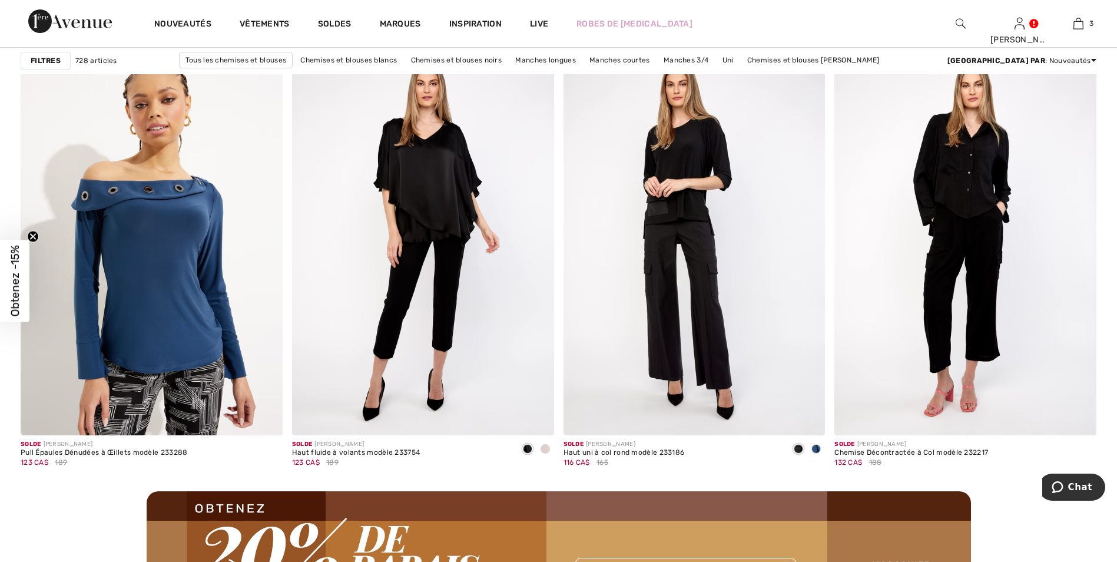
scroll to position [3061, 0]
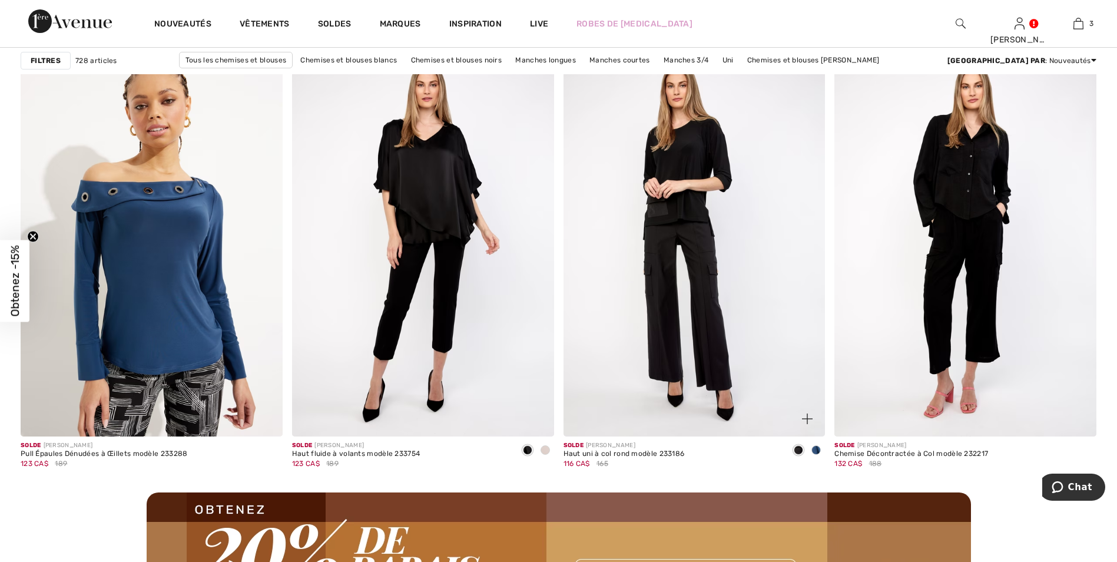
click at [815, 449] on span at bounding box center [815, 449] width 9 height 9
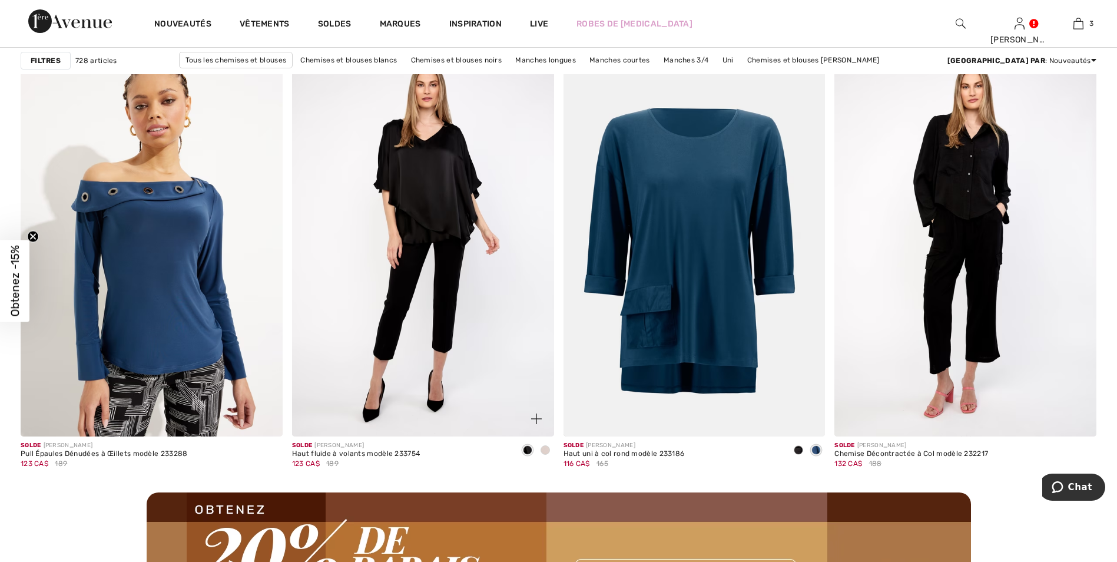
click at [544, 449] on span at bounding box center [544, 449] width 9 height 9
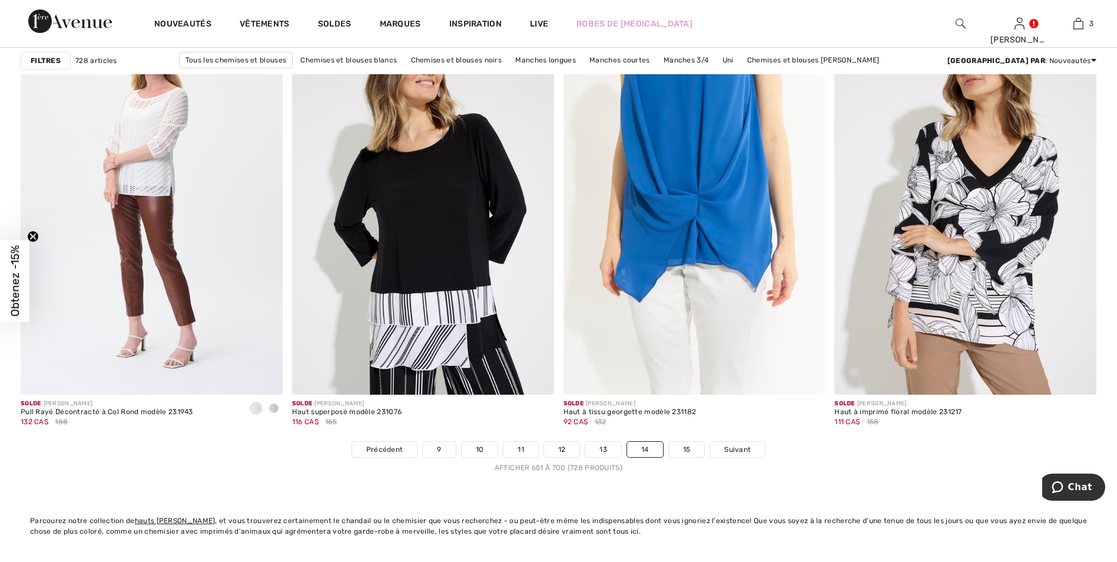
scroll to position [6592, 0]
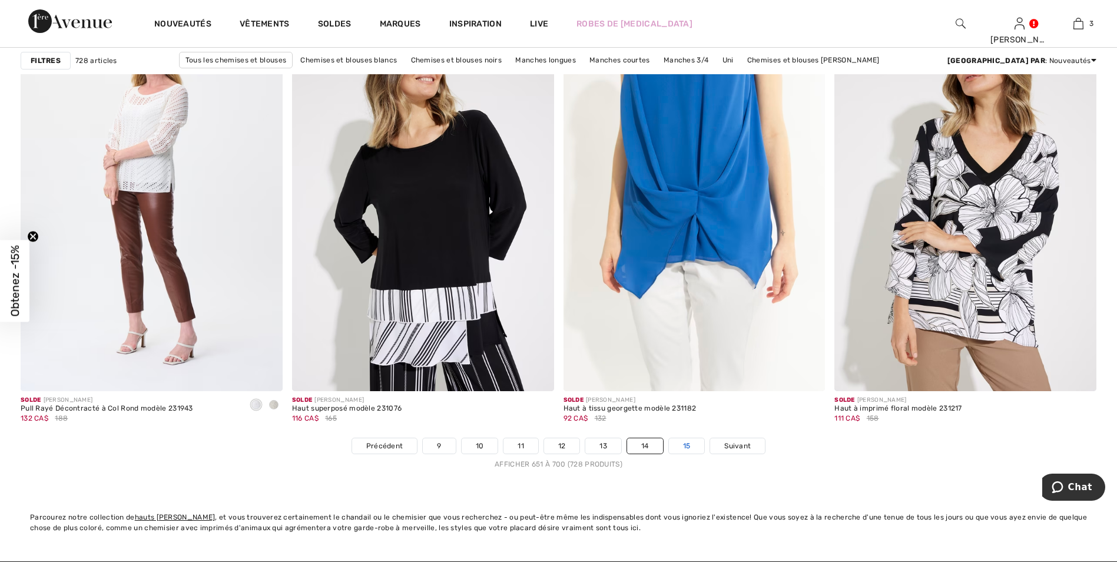
click at [688, 444] on link "15" at bounding box center [687, 445] width 36 height 15
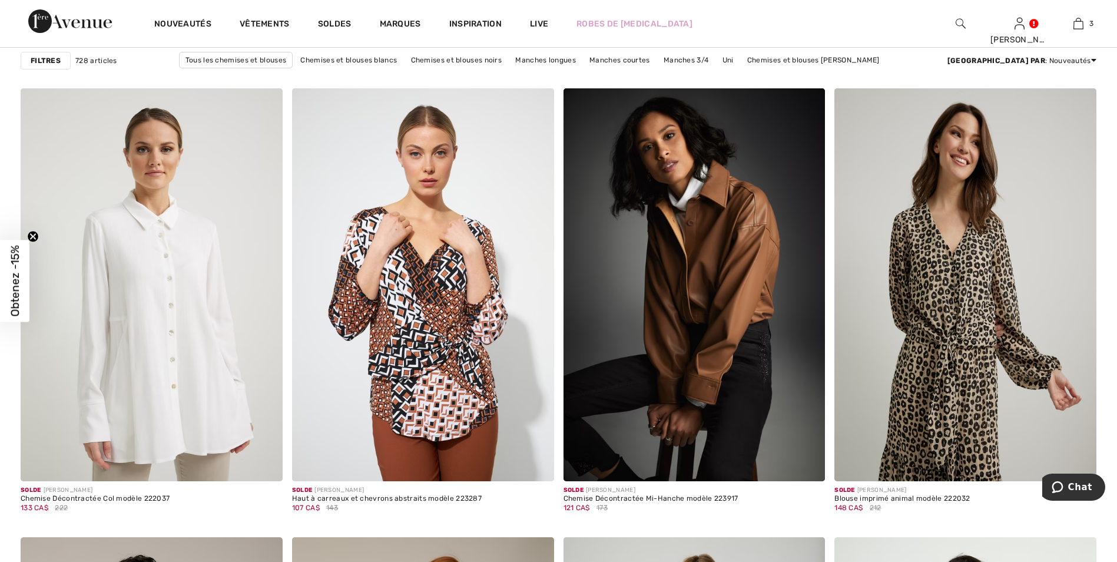
scroll to position [2178, 0]
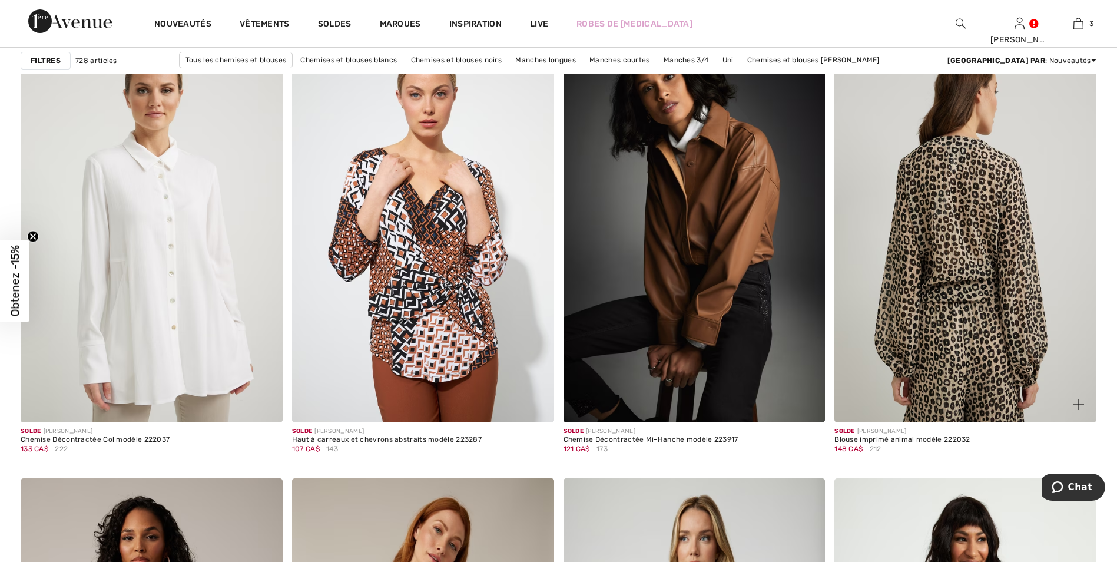
click at [933, 228] on img at bounding box center [965, 225] width 262 height 393
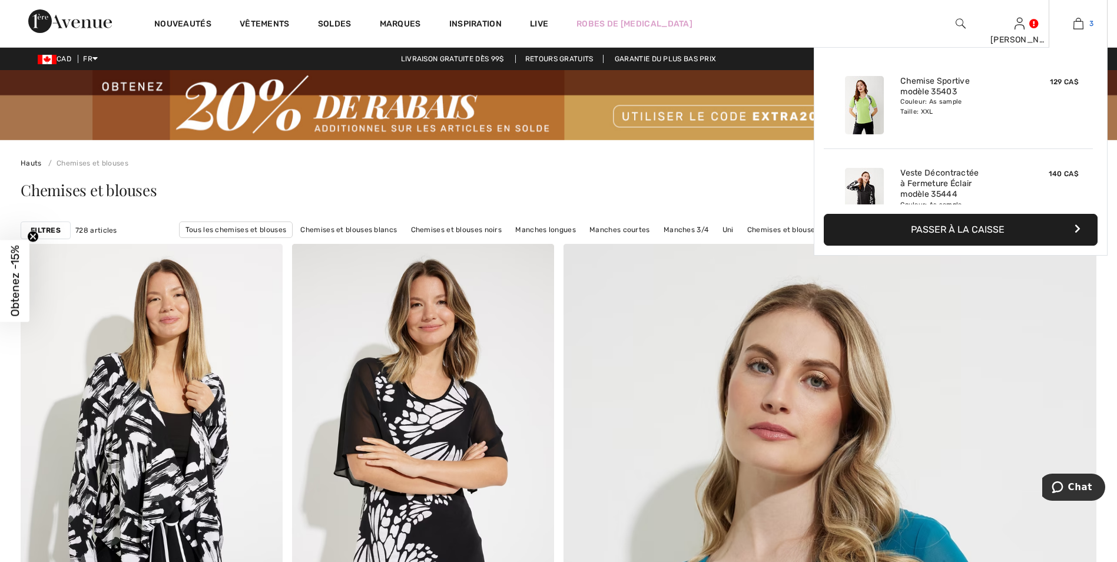
click at [1070, 22] on link "3" at bounding box center [1078, 23] width 58 height 14
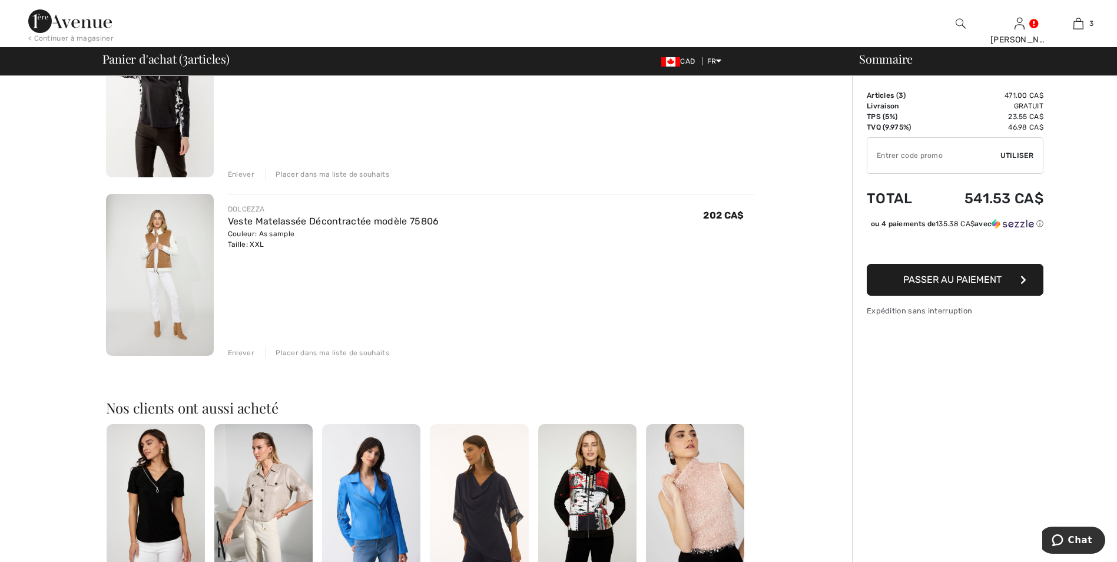
scroll to position [353, 0]
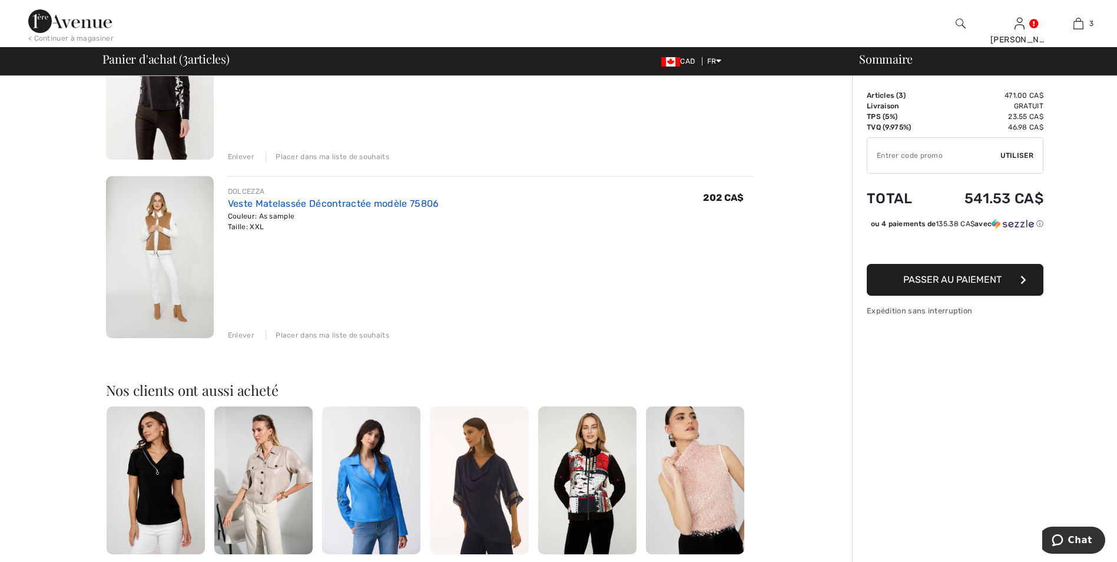
click at [270, 203] on link "Veste Matelassée Décontractée modèle 75806" at bounding box center [333, 203] width 211 height 11
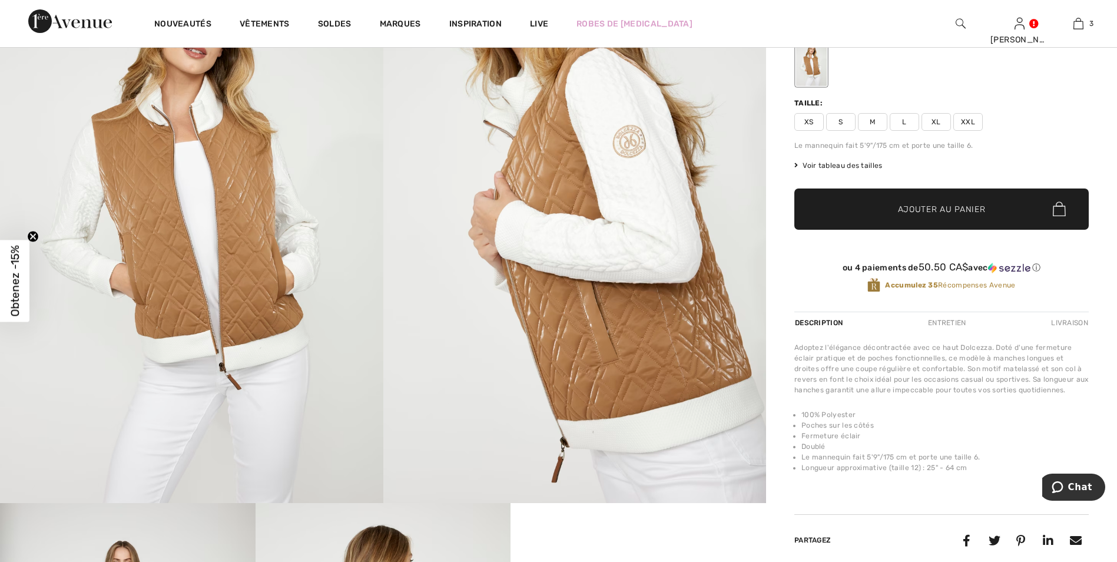
scroll to position [235, 0]
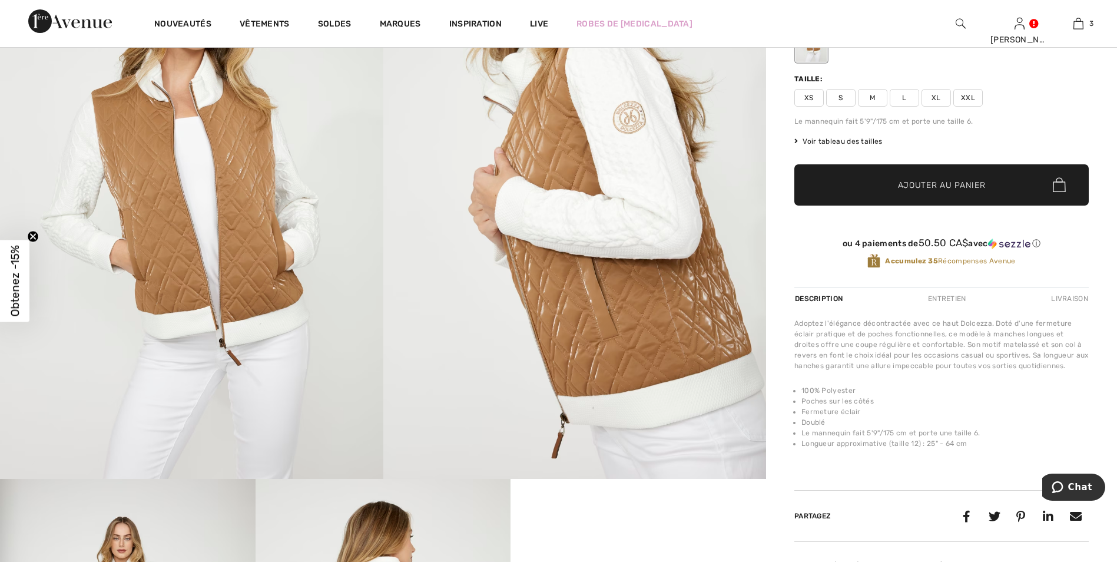
click at [946, 295] on div "Entretien" at bounding box center [947, 298] width 58 height 21
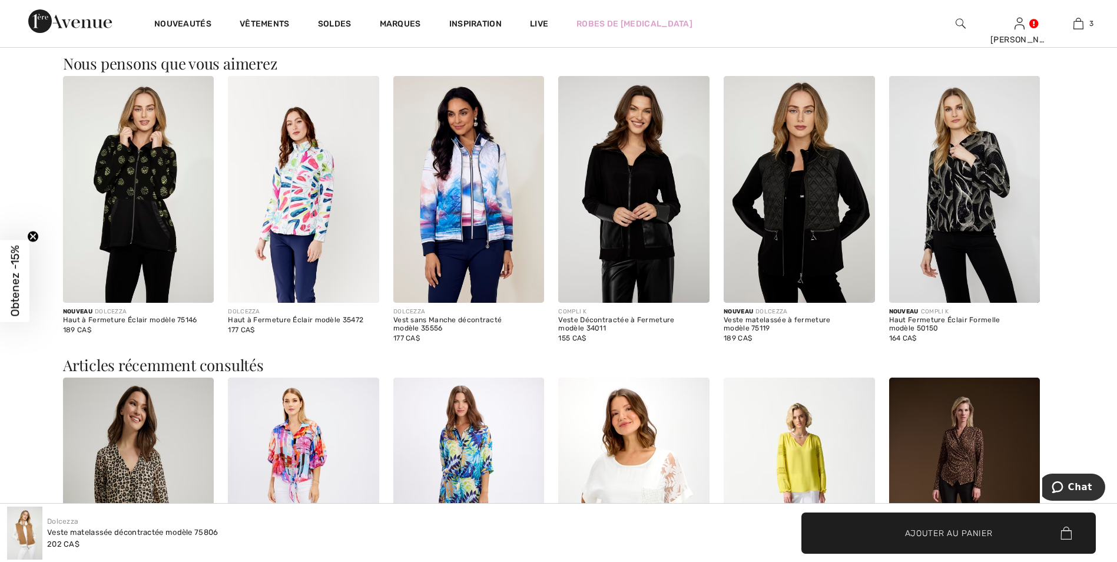
scroll to position [1413, 0]
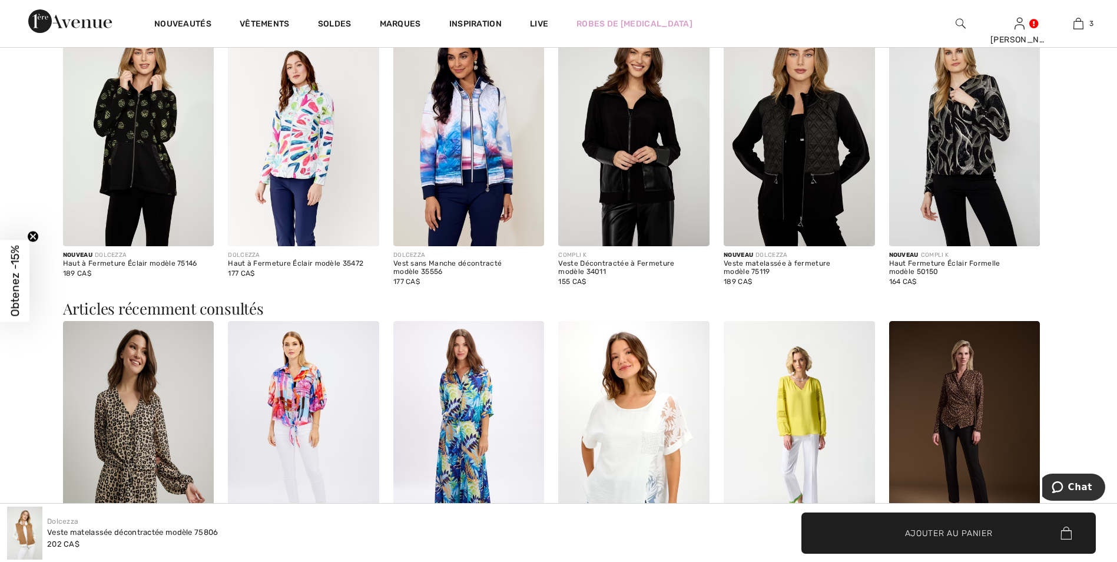
click at [470, 160] on img at bounding box center [468, 132] width 151 height 227
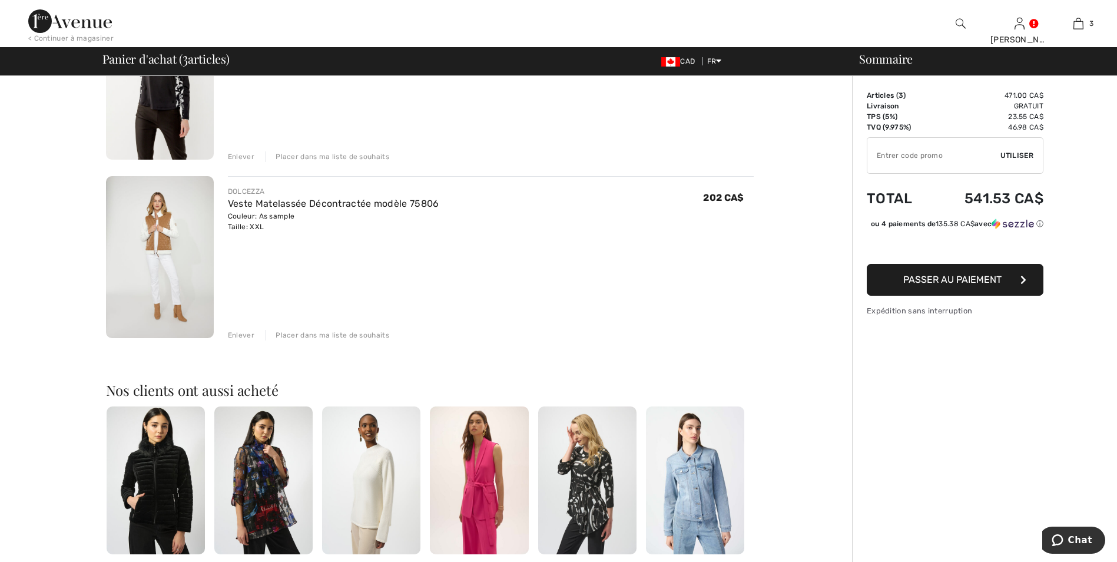
drag, startPoint x: 234, startPoint y: 333, endPoint x: 241, endPoint y: 332, distance: 6.5
click at [234, 333] on div "Enlever" at bounding box center [241, 335] width 26 height 11
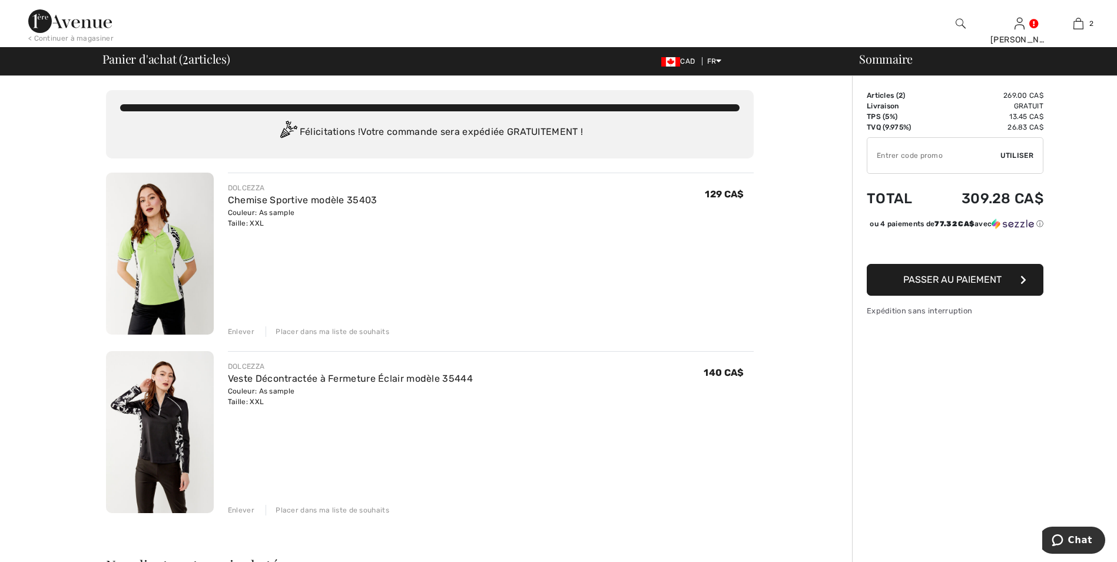
click at [877, 156] on input "TEXT" at bounding box center [933, 155] width 133 height 35
type input "EXTRA20"
click at [1015, 155] on span "Utiliser" at bounding box center [1016, 155] width 33 height 11
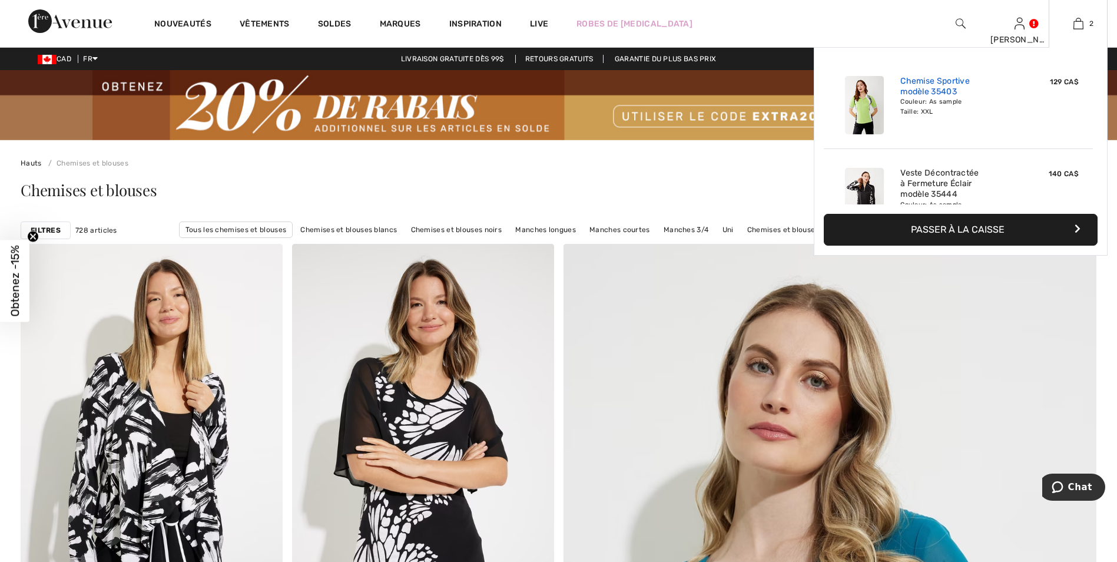
click at [920, 79] on link "Chemise Sportive modèle 35403" at bounding box center [958, 86] width 116 height 21
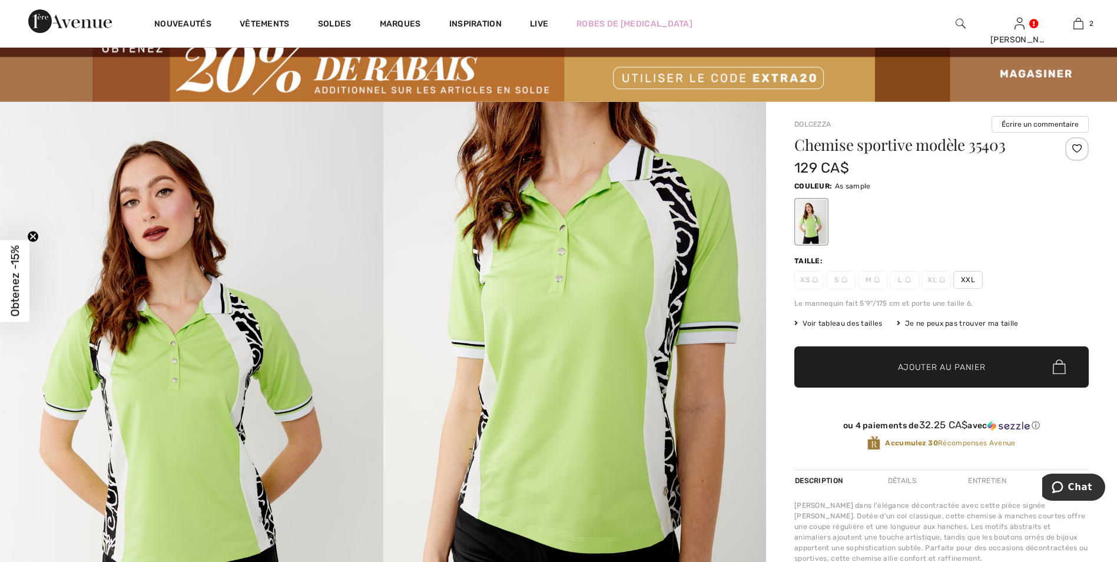
scroll to position [59, 0]
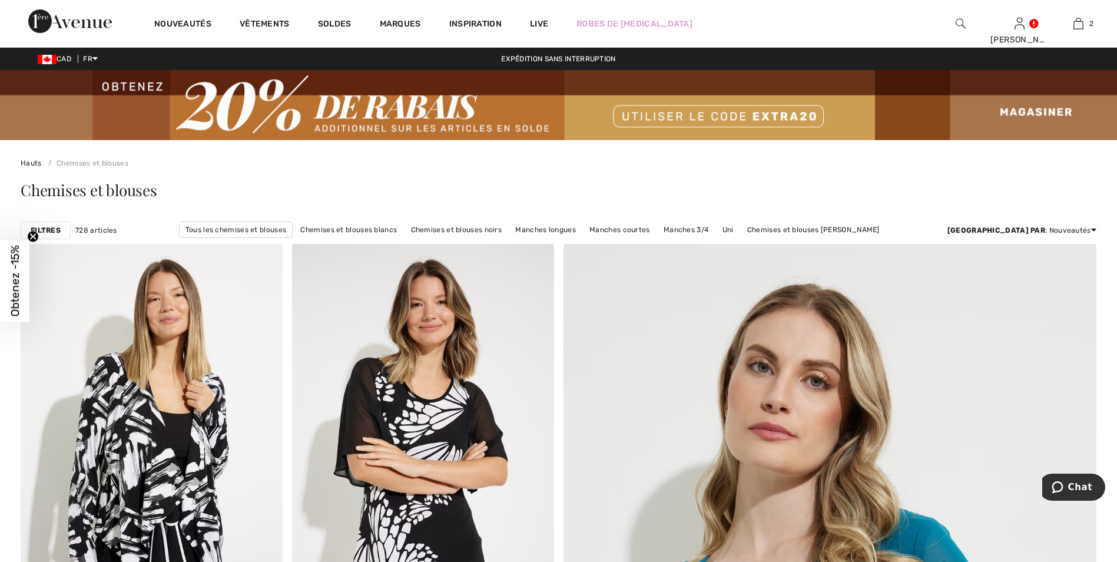
click at [637, 181] on div "Chemises et blouses" at bounding box center [558, 192] width 1075 height 48
